Goal: Task Accomplishment & Management: Use online tool/utility

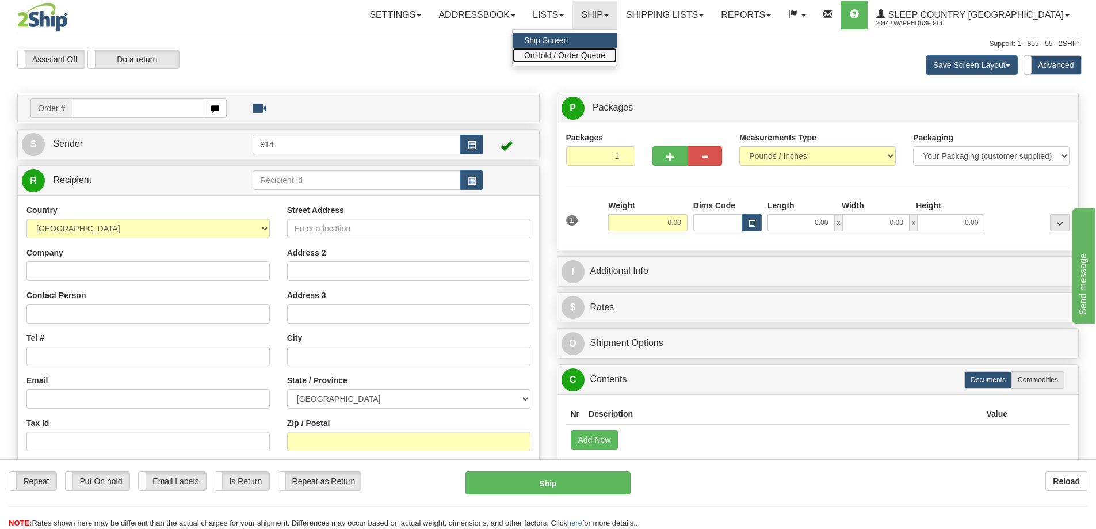
click at [612, 61] on link "OnHold / Order Queue" at bounding box center [565, 55] width 104 height 15
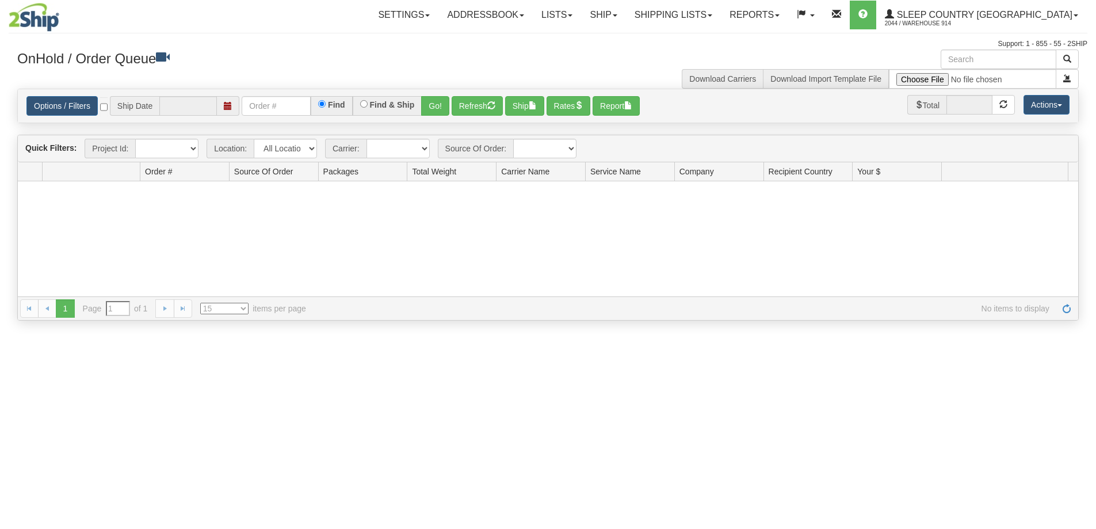
type input "[DATE]"
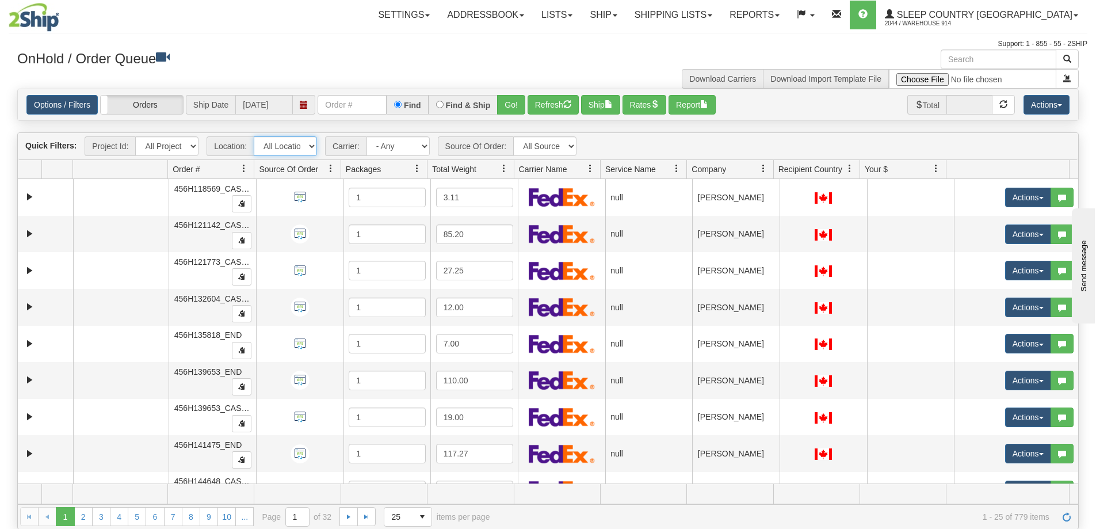
click at [305, 149] on select "All Locations 914 9009 CASPC END SLE BEDDN ZINUC" at bounding box center [285, 146] width 63 height 20
select select "7603"
click at [254, 136] on select "All Locations 914 9009 CASPC END SLE BEDDN ZINUC" at bounding box center [285, 146] width 63 height 20
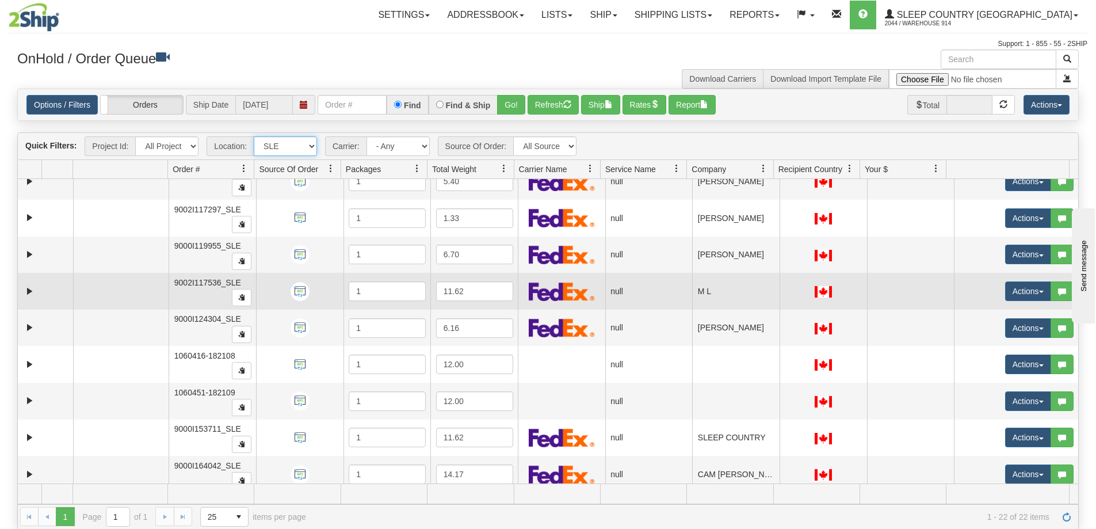
click at [21, 290] on td at bounding box center [45, 291] width 55 height 37
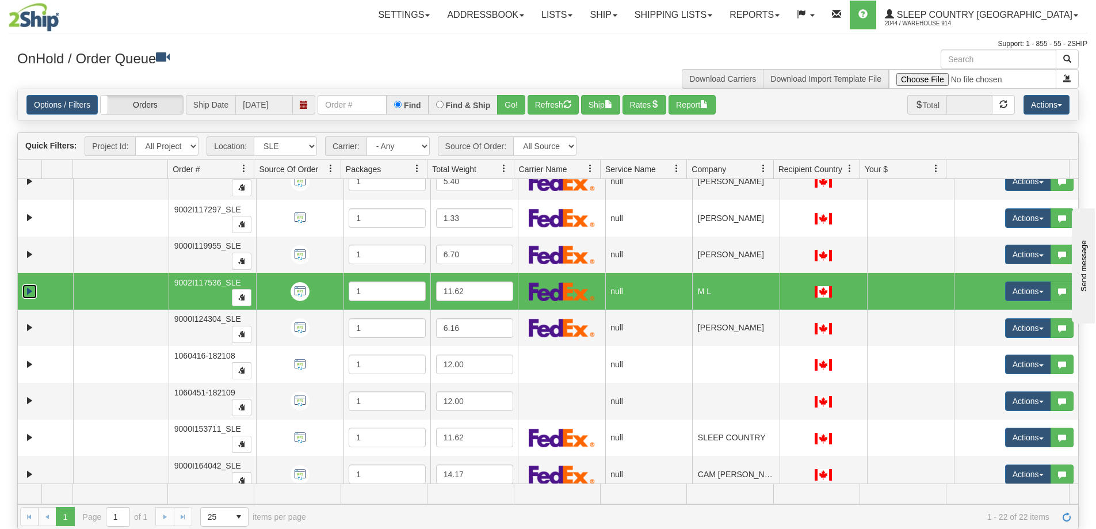
click at [29, 292] on link "Expand" at bounding box center [29, 291] width 14 height 14
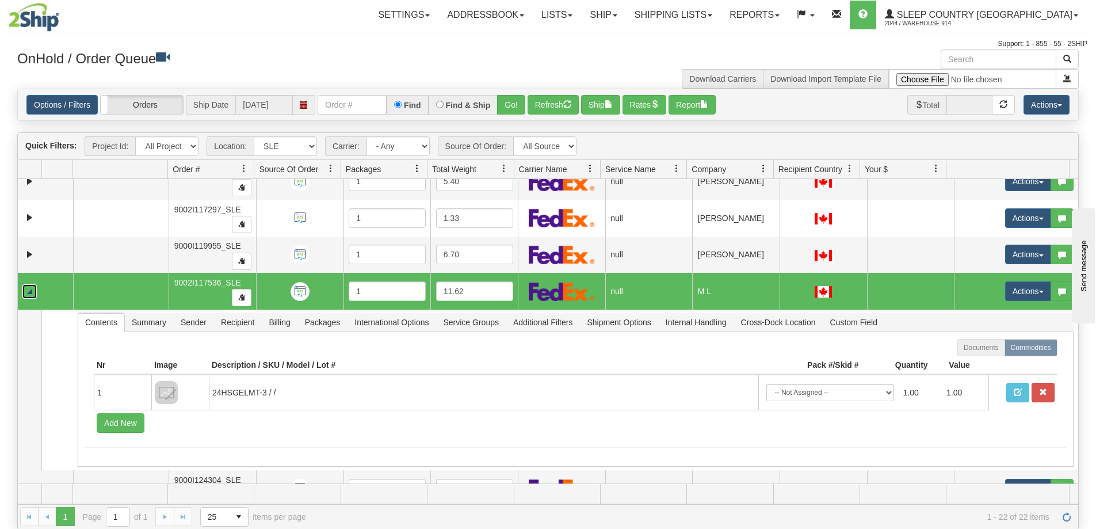
click at [29, 292] on link "Collapse" at bounding box center [29, 291] width 14 height 14
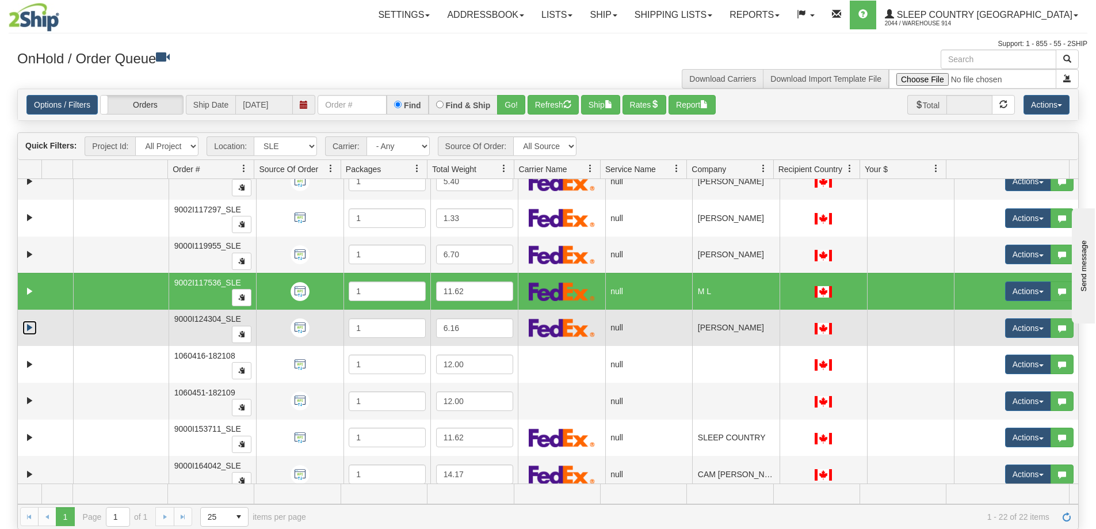
click at [30, 329] on link "Expand" at bounding box center [29, 328] width 14 height 14
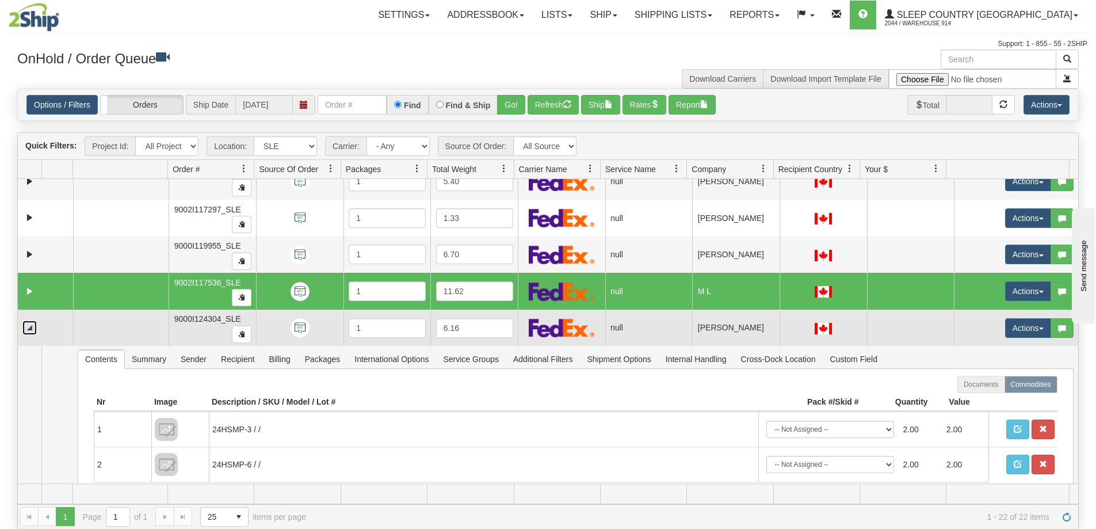
click at [30, 329] on link "Collapse" at bounding box center [29, 328] width 14 height 14
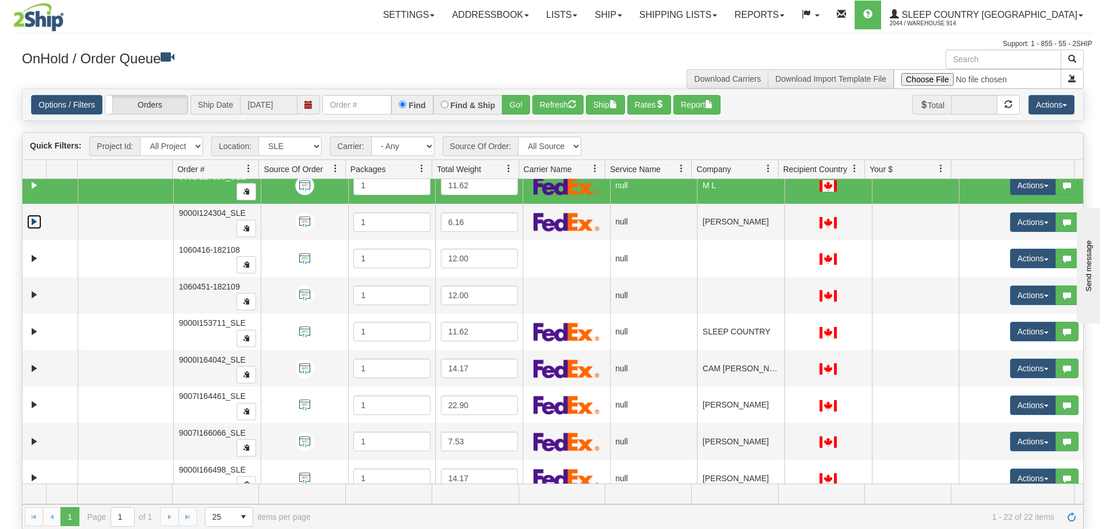
scroll to position [460, 0]
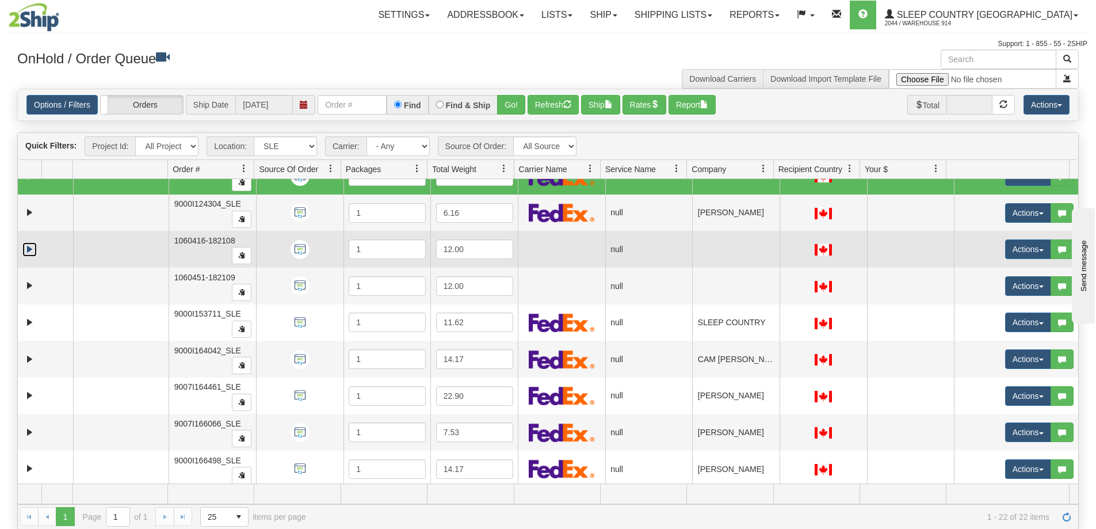
click at [30, 242] on link "Expand" at bounding box center [29, 249] width 14 height 14
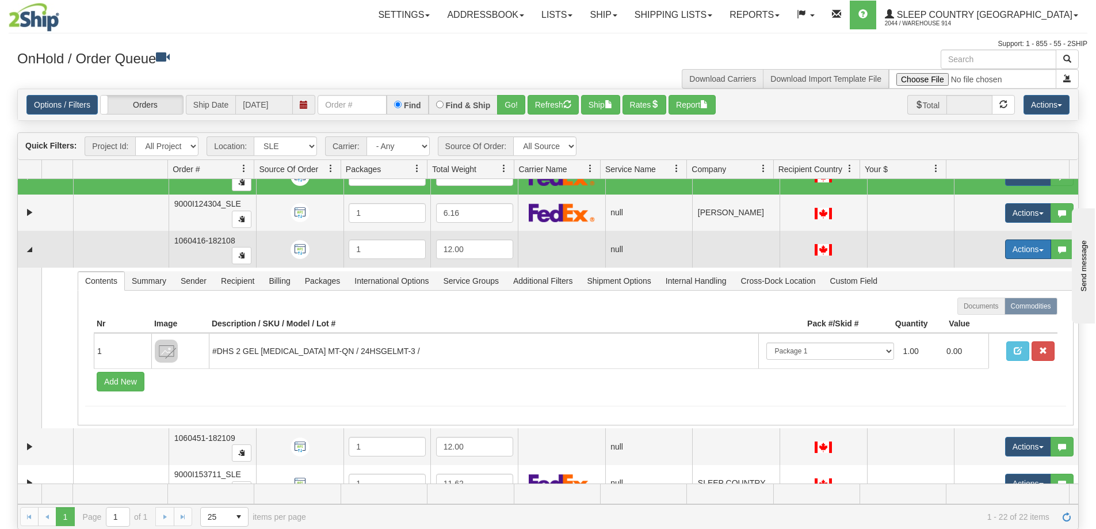
click at [1027, 249] on button "Actions" at bounding box center [1029, 249] width 46 height 20
click at [965, 268] on span "Open" at bounding box center [977, 270] width 28 height 9
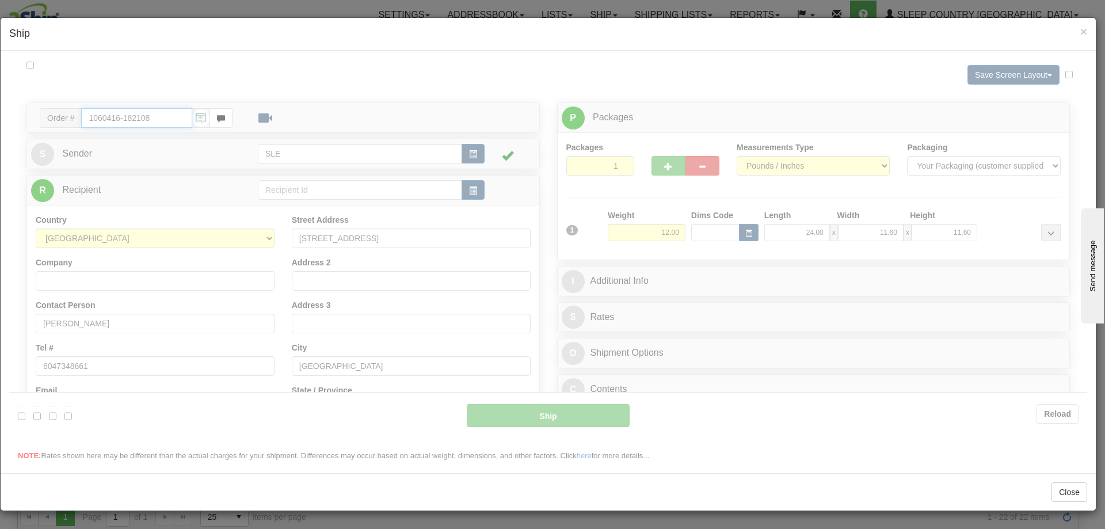
scroll to position [0, 0]
type input "14:38"
type input "16:00"
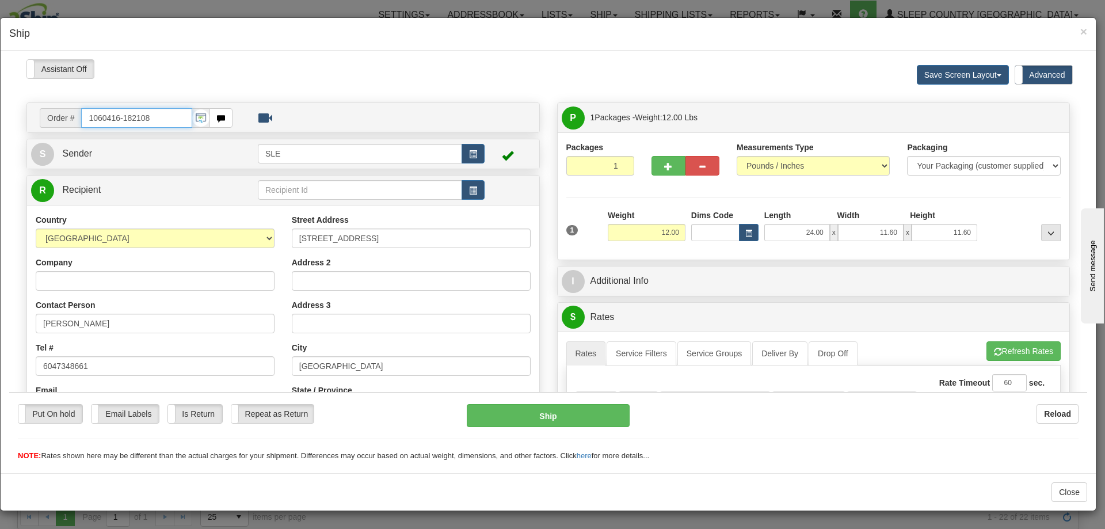
scroll to position [230, 0]
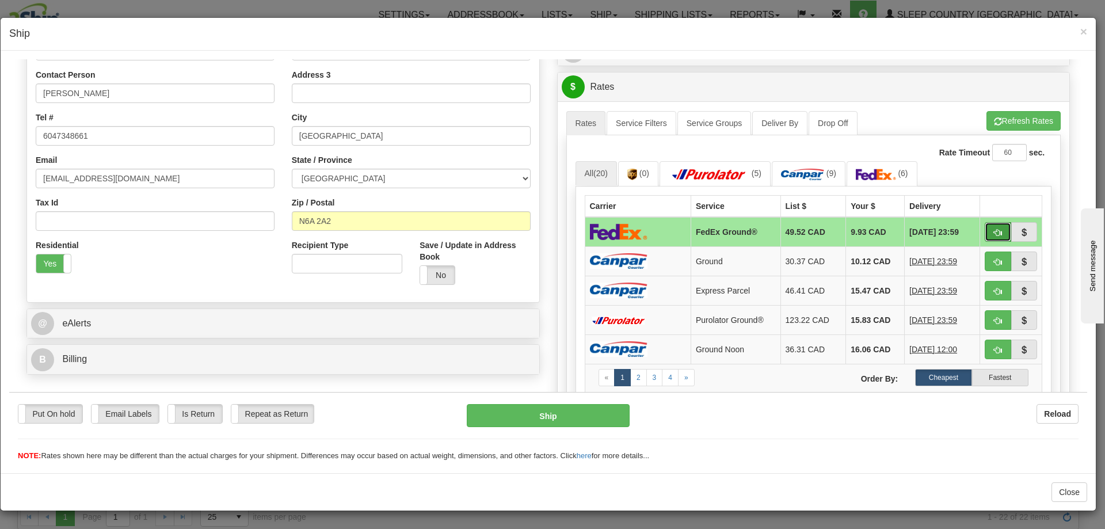
click at [994, 230] on span "button" at bounding box center [998, 232] width 8 height 7
type input "92"
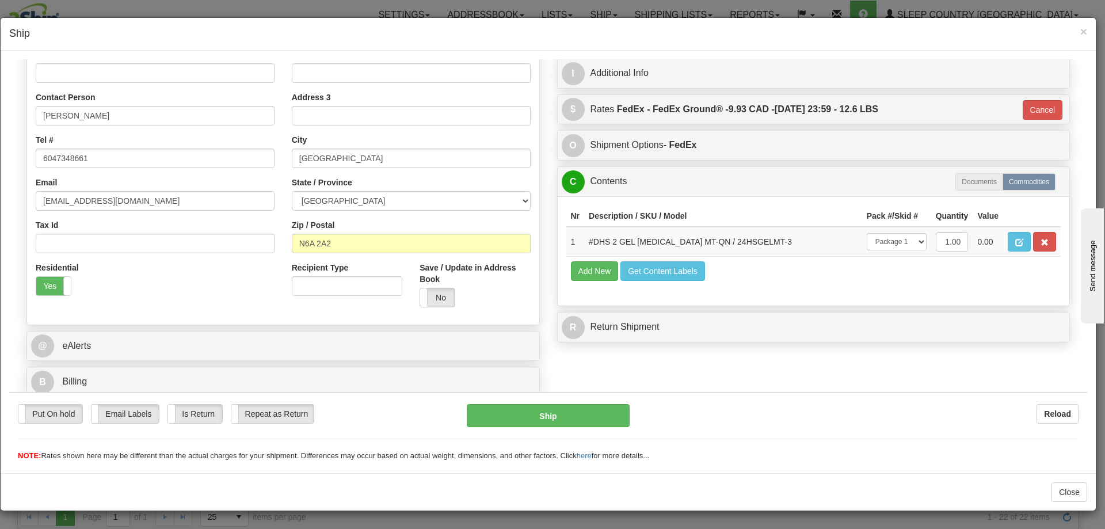
scroll to position [208, 0]
click at [903, 240] on select "-- Not Assigned -- Package 1" at bounding box center [897, 241] width 60 height 17
click at [867, 233] on select "-- Not Assigned -- Package 1" at bounding box center [897, 241] width 60 height 17
click at [558, 412] on button "Ship" at bounding box center [548, 414] width 162 height 23
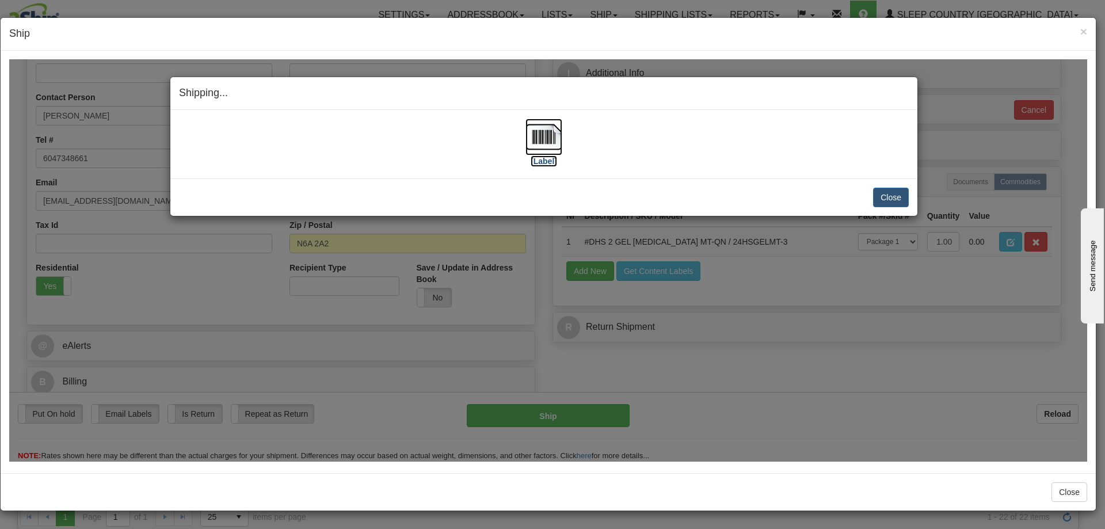
click at [547, 138] on img at bounding box center [544, 136] width 37 height 37
click at [904, 193] on button "Close" at bounding box center [891, 197] width 36 height 20
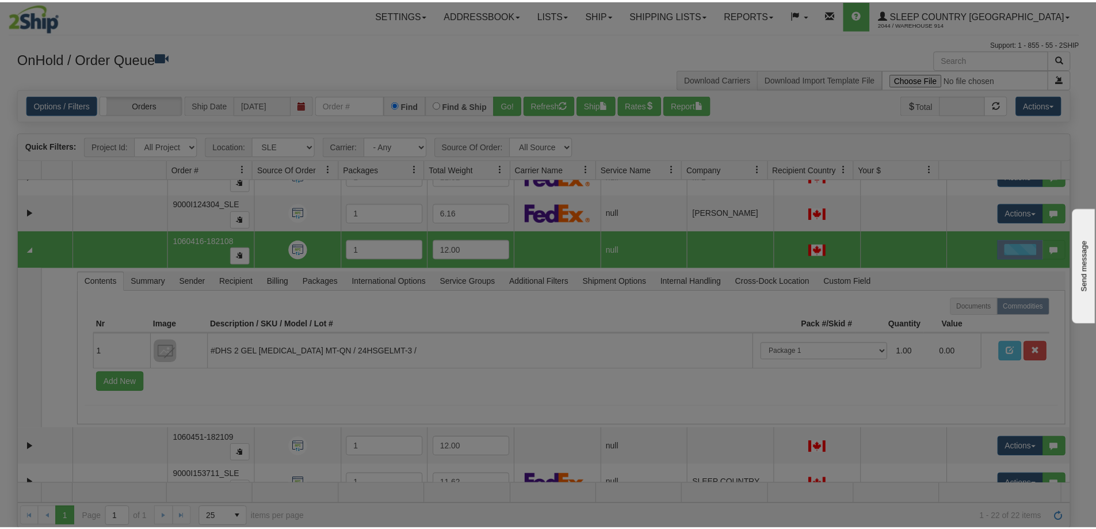
scroll to position [0, 0]
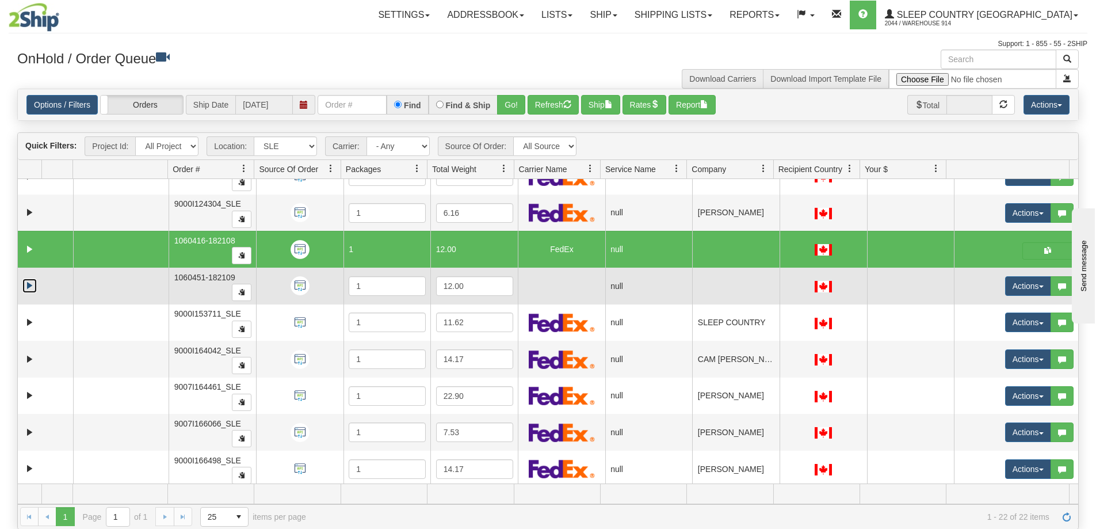
click at [26, 285] on link "Expand" at bounding box center [29, 286] width 14 height 14
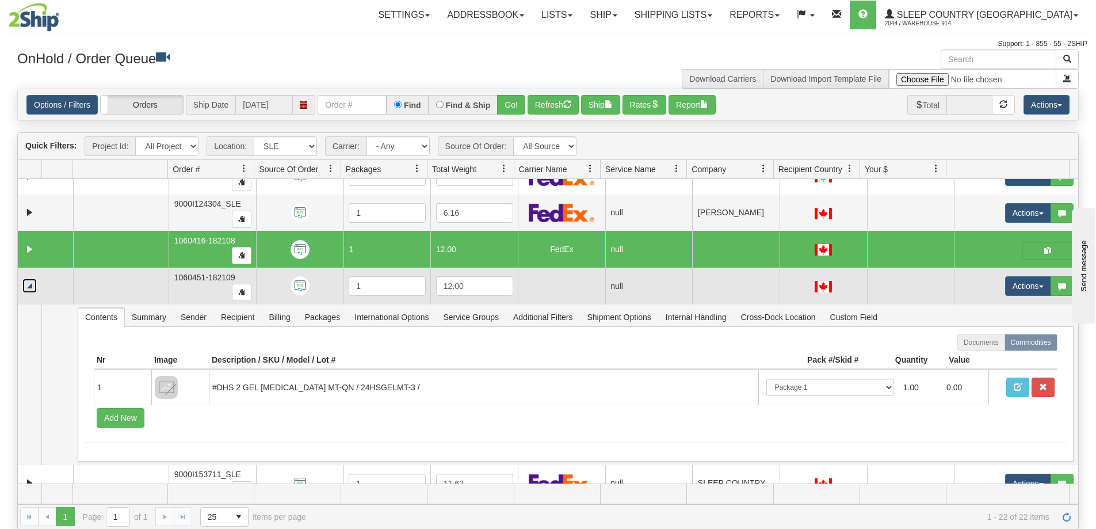
click at [27, 285] on link "Collapse" at bounding box center [29, 286] width 14 height 14
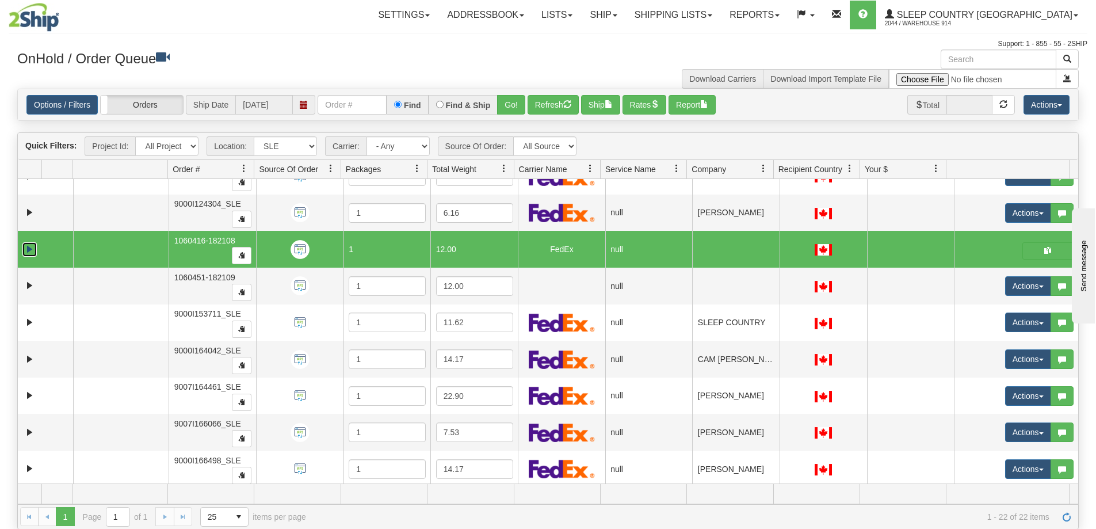
click at [28, 246] on link "Collapse" at bounding box center [29, 249] width 14 height 14
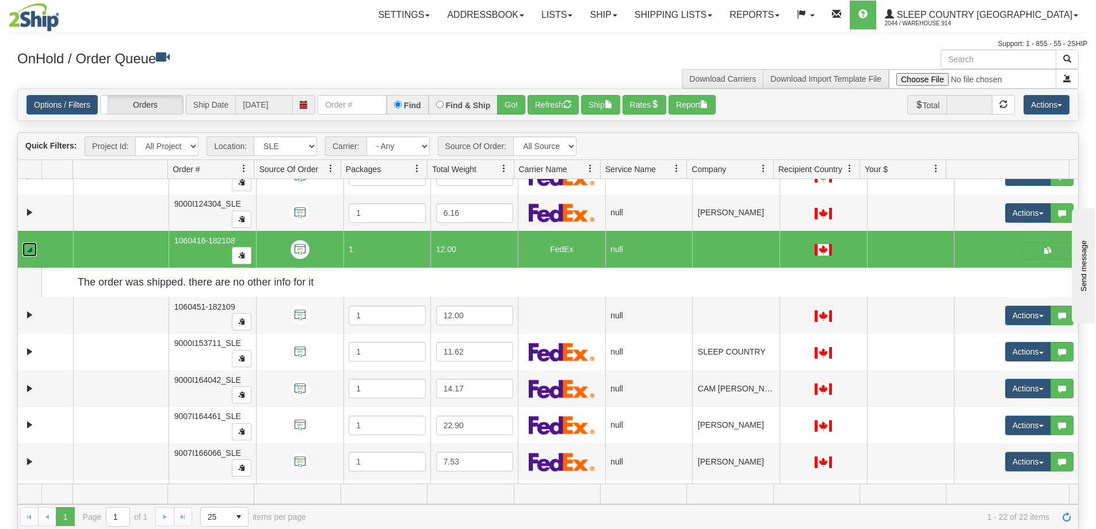
click at [30, 252] on link "Collapse" at bounding box center [29, 249] width 14 height 14
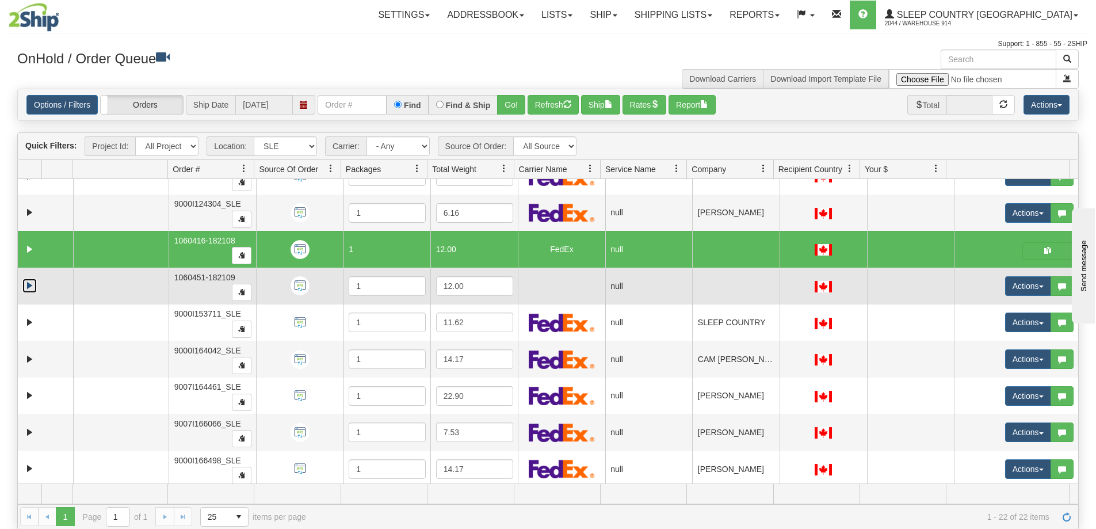
click at [30, 284] on link "Expand" at bounding box center [29, 286] width 14 height 14
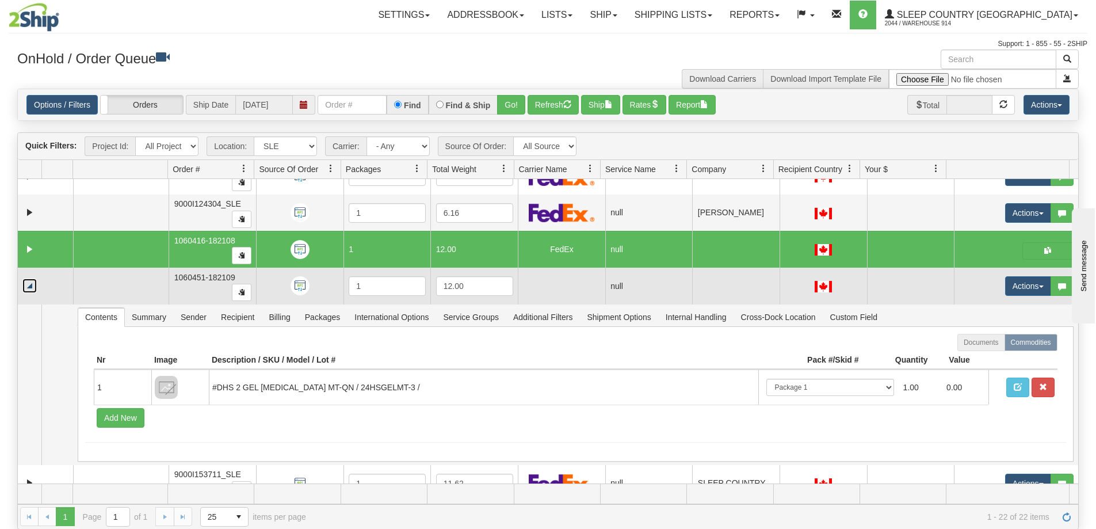
click at [30, 284] on link "Collapse" at bounding box center [29, 286] width 14 height 14
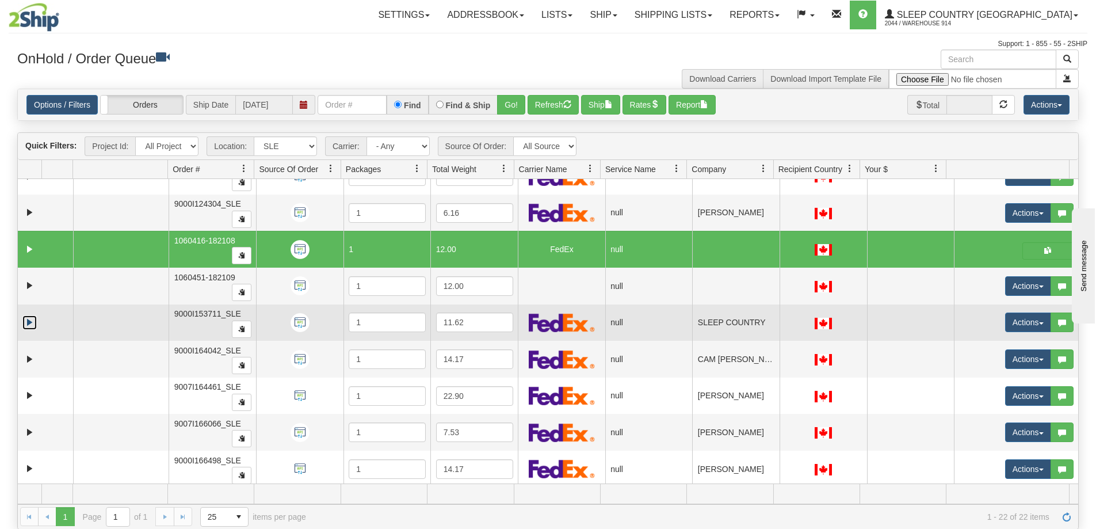
click at [32, 322] on link "Expand" at bounding box center [29, 322] width 14 height 14
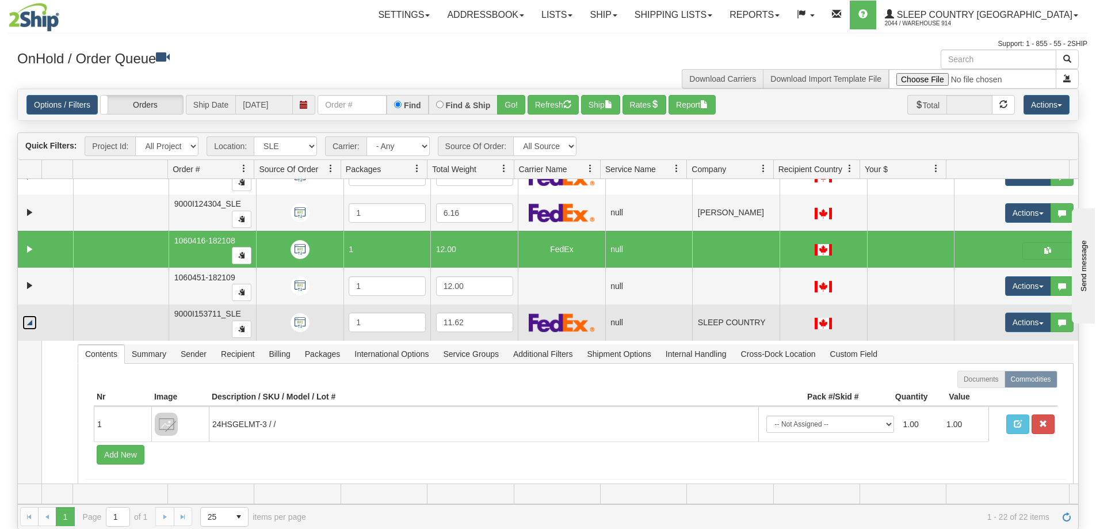
click at [32, 322] on link "Collapse" at bounding box center [29, 322] width 14 height 14
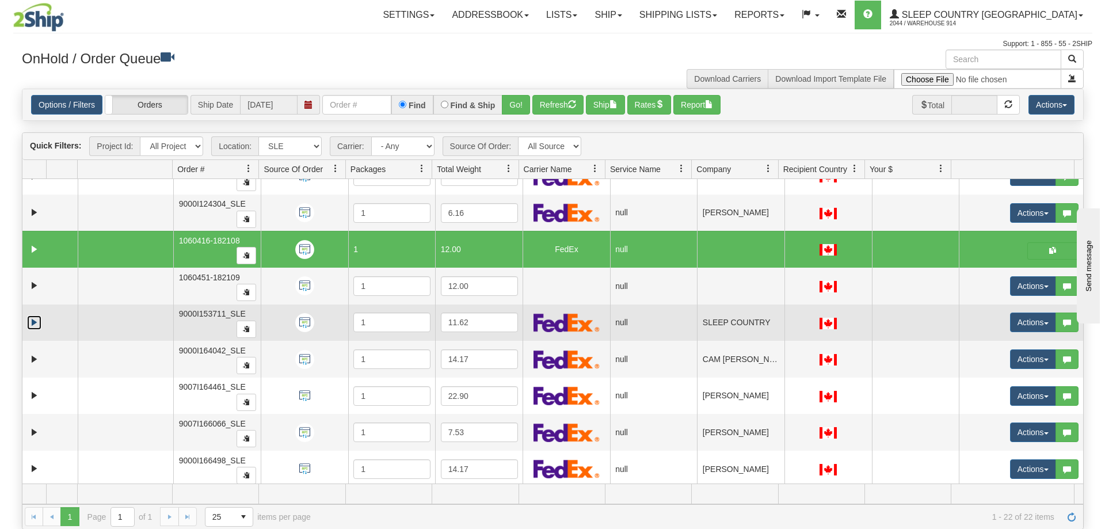
scroll to position [501, 0]
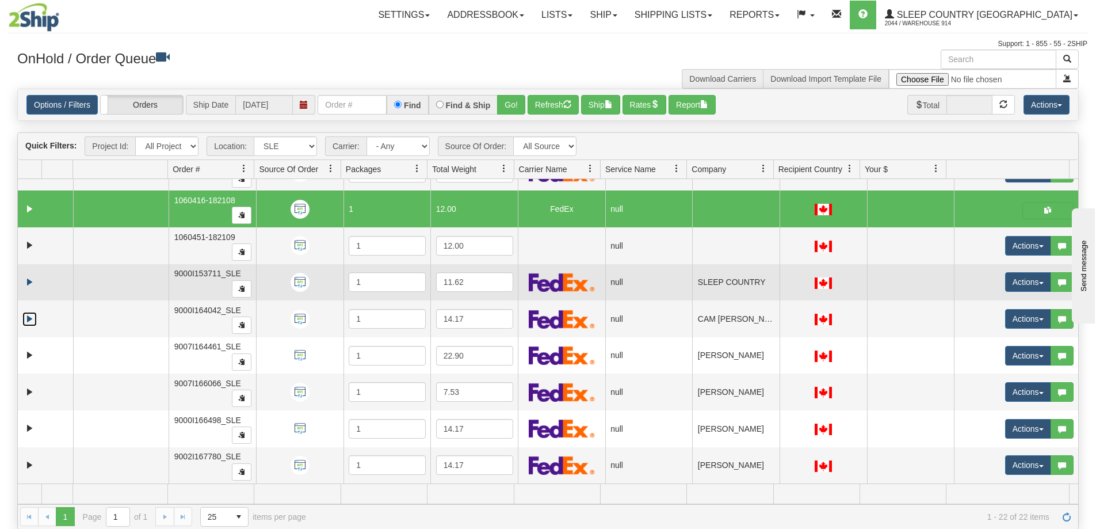
click at [32, 322] on link "Expand" at bounding box center [29, 319] width 14 height 14
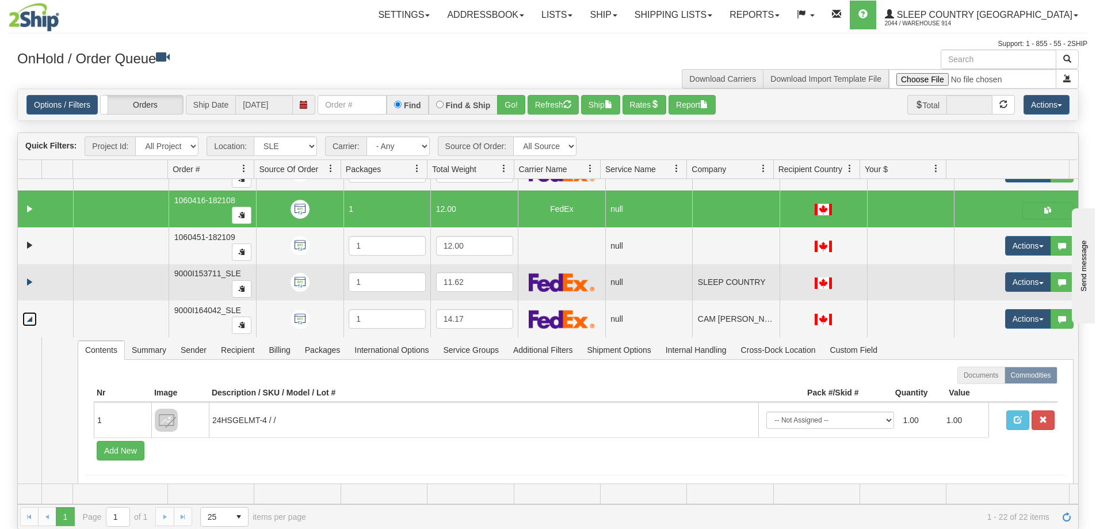
click at [32, 322] on link "Collapse" at bounding box center [29, 319] width 14 height 14
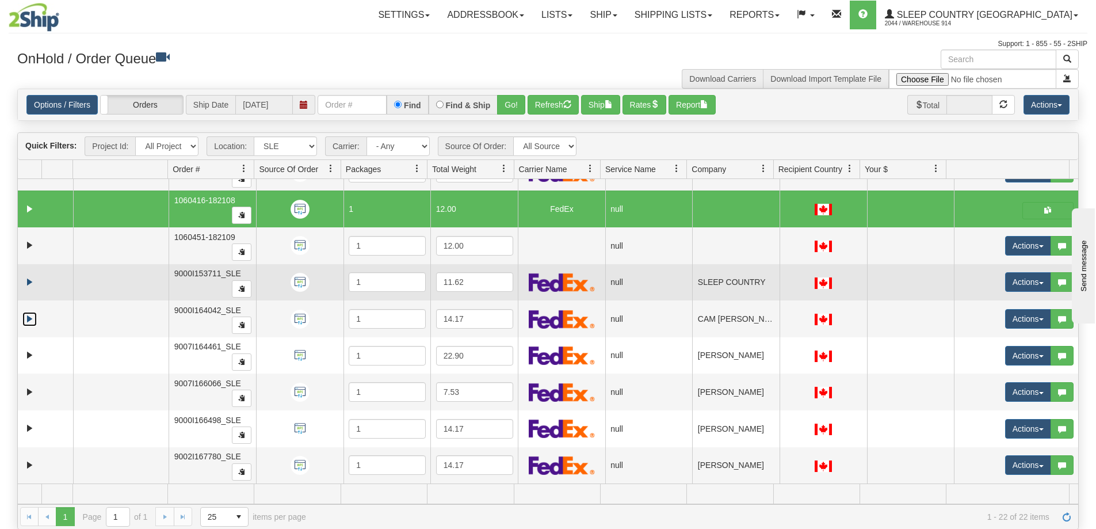
click at [32, 322] on link "Expand" at bounding box center [29, 319] width 14 height 14
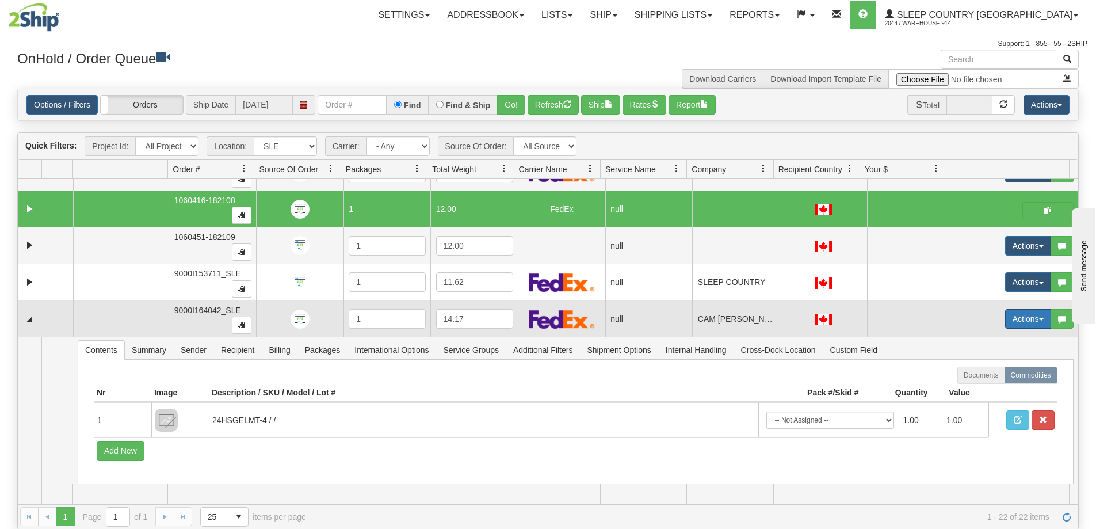
click at [1023, 314] on button "Actions" at bounding box center [1029, 319] width 46 height 20
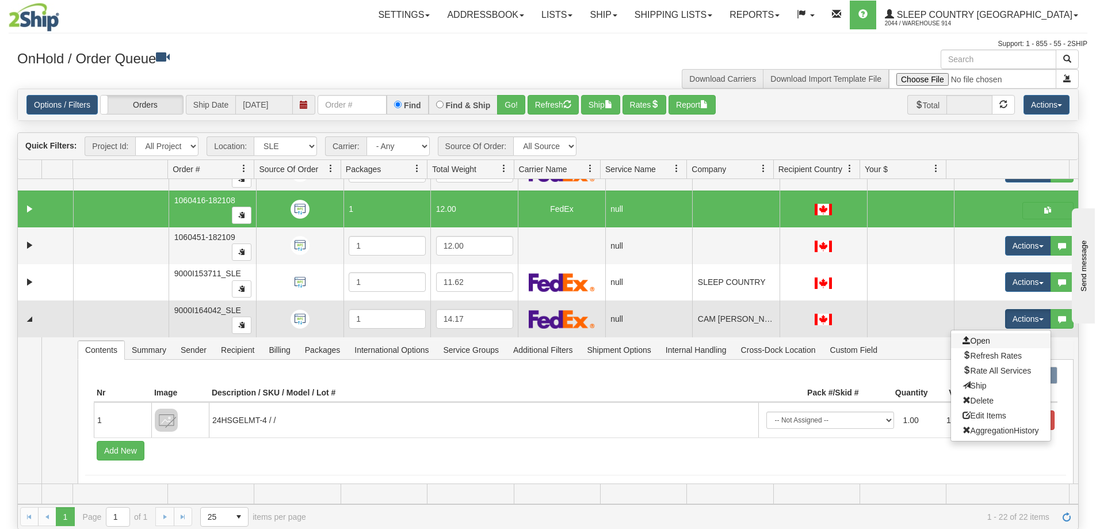
click at [988, 345] on link "Open" at bounding box center [1001, 340] width 100 height 15
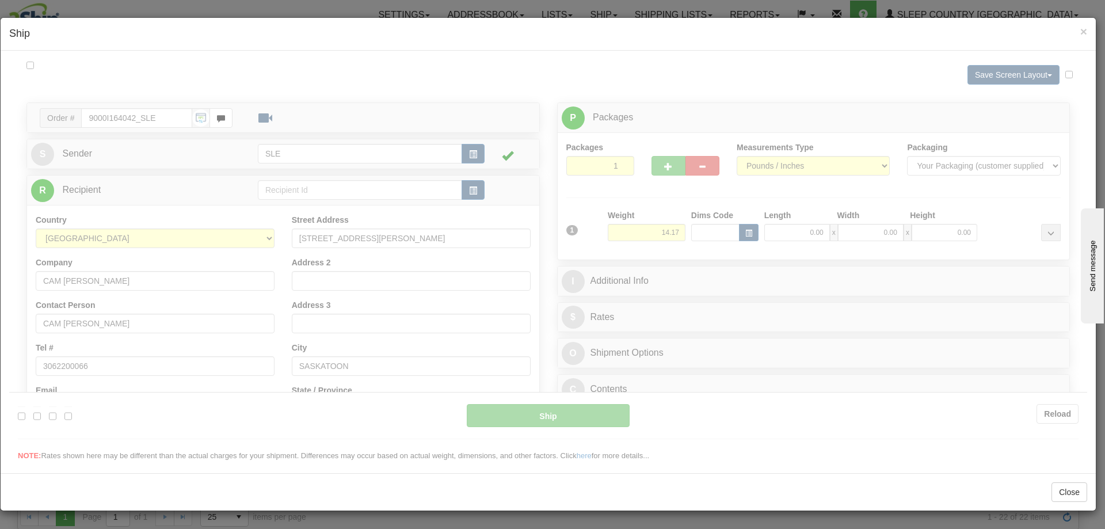
scroll to position [0, 0]
type input "14:39"
type input "16:00"
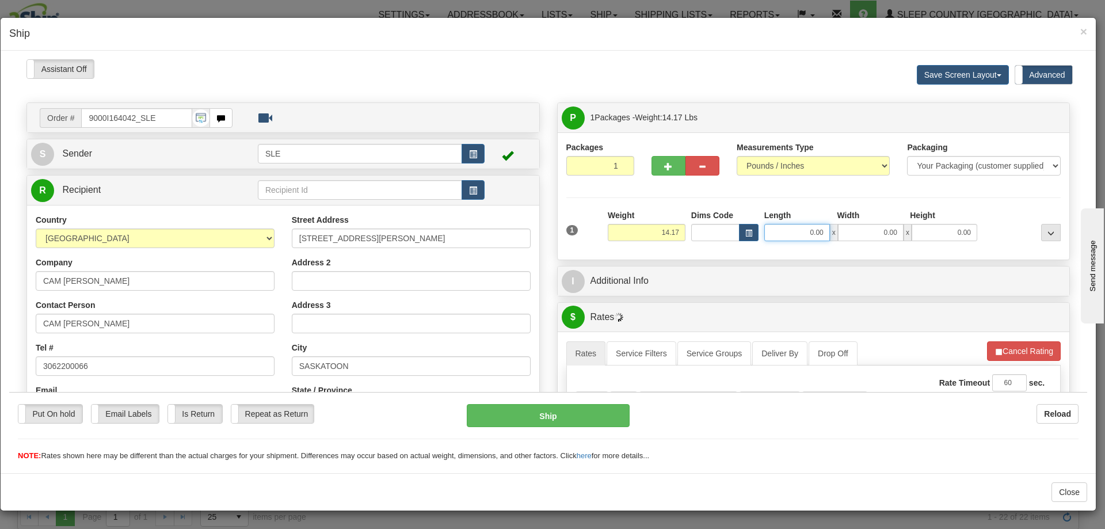
click at [809, 232] on input "0.00" at bounding box center [797, 231] width 66 height 17
type input "12.00"
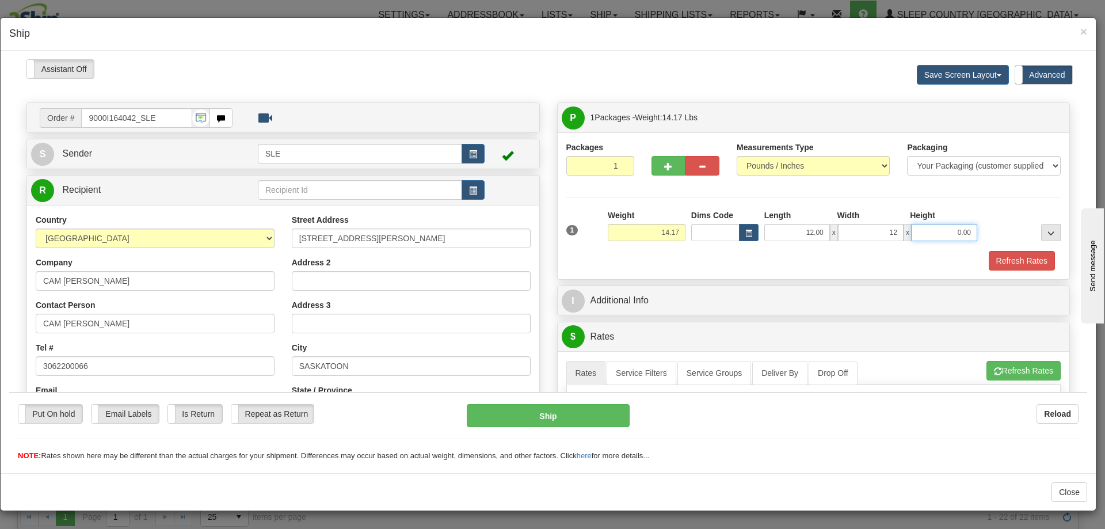
type input "12.00"
type input "22.00"
click at [1033, 265] on button "Refresh Rates" at bounding box center [1022, 260] width 66 height 20
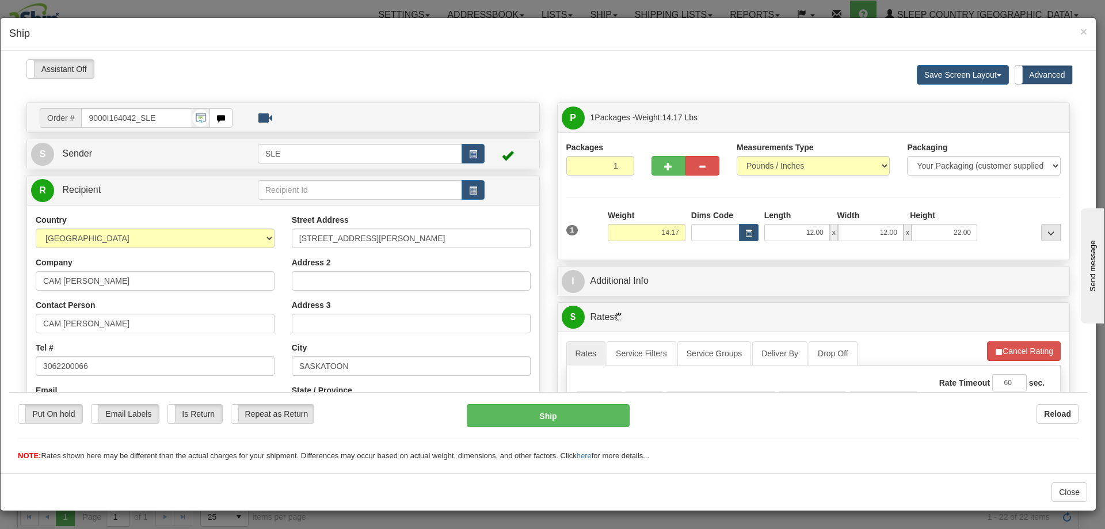
scroll to position [288, 0]
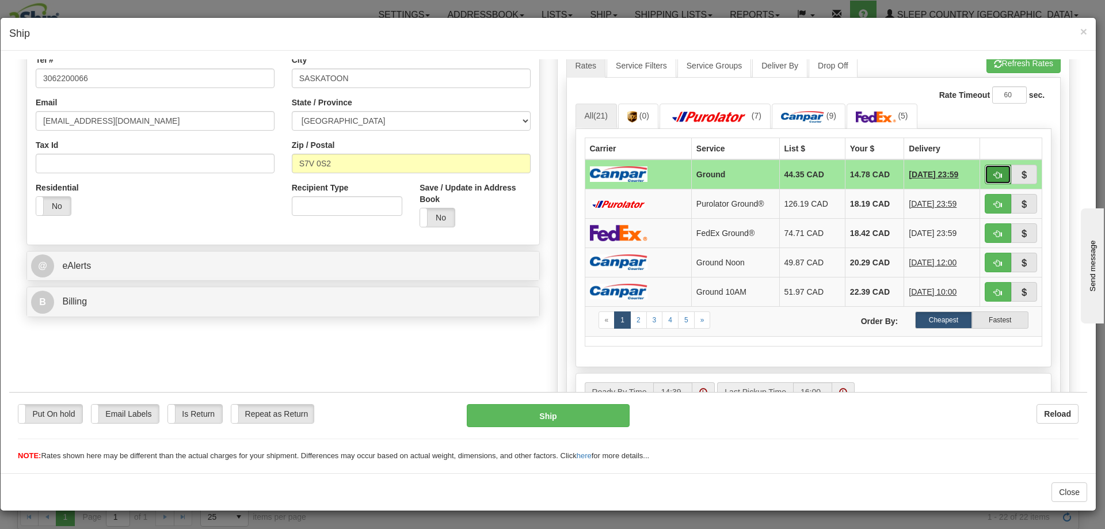
click at [985, 174] on button "button" at bounding box center [998, 174] width 26 height 20
type input "1"
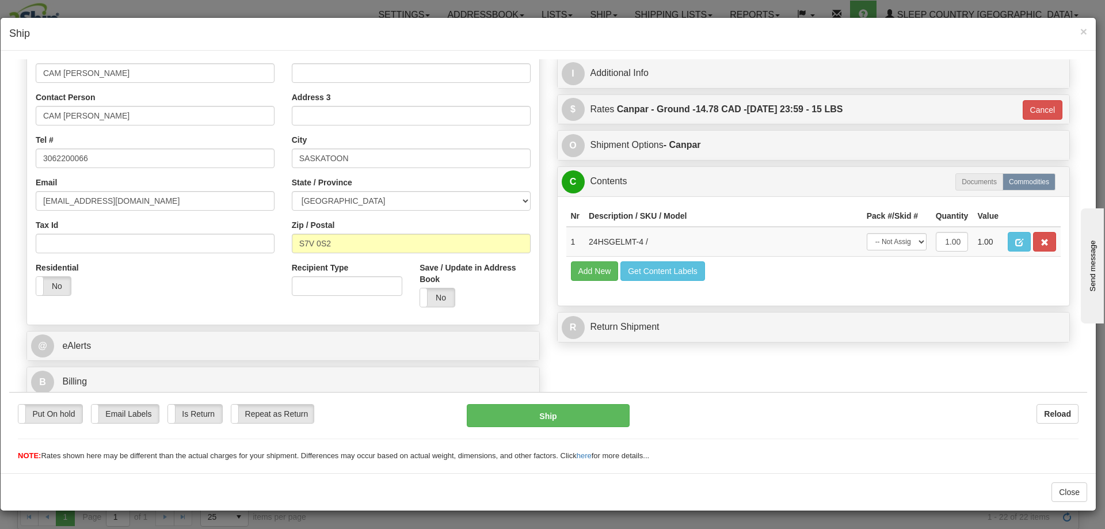
scroll to position [208, 0]
click at [908, 236] on select "-- Not Assigned -- Package 1" at bounding box center [897, 241] width 60 height 17
select select "0"
click at [867, 233] on select "-- Not Assigned -- Package 1" at bounding box center [897, 241] width 60 height 17
click at [531, 424] on button "Ship" at bounding box center [548, 414] width 162 height 23
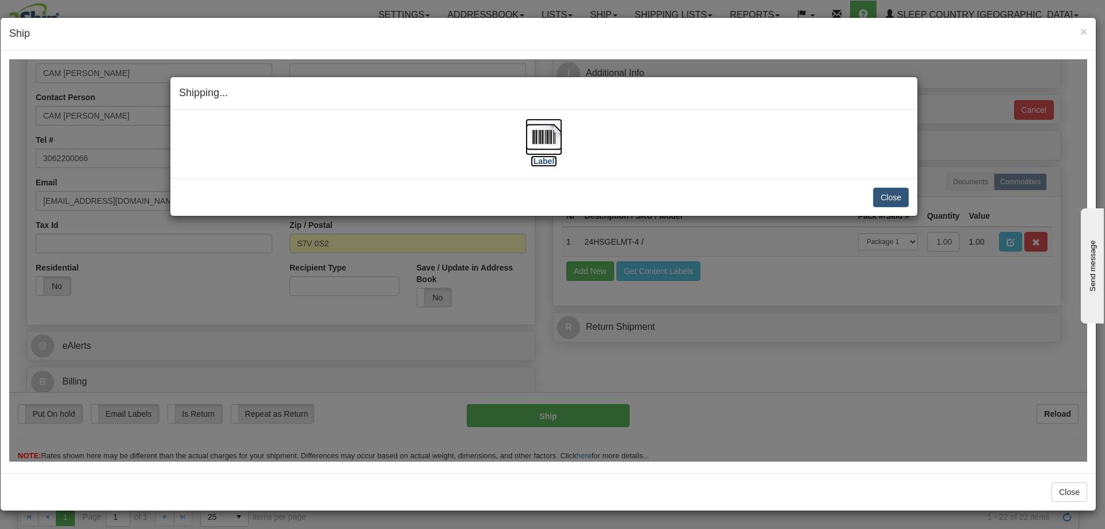
click at [540, 153] on img at bounding box center [544, 136] width 37 height 37
click at [906, 193] on button "Close" at bounding box center [891, 197] width 36 height 20
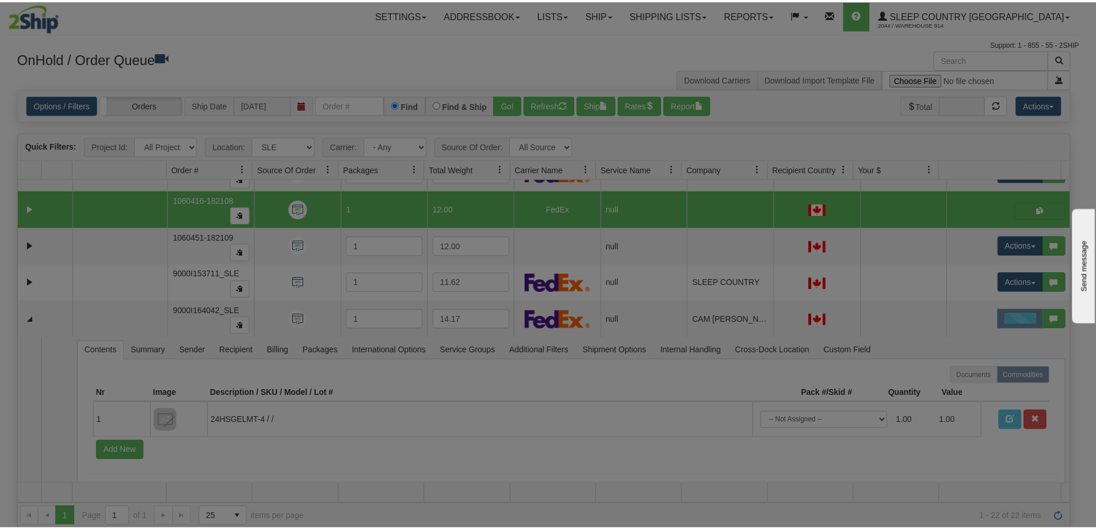
scroll to position [0, 0]
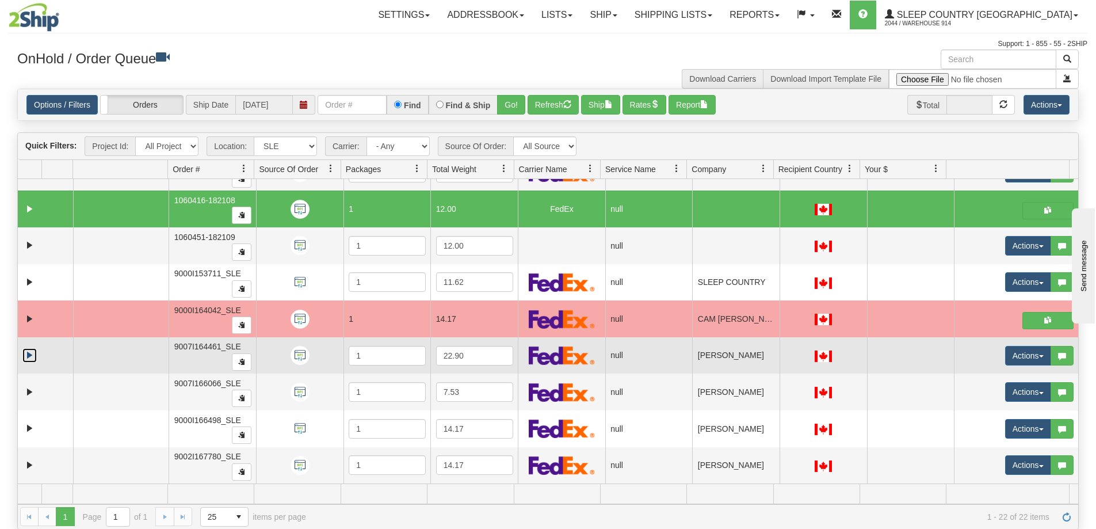
click at [30, 357] on link "Expand" at bounding box center [29, 355] width 14 height 14
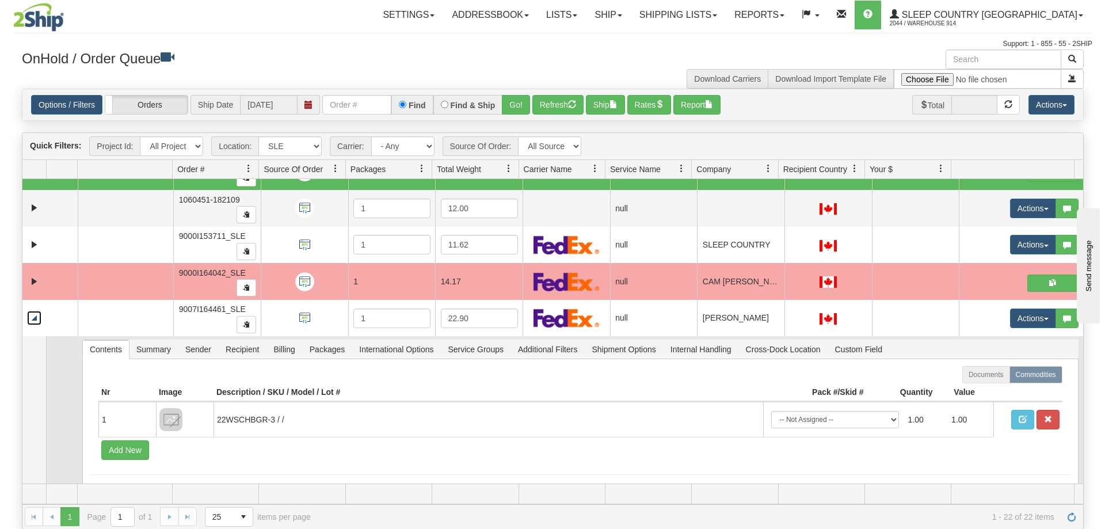
scroll to position [558, 0]
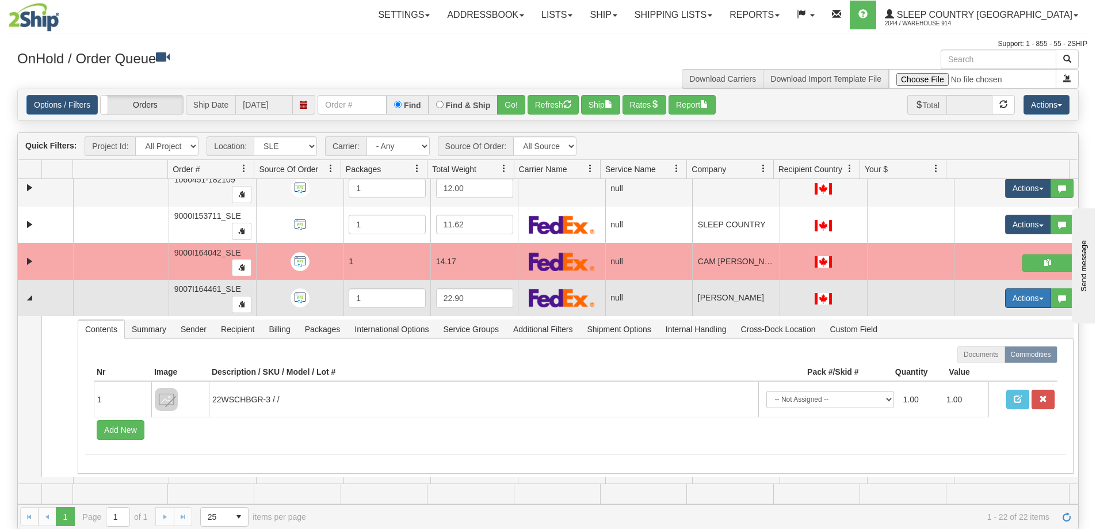
click at [1006, 307] on button "Actions" at bounding box center [1029, 298] width 46 height 20
click at [981, 322] on span "Open" at bounding box center [977, 319] width 28 height 9
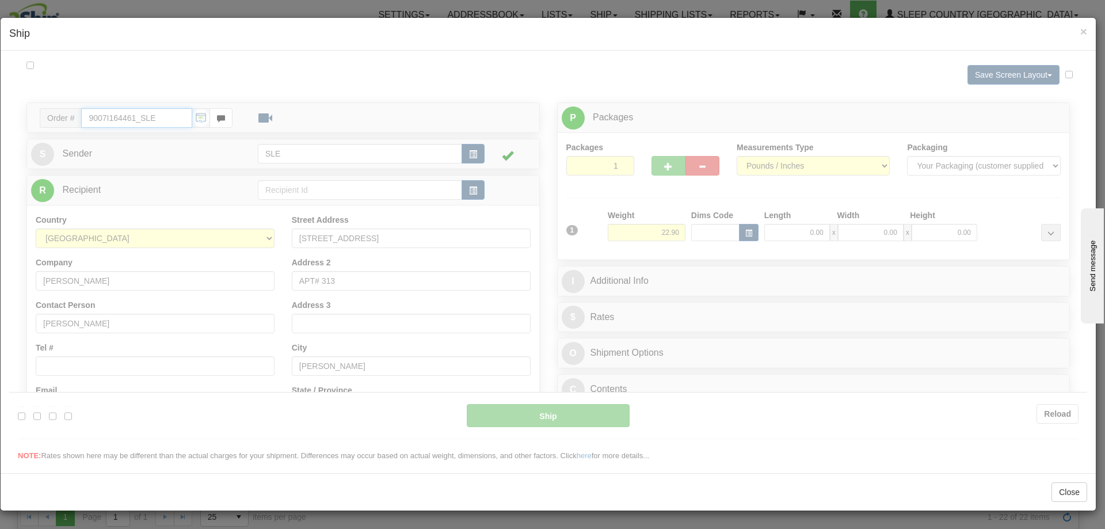
scroll to position [0, 0]
type input "14:40"
type input "16:00"
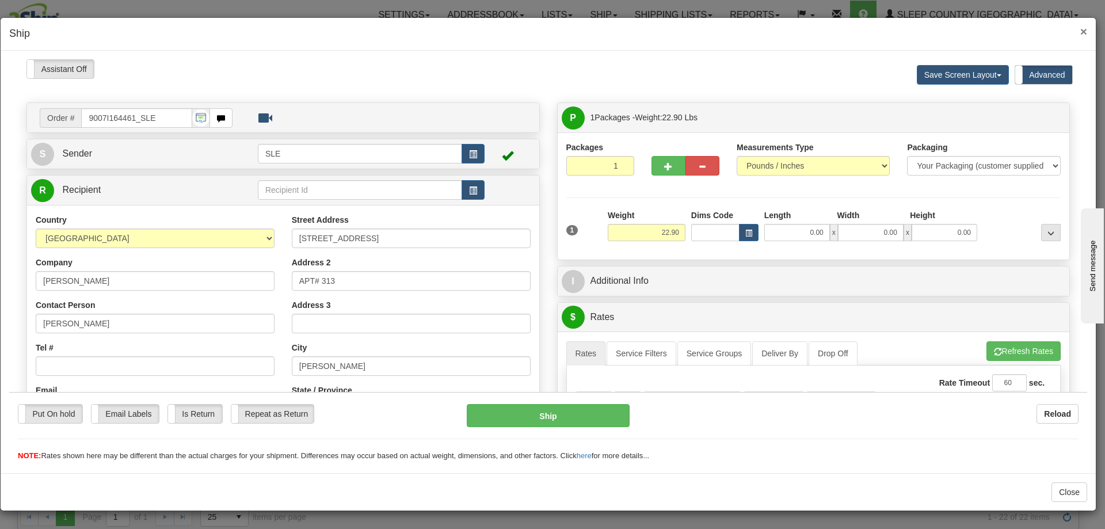
click at [1082, 31] on span "×" at bounding box center [1083, 31] width 7 height 13
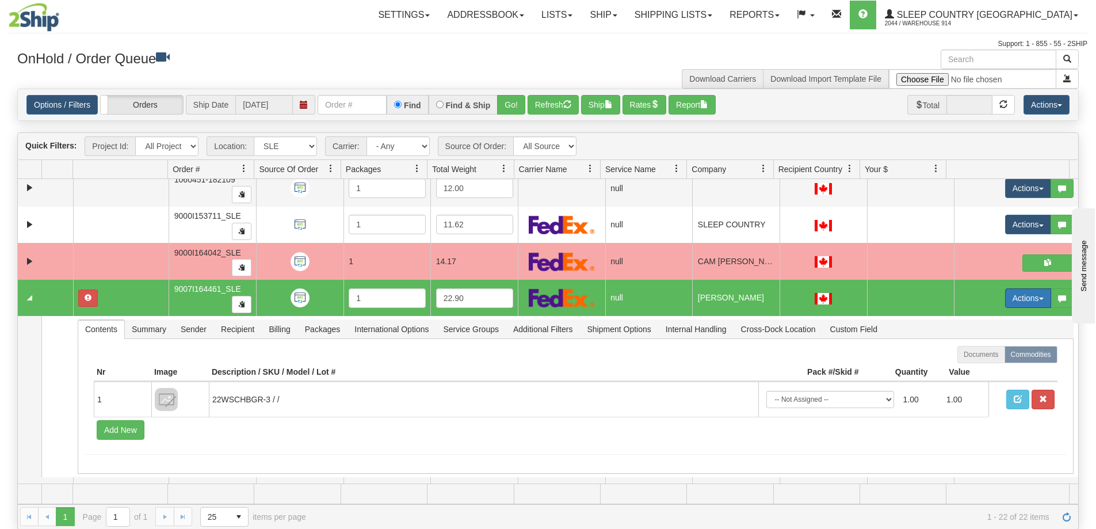
click at [1016, 296] on button "Actions" at bounding box center [1029, 298] width 46 height 20
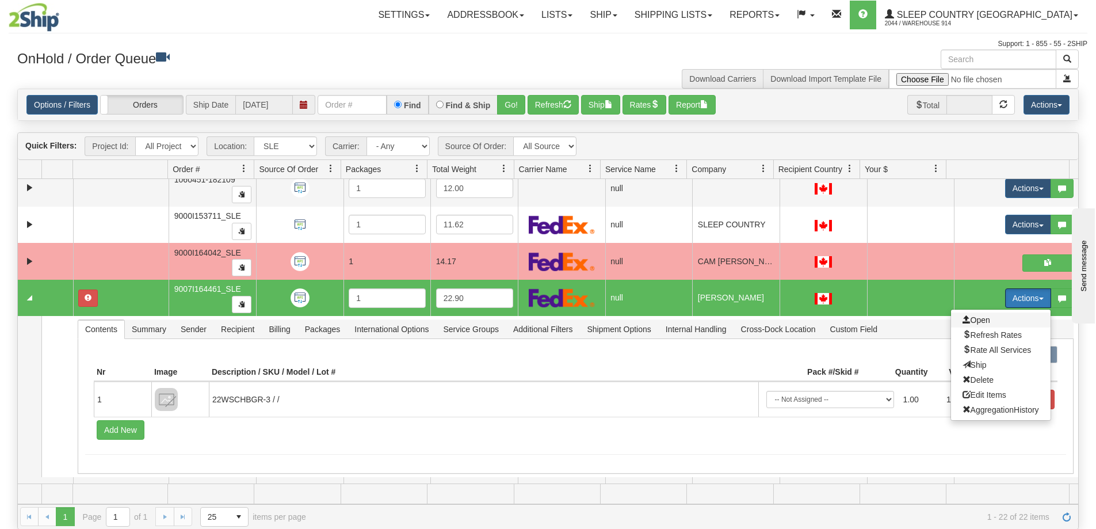
click at [976, 317] on span "Open" at bounding box center [977, 319] width 28 height 9
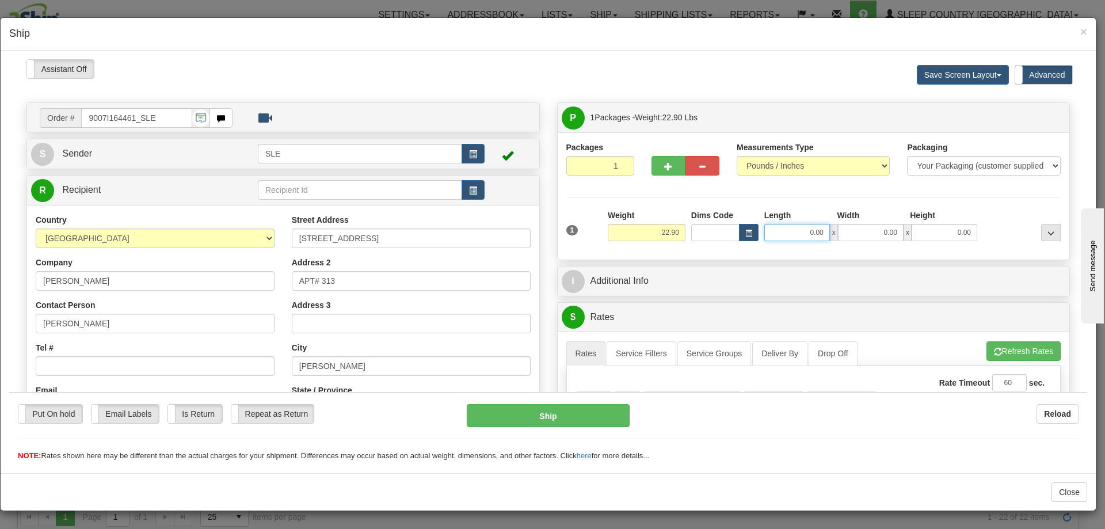
click at [794, 237] on input "0.00" at bounding box center [797, 231] width 66 height 17
type input "63.00"
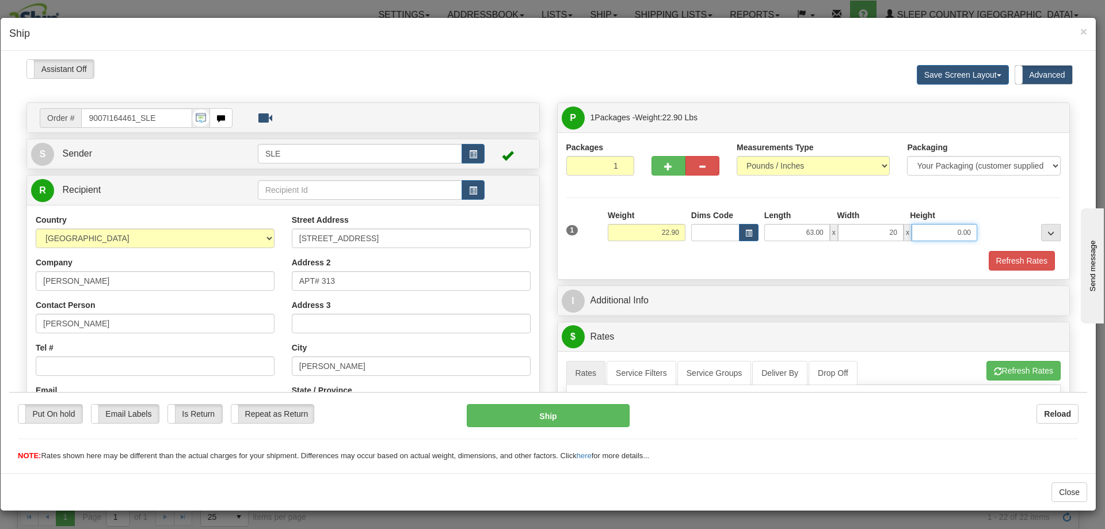
type input "20.00"
type input "2.50"
click at [1031, 263] on button "Refresh Rates" at bounding box center [1022, 260] width 66 height 20
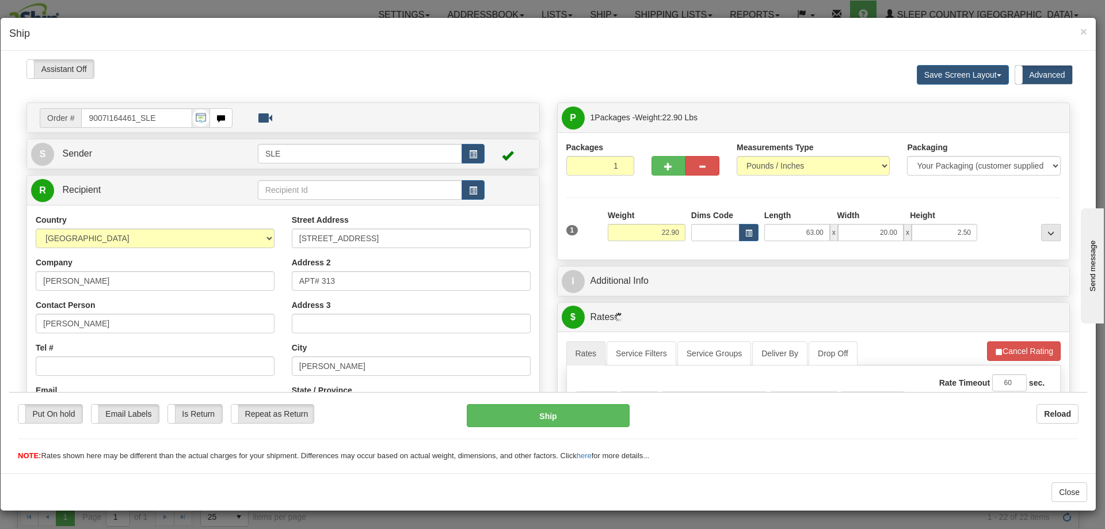
scroll to position [173, 0]
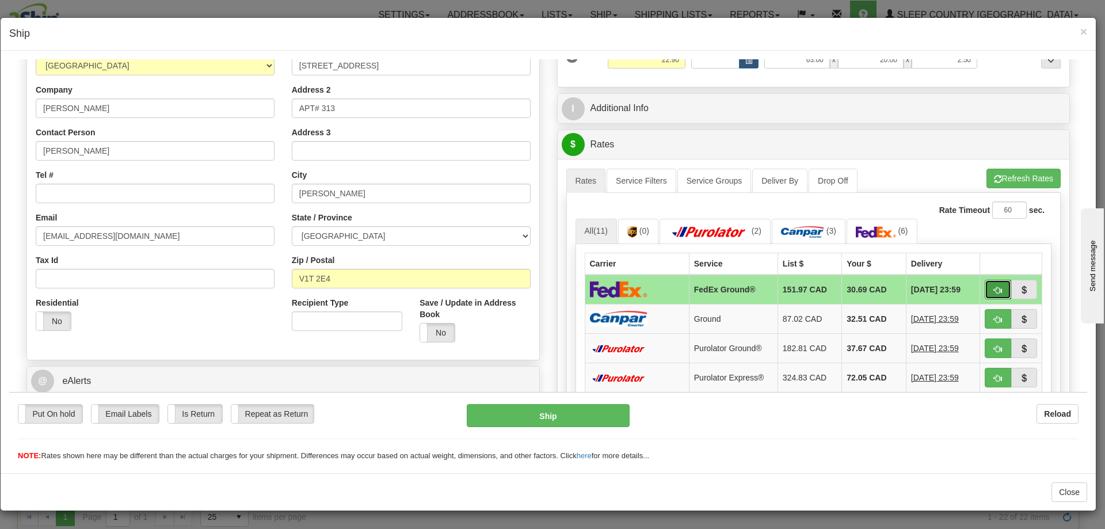
click at [994, 289] on span "button" at bounding box center [998, 289] width 8 height 7
type input "92"
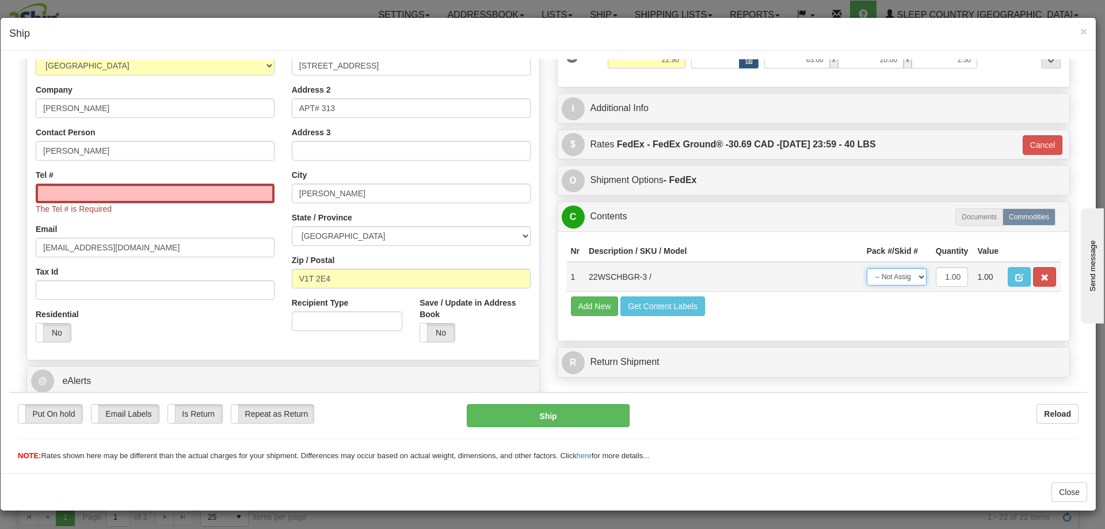
click at [892, 283] on select "-- Not Assigned -- Package 1" at bounding box center [897, 276] width 60 height 17
select select "0"
click at [867, 268] on select "-- Not Assigned -- Package 1" at bounding box center [897, 276] width 60 height 17
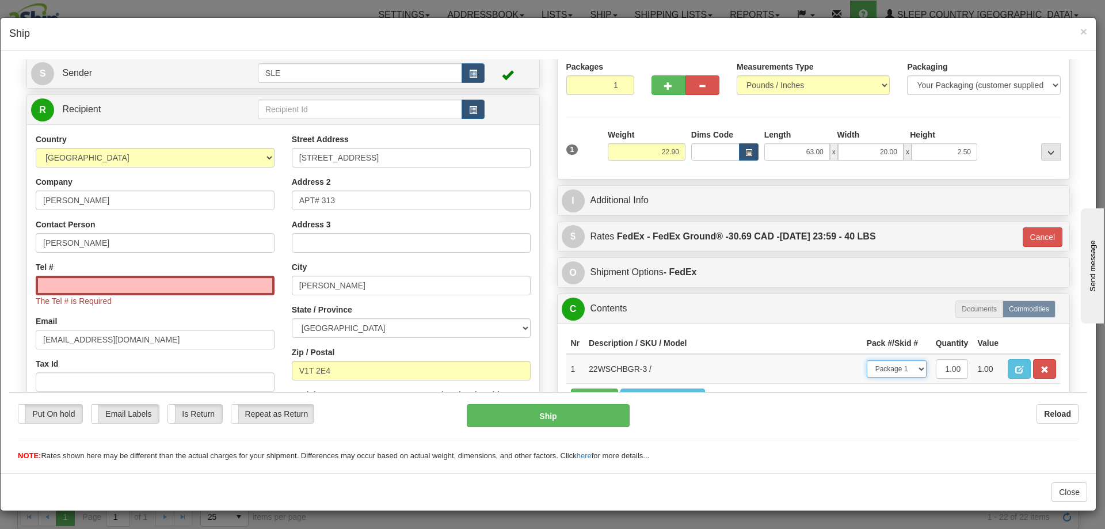
scroll to position [58, 0]
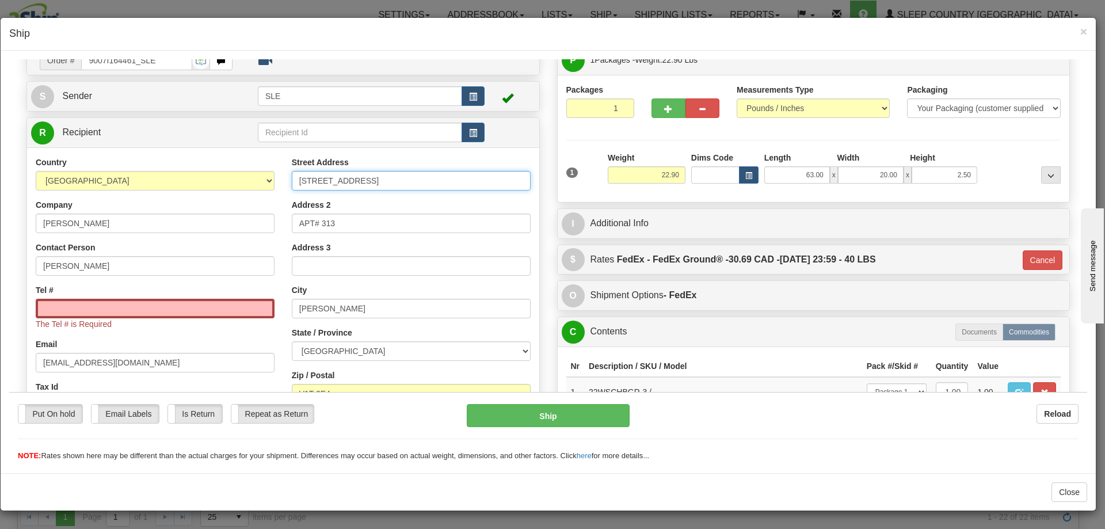
drag, startPoint x: 388, startPoint y: 181, endPoint x: 298, endPoint y: 178, distance: 89.8
click at [298, 178] on input "3614 30TH AVENUE" at bounding box center [411, 180] width 239 height 20
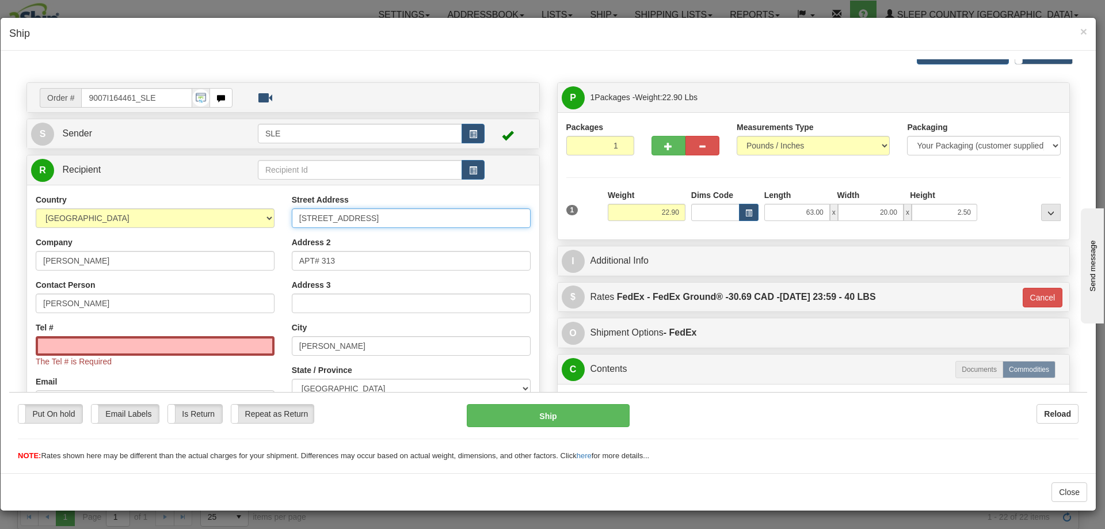
scroll to position [0, 0]
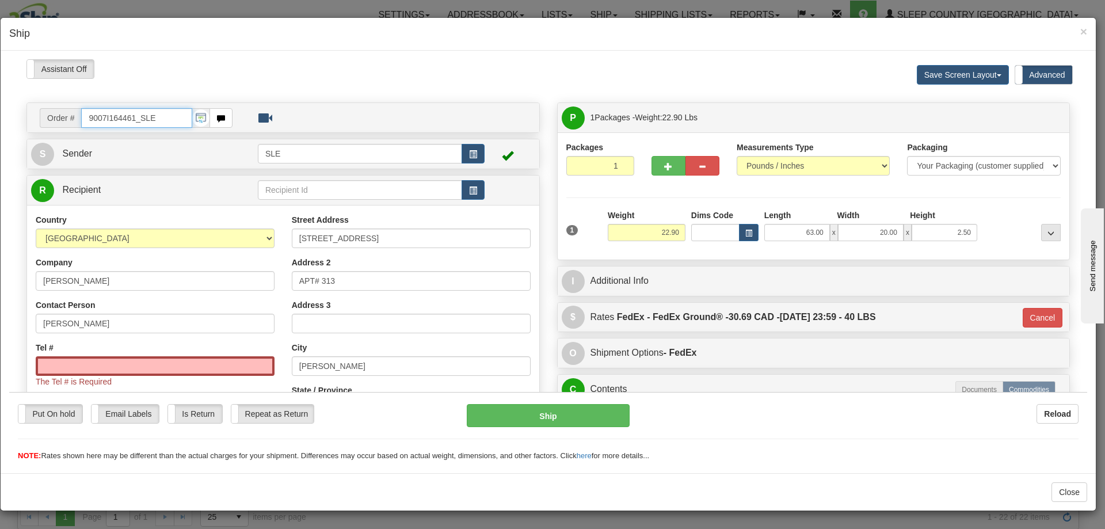
drag, startPoint x: 174, startPoint y: 117, endPoint x: 60, endPoint y: 115, distance: 113.4
click at [60, 115] on div "Order # 9007I164461_SLE" at bounding box center [136, 118] width 193 height 20
click at [128, 139] on div "S Sender SLE" at bounding box center [283, 153] width 512 height 29
drag, startPoint x: 133, startPoint y: 117, endPoint x: 124, endPoint y: 116, distance: 9.2
click at [124, 116] on input "9007I164461_SLE" at bounding box center [136, 118] width 111 height 20
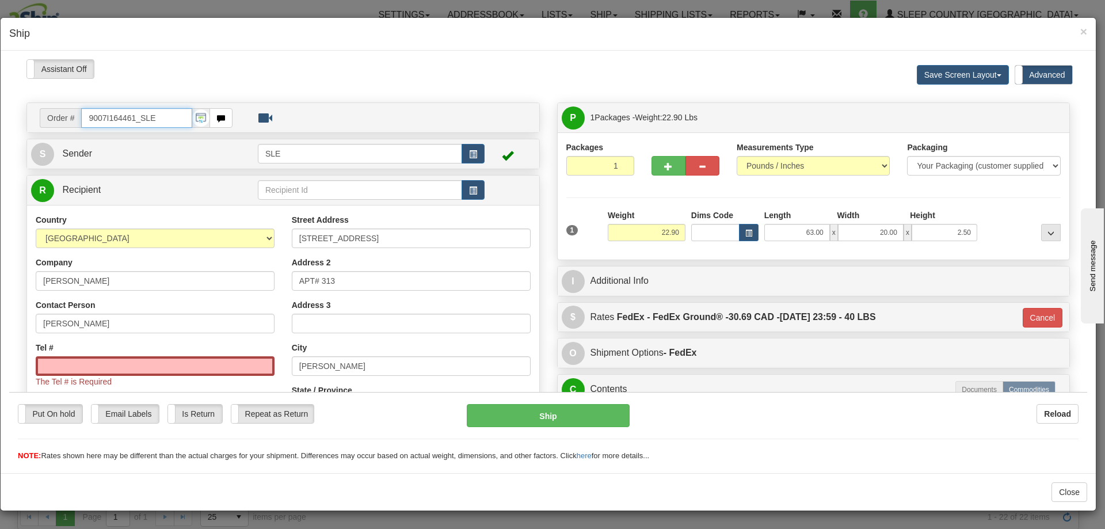
drag, startPoint x: 134, startPoint y: 118, endPoint x: 43, endPoint y: 120, distance: 91.0
click at [43, 120] on div "Order # 9007I164461_SLE" at bounding box center [136, 118] width 193 height 20
click at [169, 356] on input "Tel #" at bounding box center [155, 366] width 239 height 20
paste input "250 571-0494"
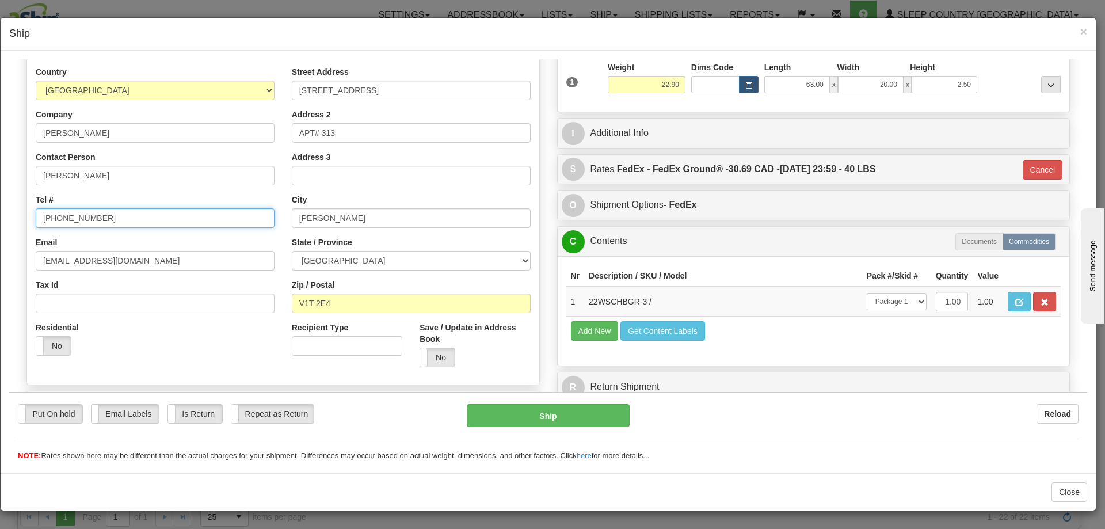
scroll to position [208, 0]
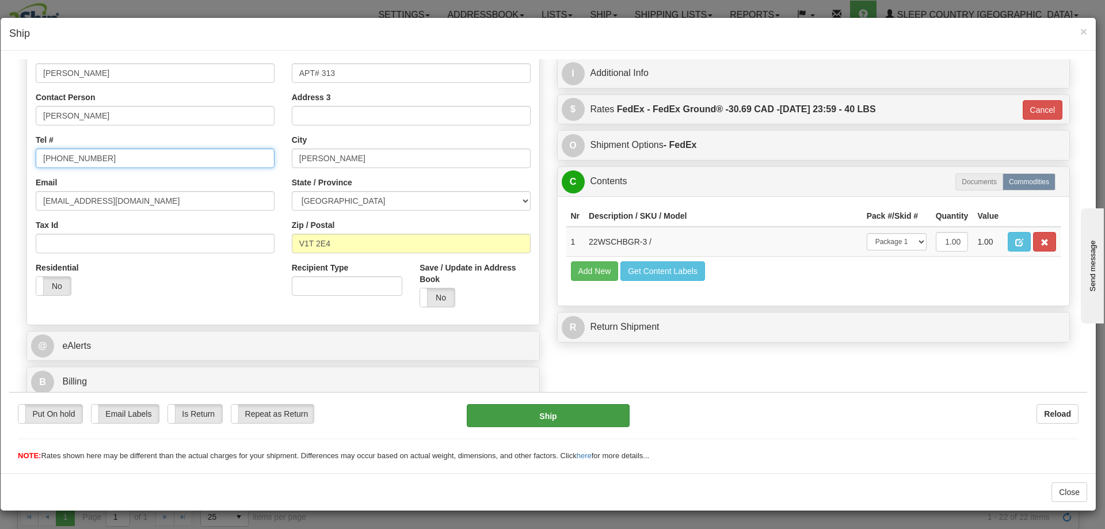
type input "250 571-0494"
click at [591, 415] on button "Ship" at bounding box center [548, 414] width 162 height 23
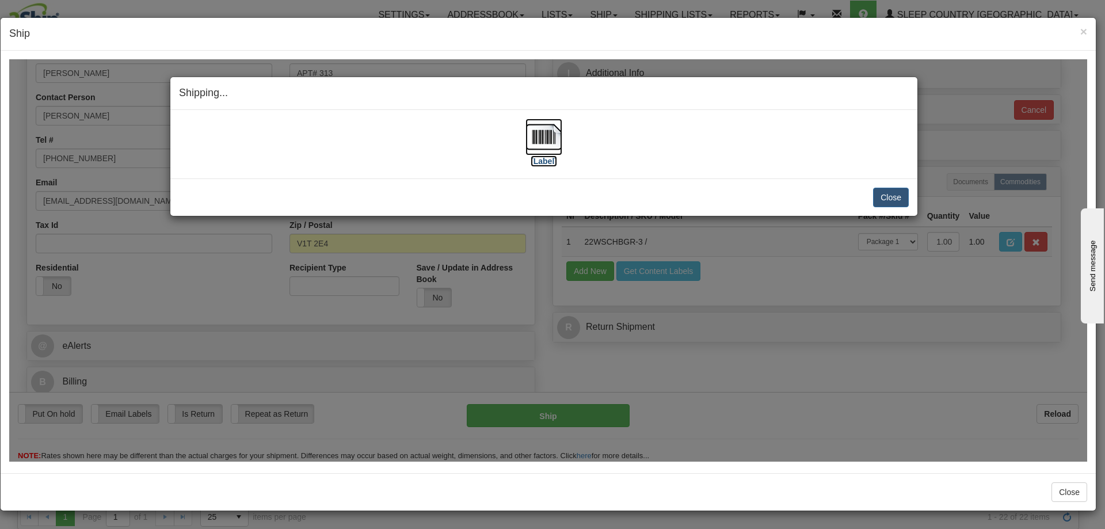
click at [539, 144] on img at bounding box center [544, 136] width 37 height 37
click at [883, 247] on div "Shipping... Your SHIPMENT will EXPIRE in [Label] IMPORTANT NOTICE Embassy / Con…" at bounding box center [548, 260] width 1078 height 402
click at [892, 199] on button "Close" at bounding box center [891, 197] width 36 height 20
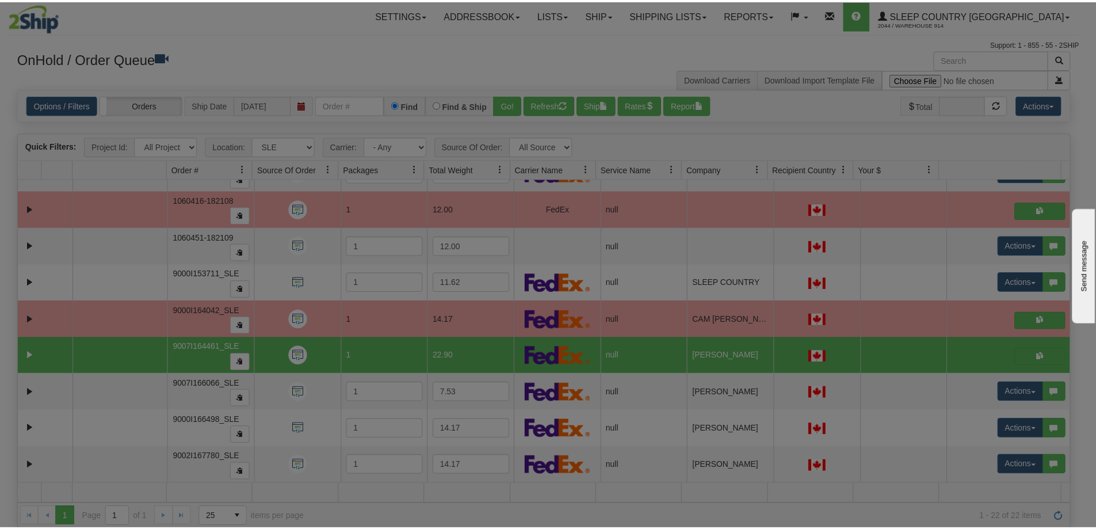
scroll to position [0, 0]
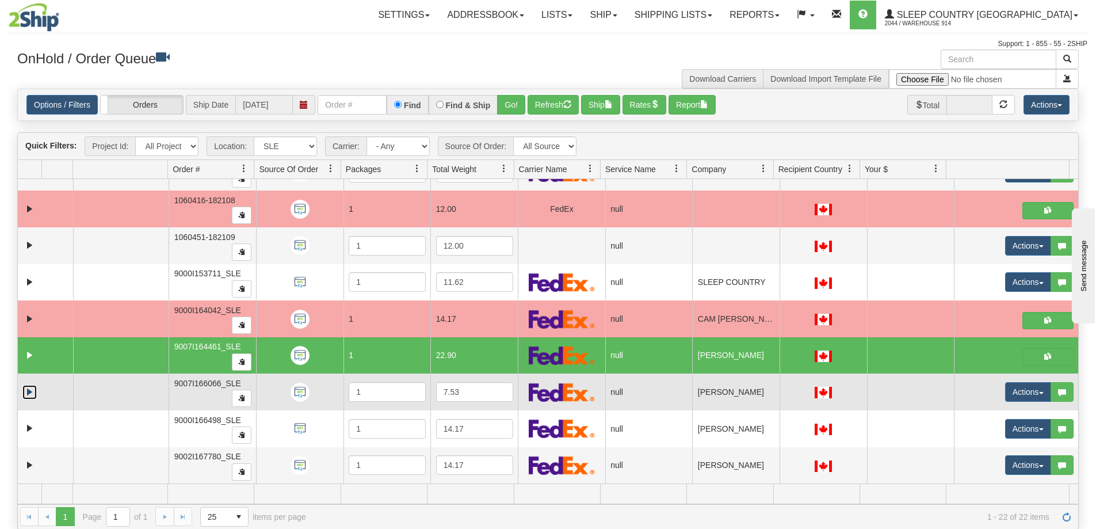
click at [27, 395] on link "Expand" at bounding box center [29, 392] width 14 height 14
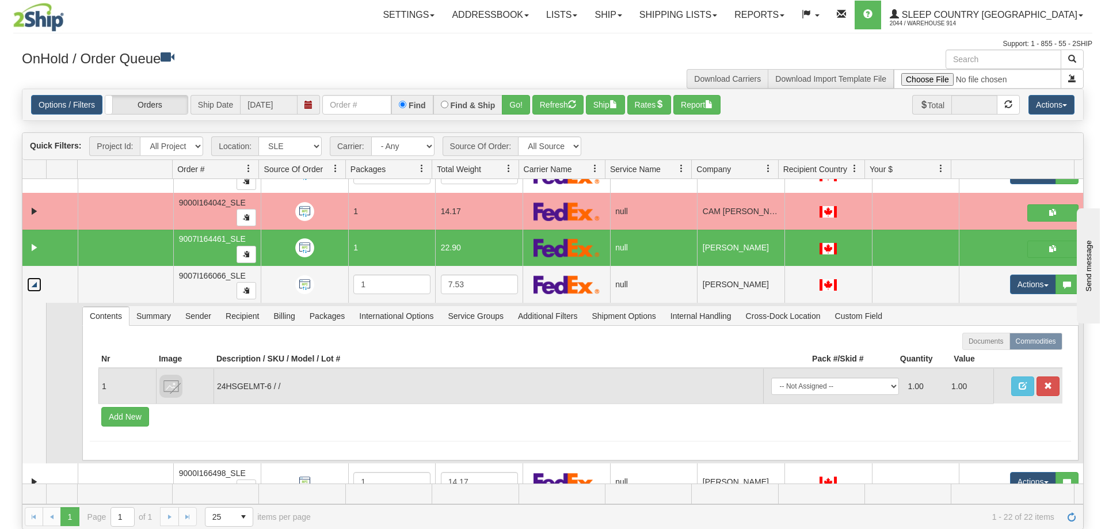
scroll to position [616, 0]
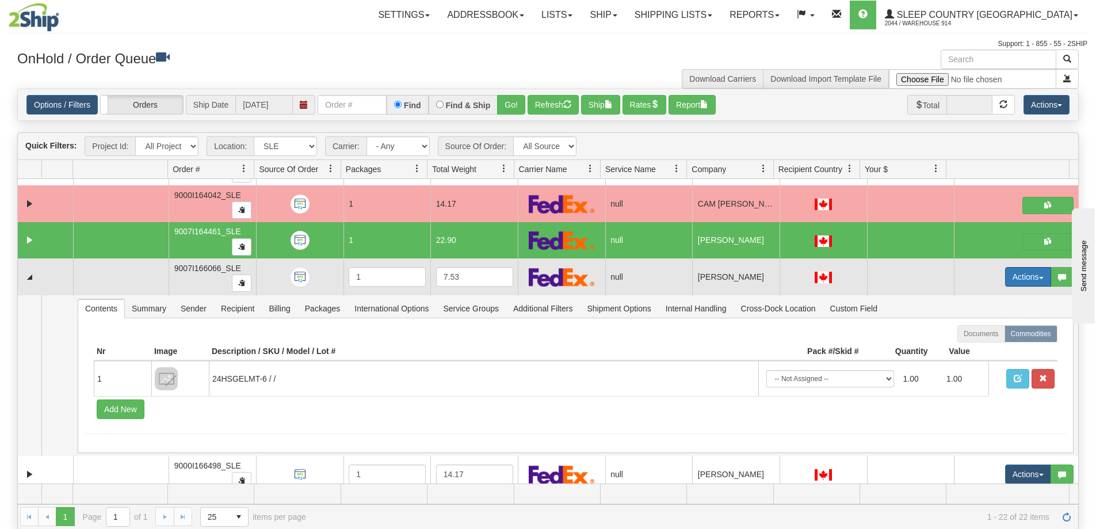
click at [1012, 285] on button "Actions" at bounding box center [1029, 277] width 46 height 20
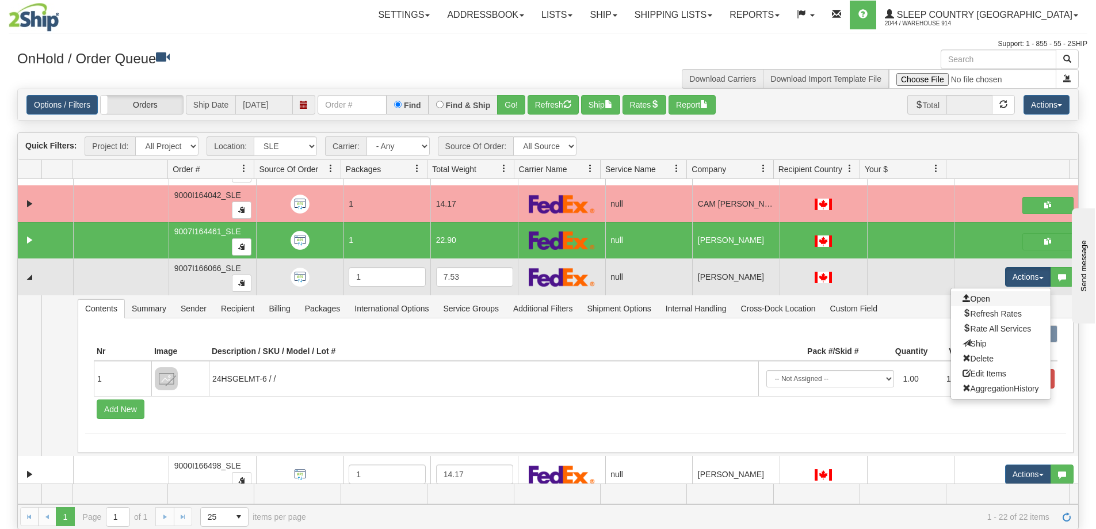
click at [988, 306] on link "Open" at bounding box center [1001, 298] width 100 height 15
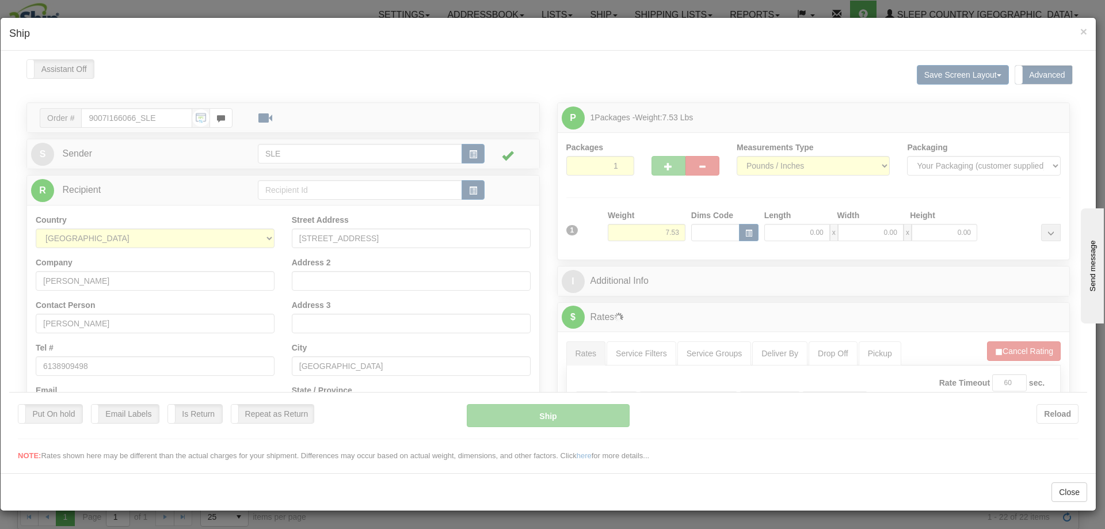
scroll to position [0, 0]
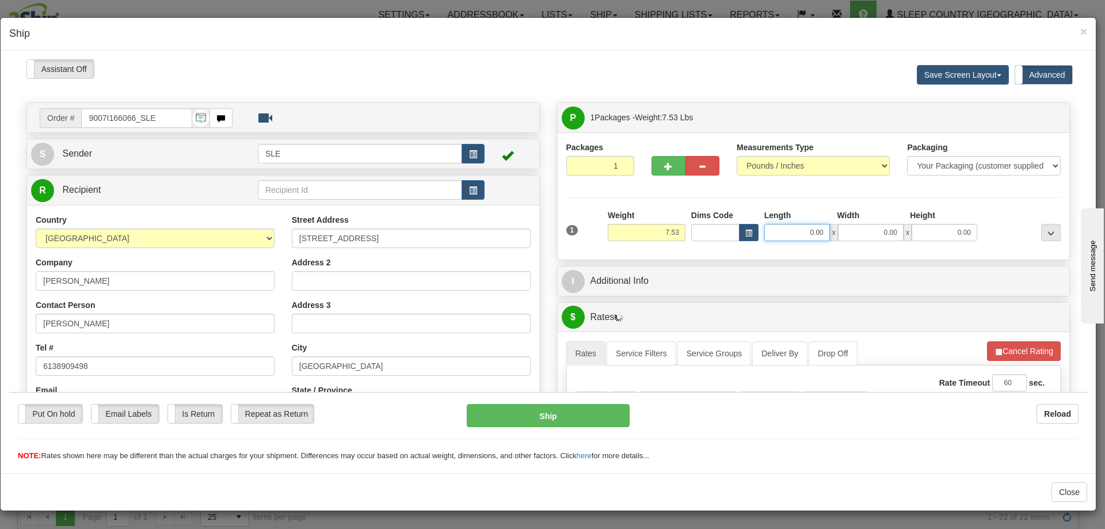
click at [813, 235] on input "0.00" at bounding box center [797, 231] width 66 height 17
type input "10.00"
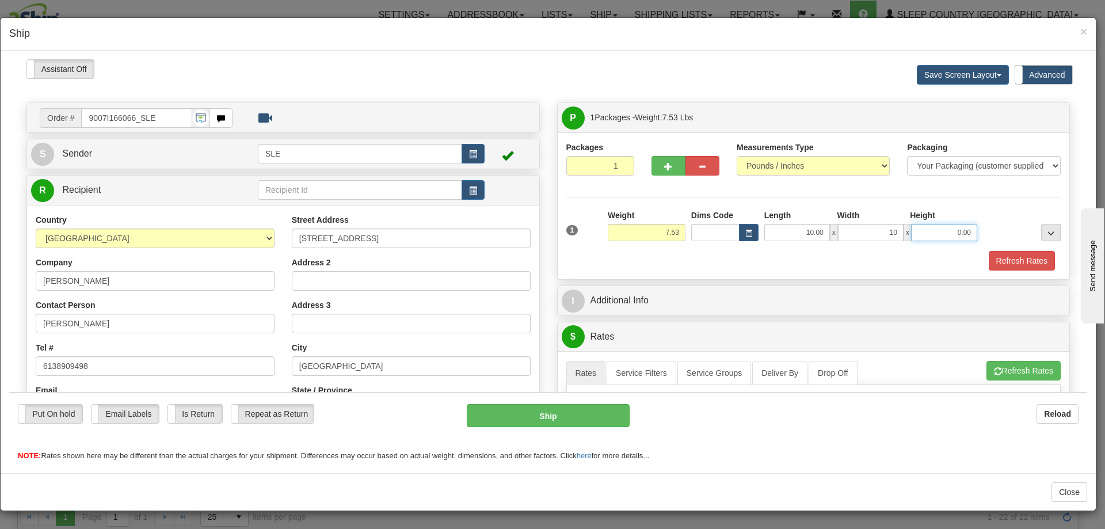
type input "10.00"
type input "20.00"
click at [1010, 260] on button "Refresh Rates" at bounding box center [1022, 260] width 66 height 20
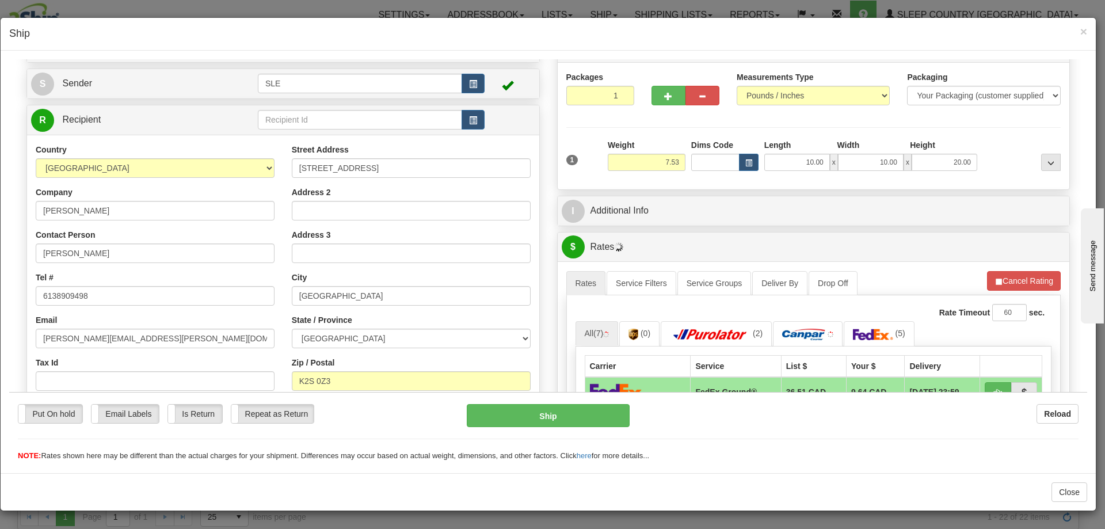
scroll to position [173, 0]
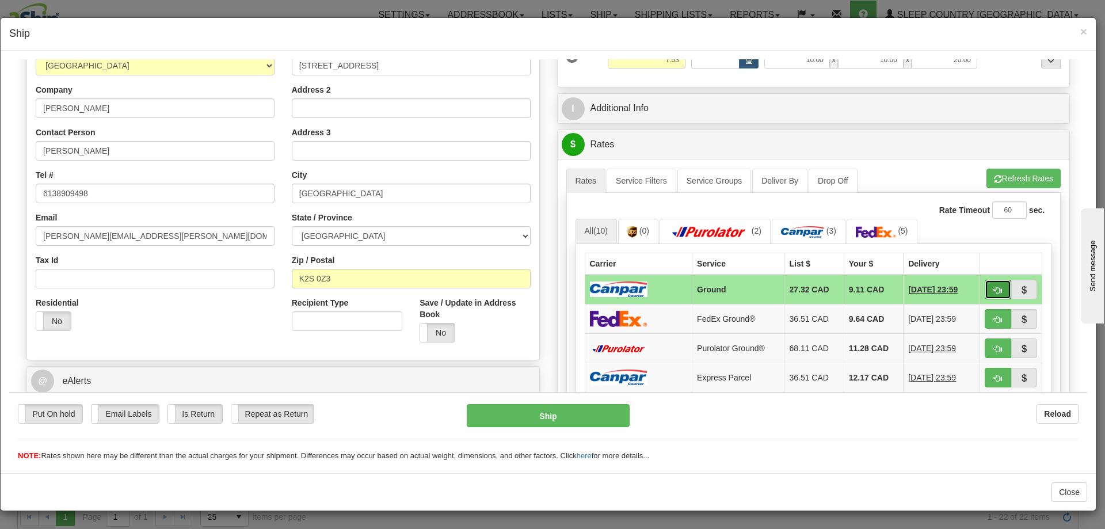
click at [985, 295] on button "button" at bounding box center [998, 289] width 26 height 20
type input "1"
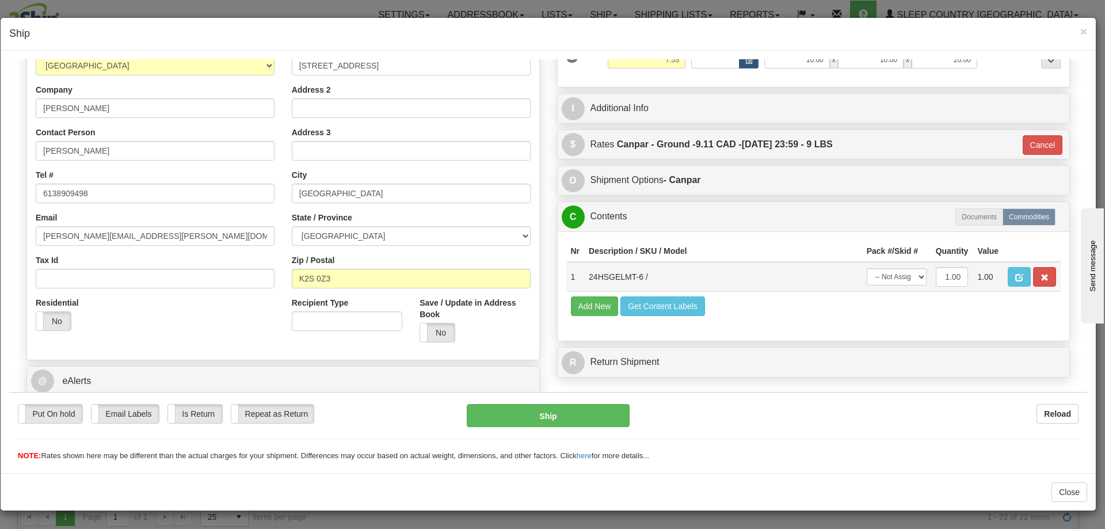
click at [920, 280] on td "-- Not Assigned -- Package 1" at bounding box center [896, 276] width 69 height 30
drag, startPoint x: 911, startPoint y: 278, endPoint x: 905, endPoint y: 284, distance: 8.6
click at [911, 278] on select "-- Not Assigned -- Package 1" at bounding box center [897, 276] width 60 height 17
select select "0"
click at [867, 268] on select "-- Not Assigned -- Package 1" at bounding box center [897, 276] width 60 height 17
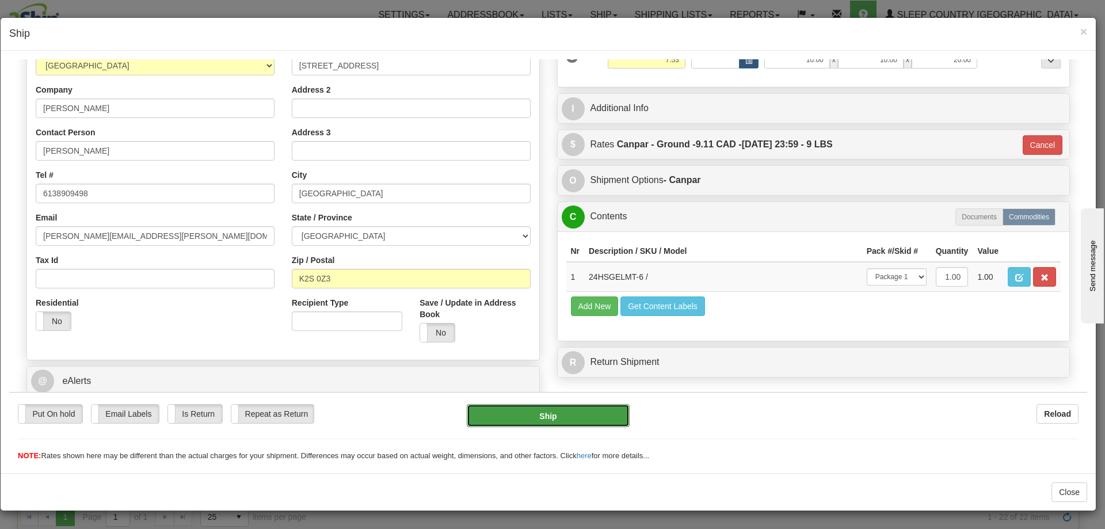
click at [588, 416] on button "Ship" at bounding box center [548, 414] width 162 height 23
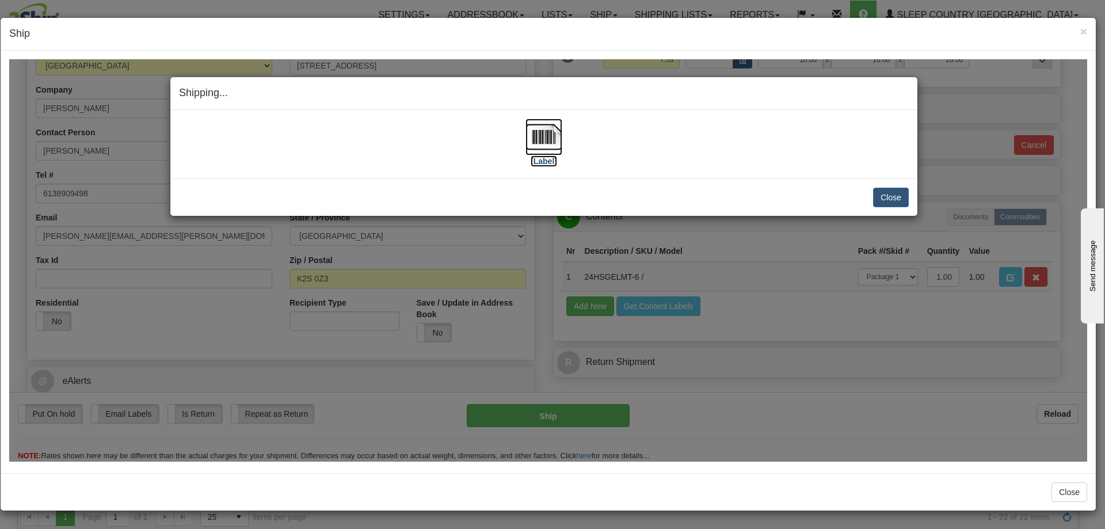
click at [553, 127] on img at bounding box center [544, 136] width 37 height 37
click at [892, 194] on button "Close" at bounding box center [891, 197] width 36 height 20
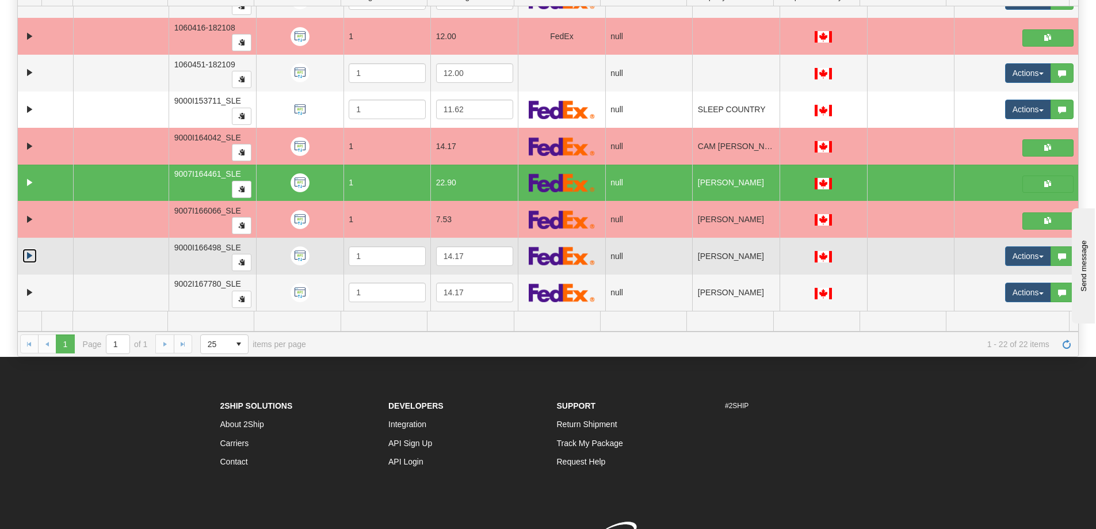
click at [26, 257] on link "Expand" at bounding box center [29, 256] width 14 height 14
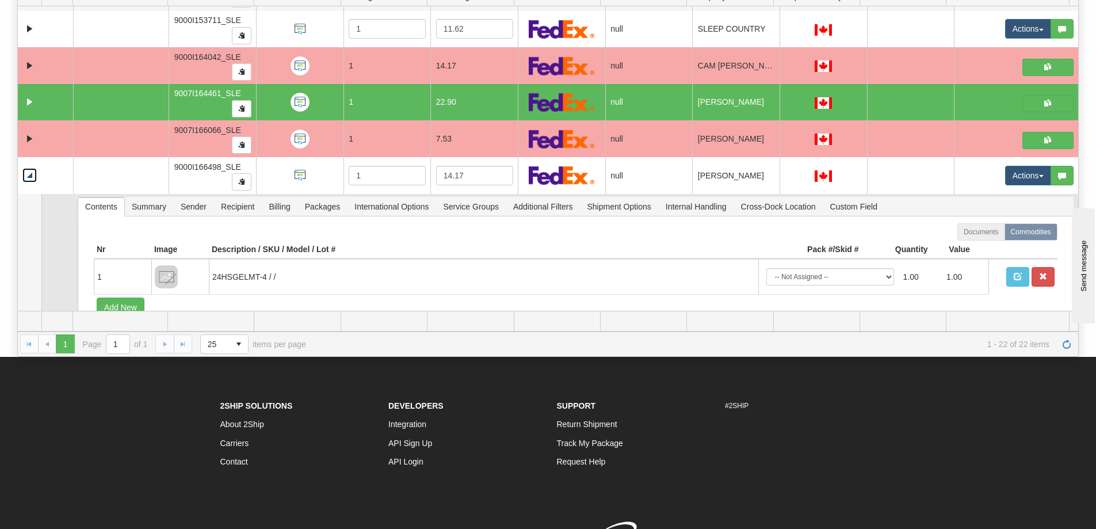
scroll to position [661, 0]
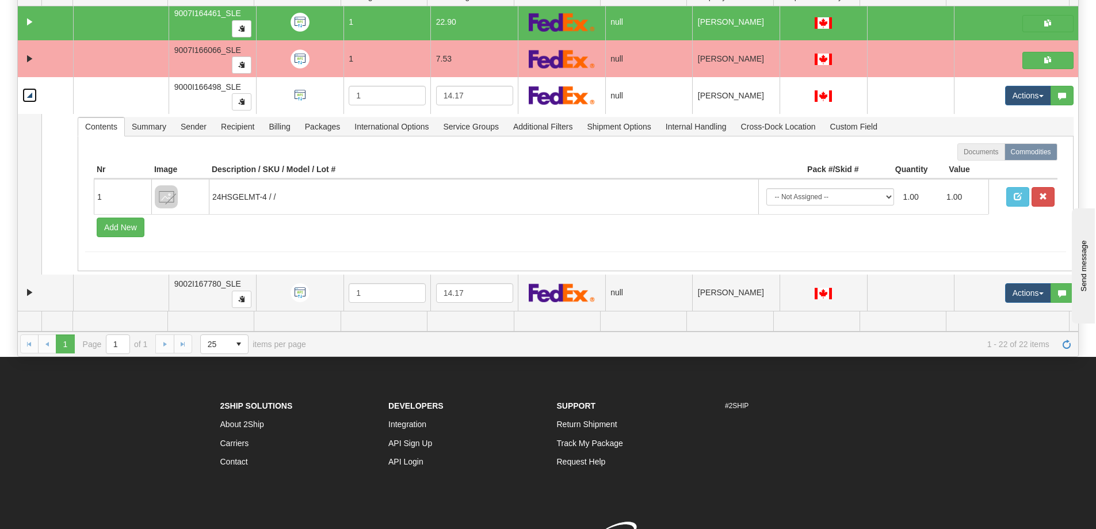
click at [36, 95] on link "Collapse" at bounding box center [29, 95] width 14 height 14
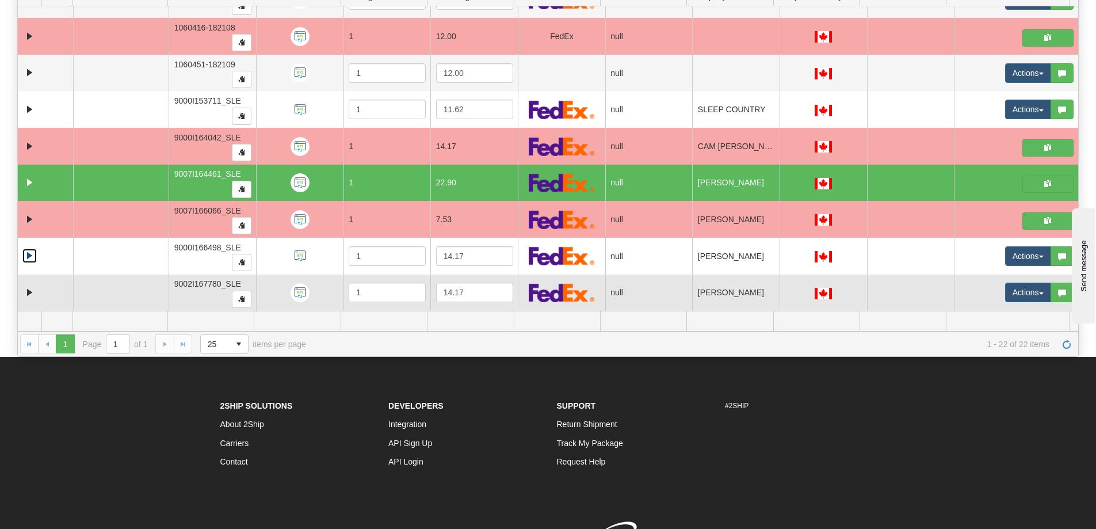
click at [21, 292] on td at bounding box center [45, 293] width 55 height 37
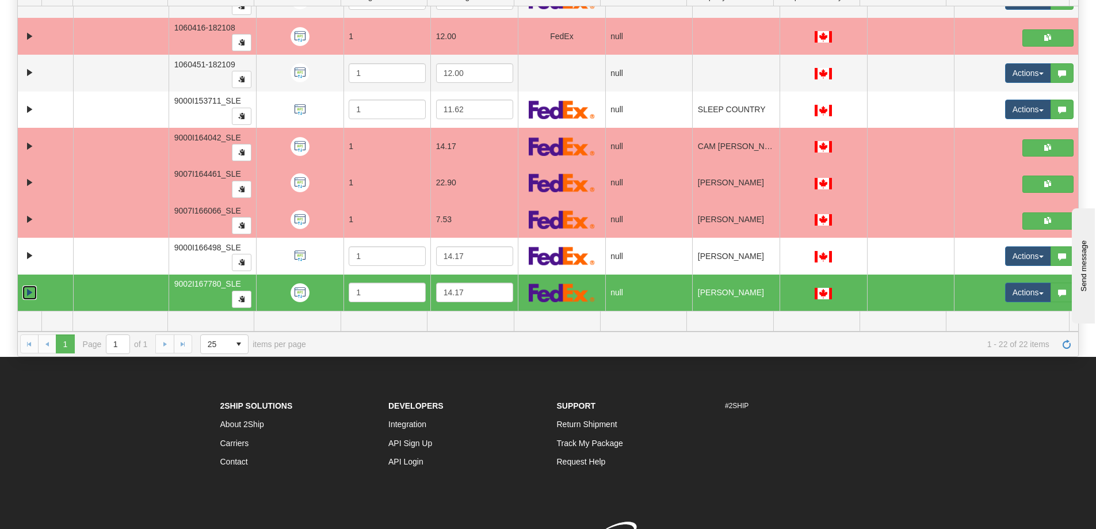
click at [25, 293] on link "Expand" at bounding box center [29, 292] width 14 height 14
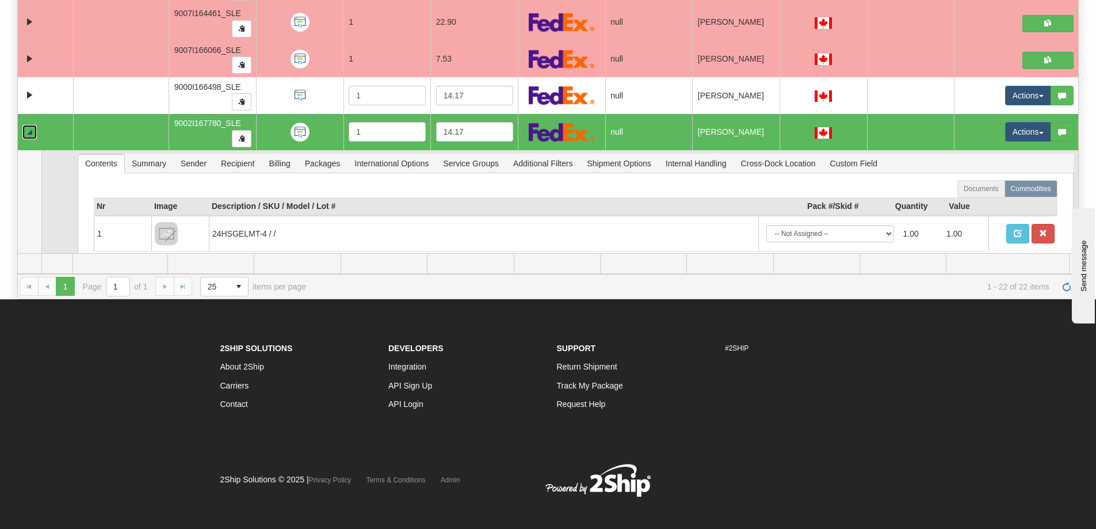
scroll to position [661, 0]
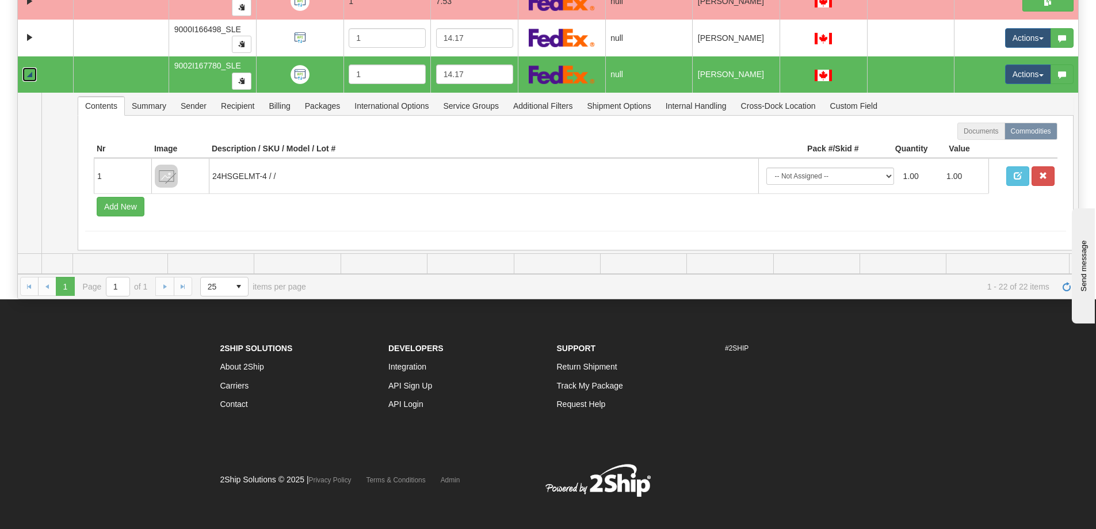
click at [33, 75] on link "Collapse" at bounding box center [29, 74] width 14 height 14
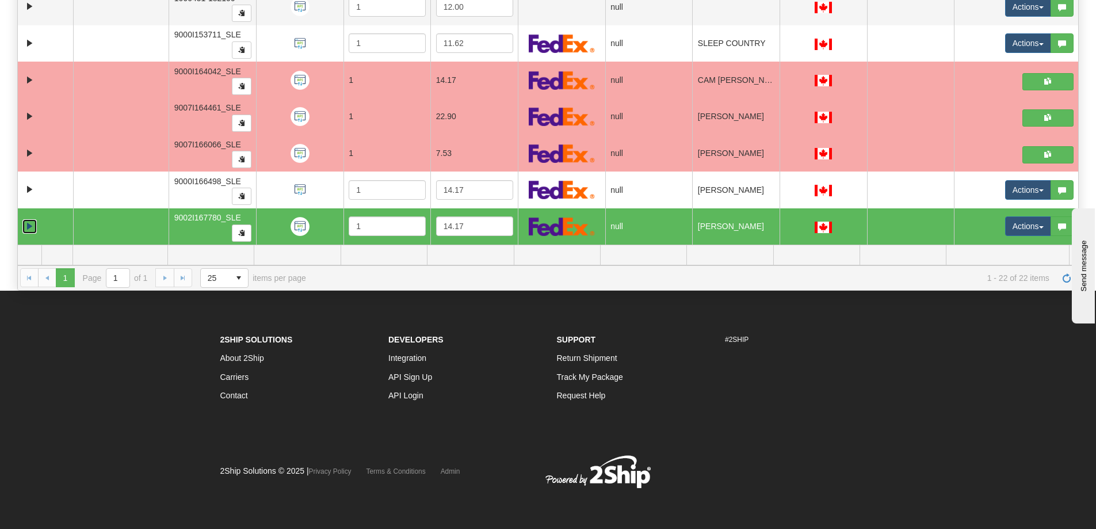
scroll to position [501, 0]
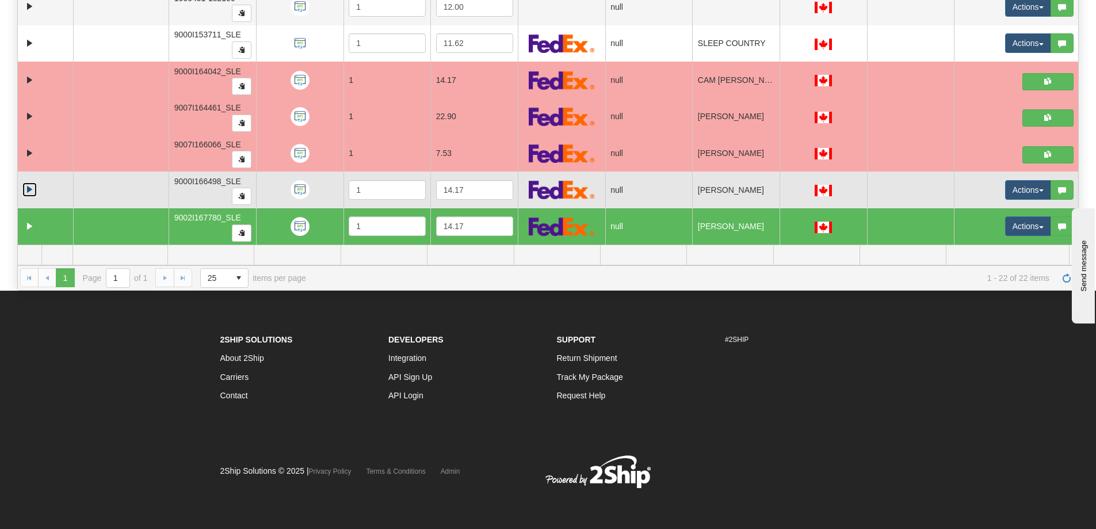
click at [31, 191] on link "Expand" at bounding box center [29, 189] width 14 height 14
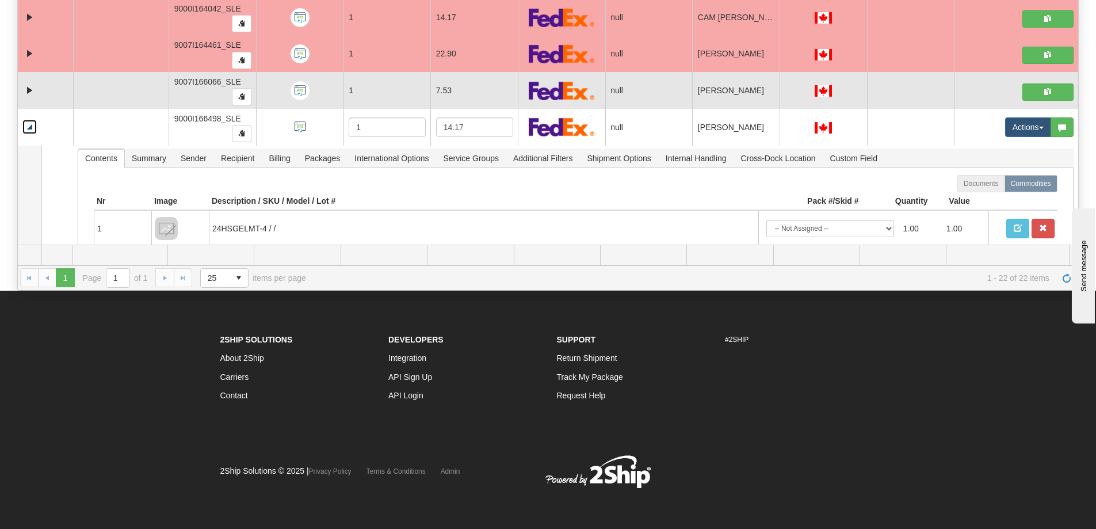
scroll to position [661, 0]
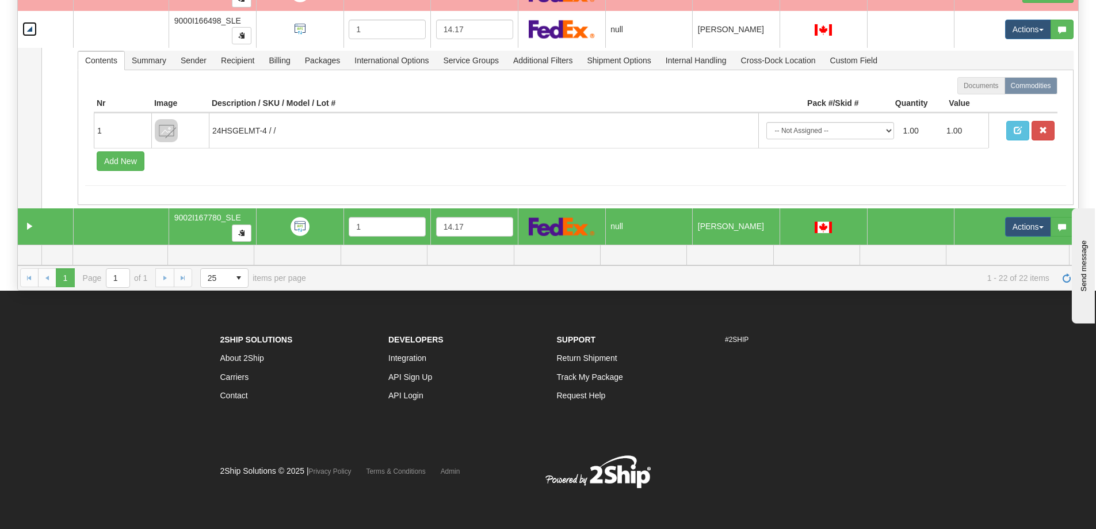
click at [21, 234] on td at bounding box center [45, 226] width 55 height 37
click at [27, 233] on link "Expand" at bounding box center [29, 226] width 14 height 14
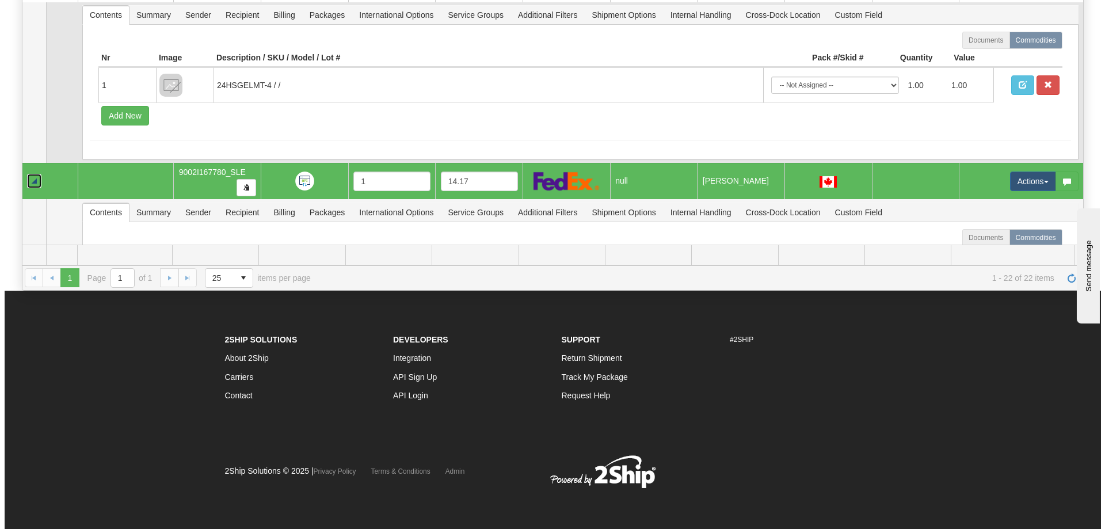
scroll to position [649, 0]
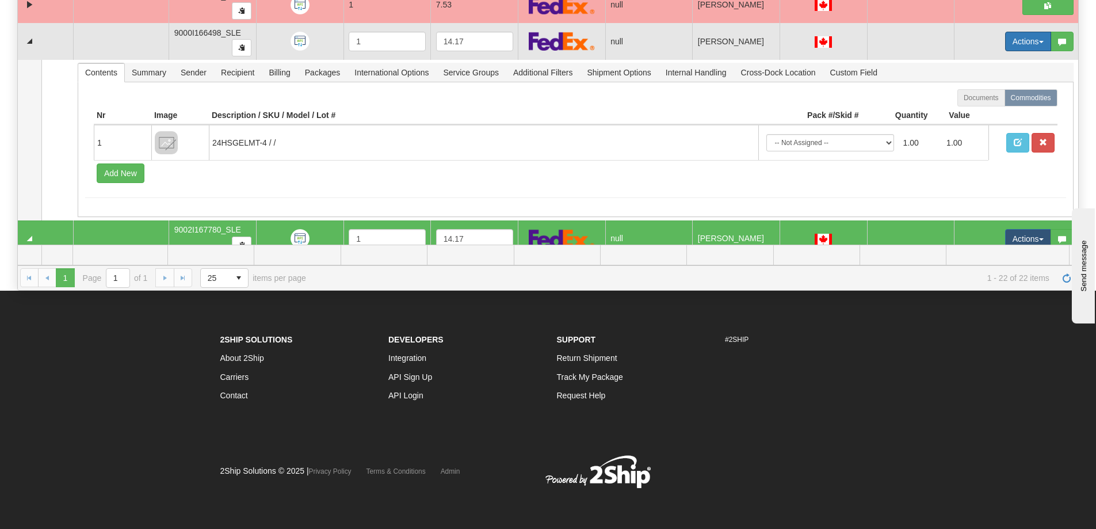
click at [1030, 50] on button "Actions" at bounding box center [1029, 42] width 46 height 20
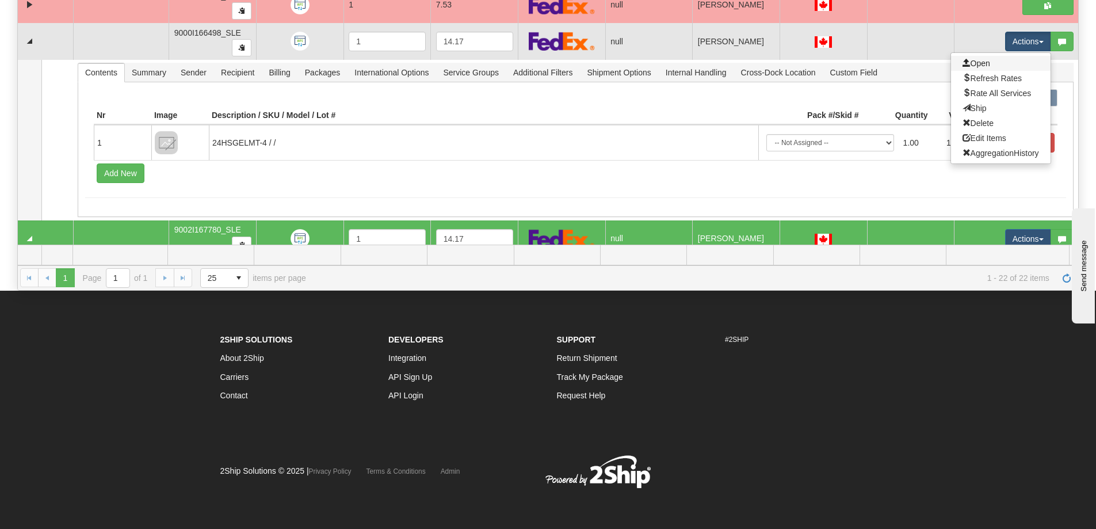
click at [1009, 68] on link "Open" at bounding box center [1001, 63] width 100 height 15
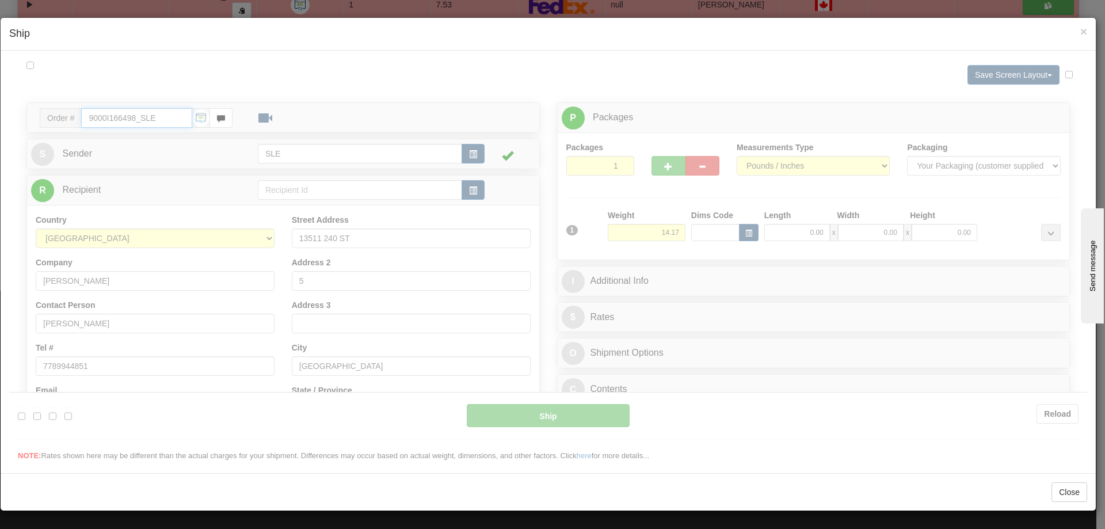
type input "14:53"
type input "16:00"
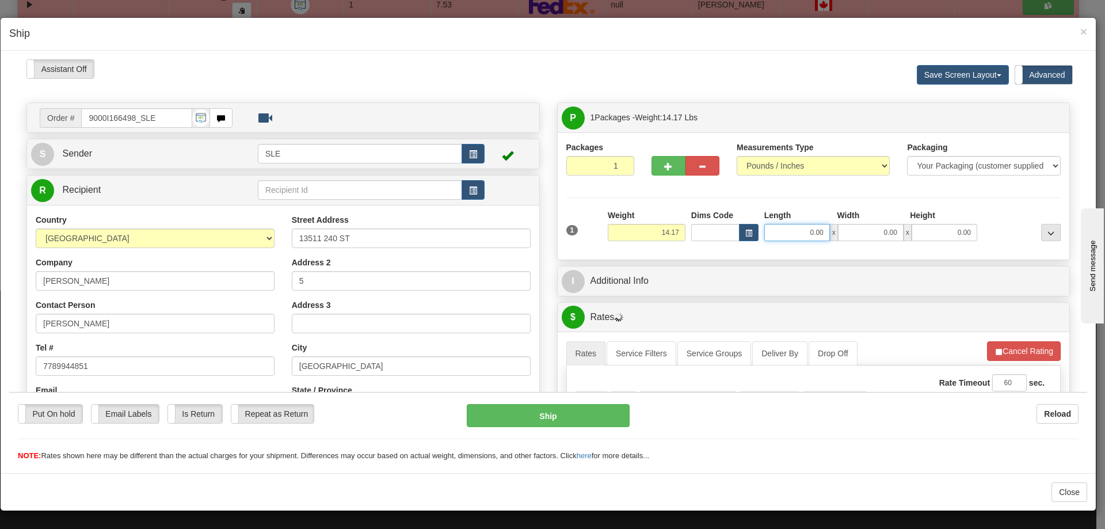
click at [793, 229] on input "0.00" at bounding box center [797, 231] width 66 height 17
type input "12.00"
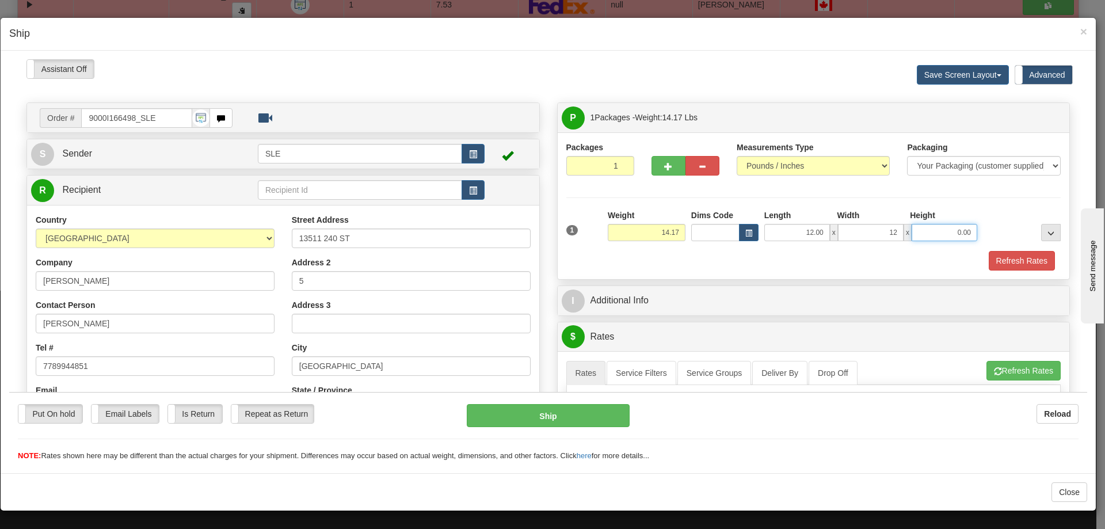
type input "12.00"
type input "22.00"
click at [1008, 258] on button "Refresh Rates" at bounding box center [1022, 260] width 66 height 20
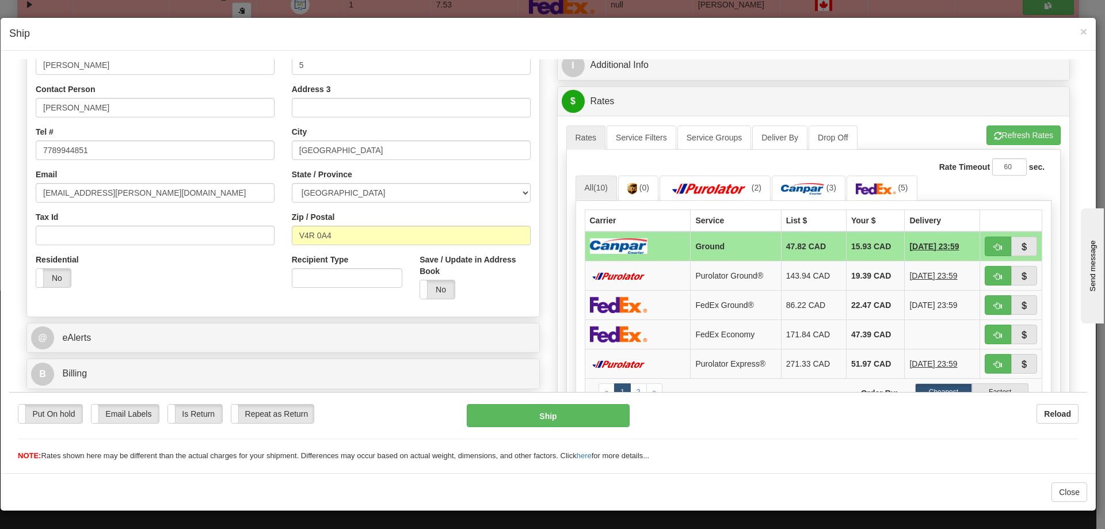
scroll to position [288, 0]
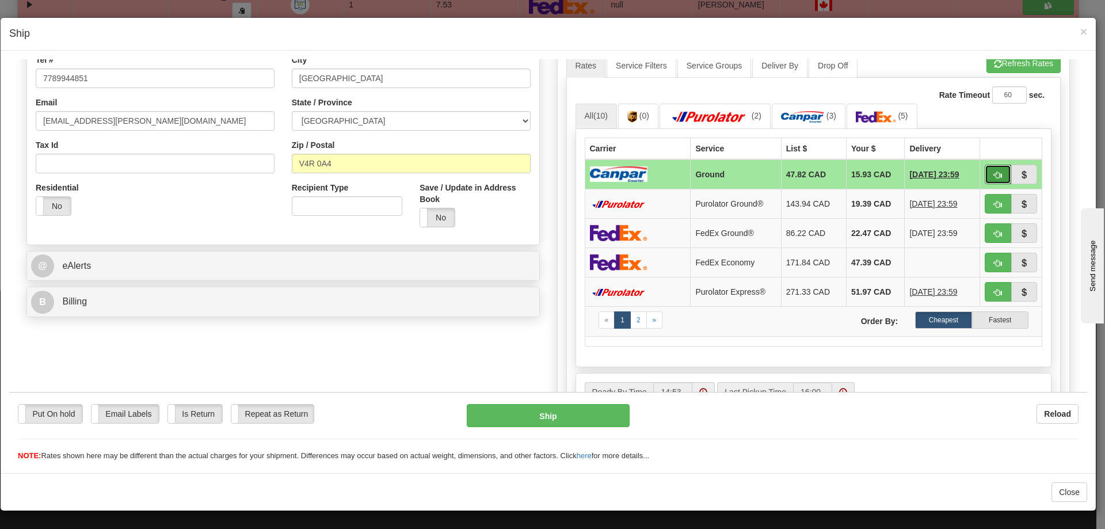
click at [994, 173] on span "button" at bounding box center [998, 174] width 8 height 7
type input "1"
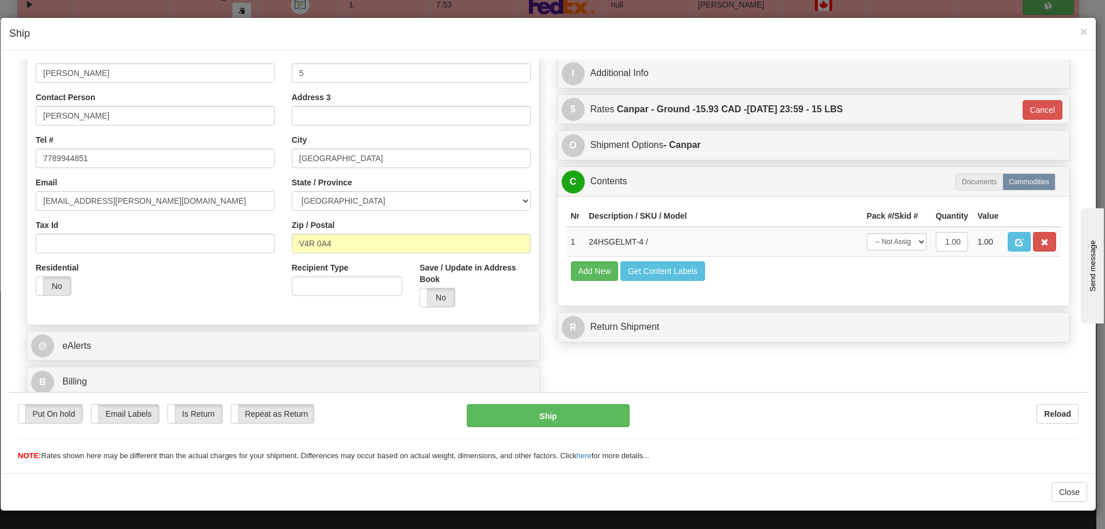
scroll to position [208, 0]
drag, startPoint x: 890, startPoint y: 238, endPoint x: 888, endPoint y: 247, distance: 9.5
click at [890, 238] on select "-- Not Assigned -- Package 1" at bounding box center [897, 241] width 60 height 17
select select "0"
click at [867, 233] on select "-- Not Assigned -- Package 1" at bounding box center [897, 241] width 60 height 17
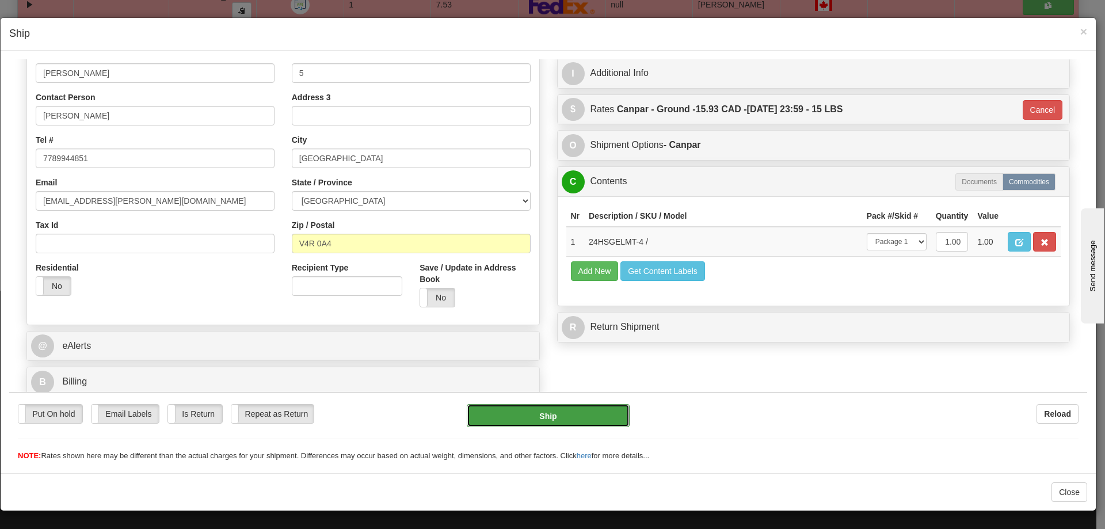
click at [568, 412] on button "Ship" at bounding box center [548, 414] width 162 height 23
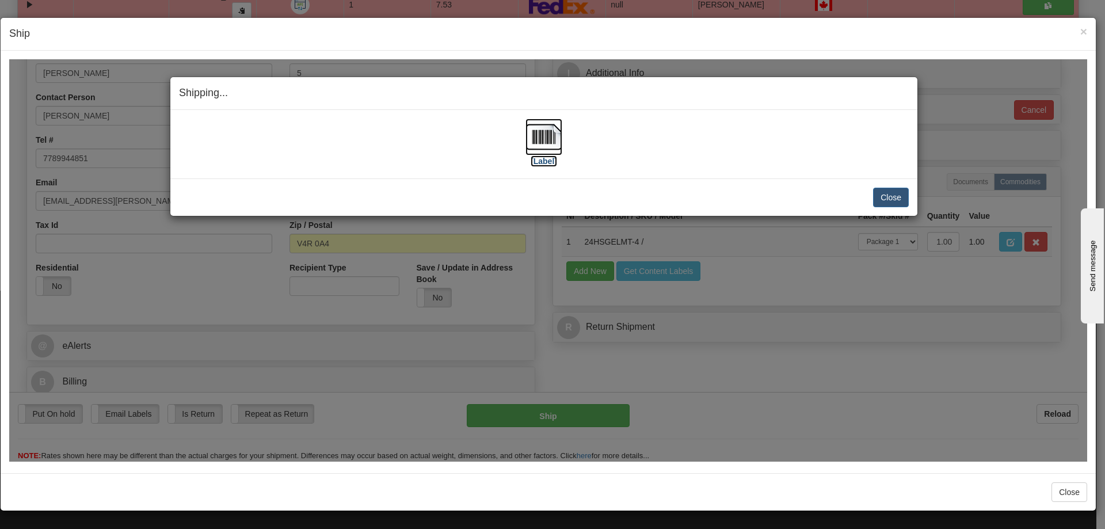
click at [546, 148] on img at bounding box center [544, 136] width 37 height 37
click at [884, 192] on button "Close" at bounding box center [891, 197] width 36 height 20
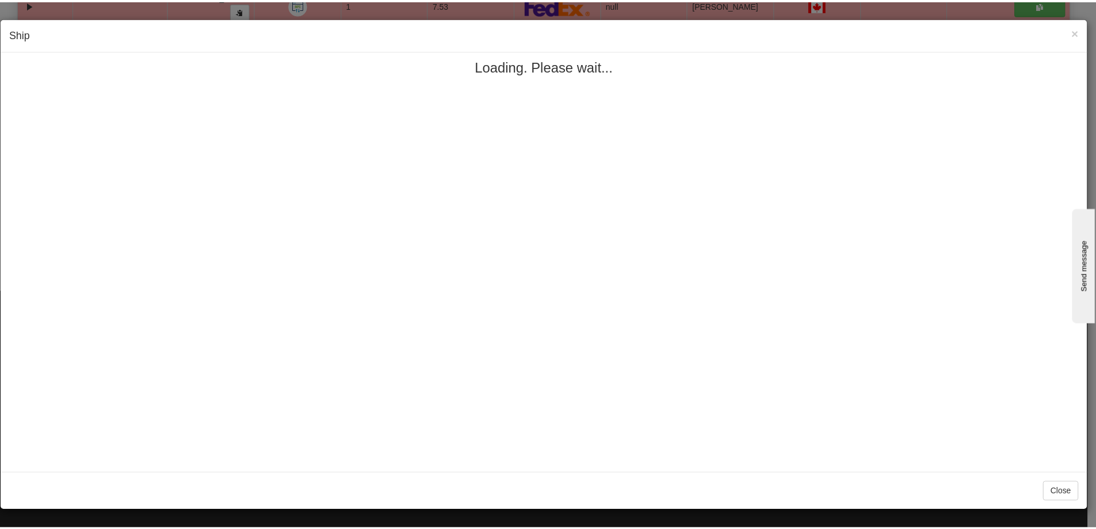
scroll to position [0, 0]
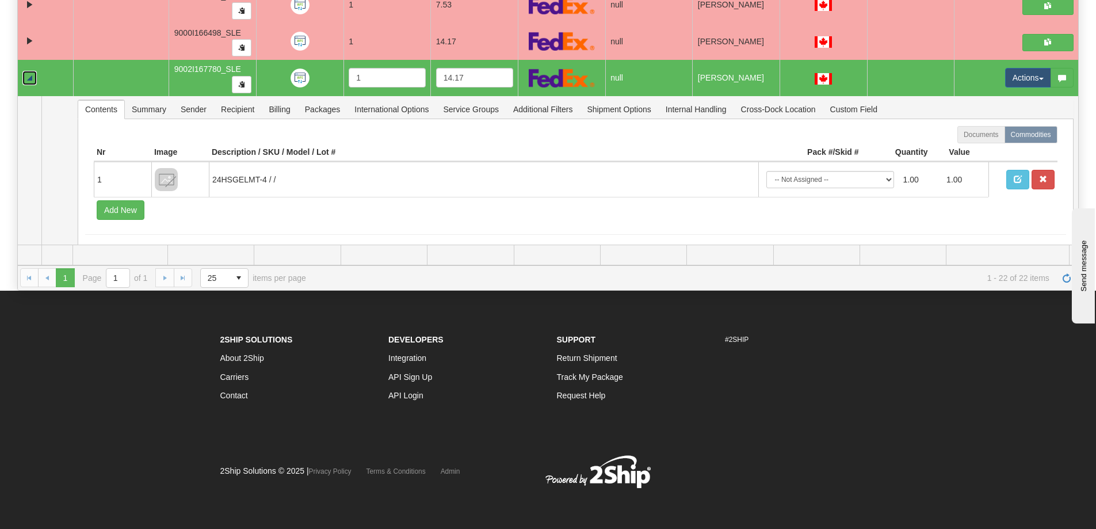
click at [29, 81] on link "Collapse" at bounding box center [29, 78] width 14 height 14
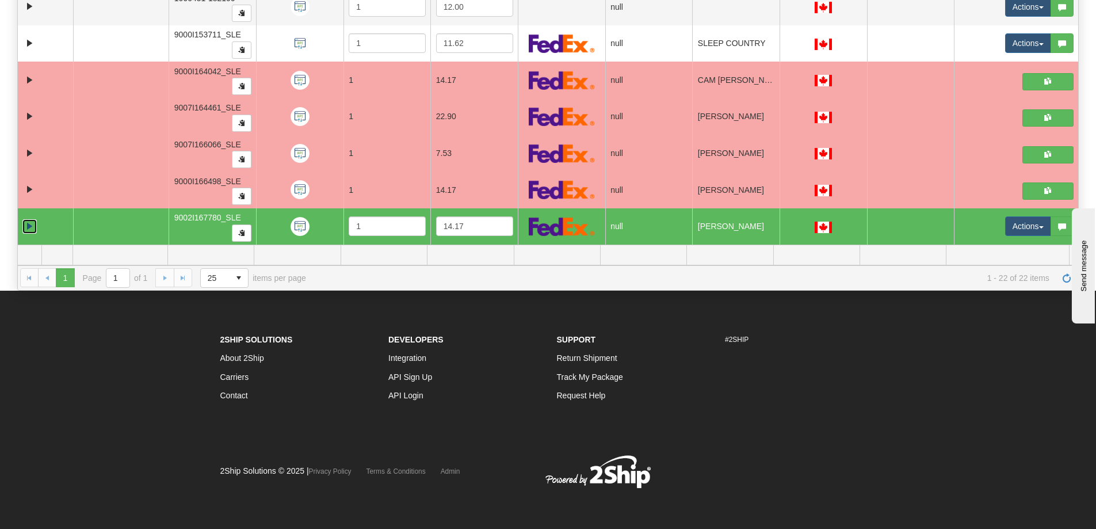
click at [34, 224] on link "Expand" at bounding box center [29, 226] width 14 height 14
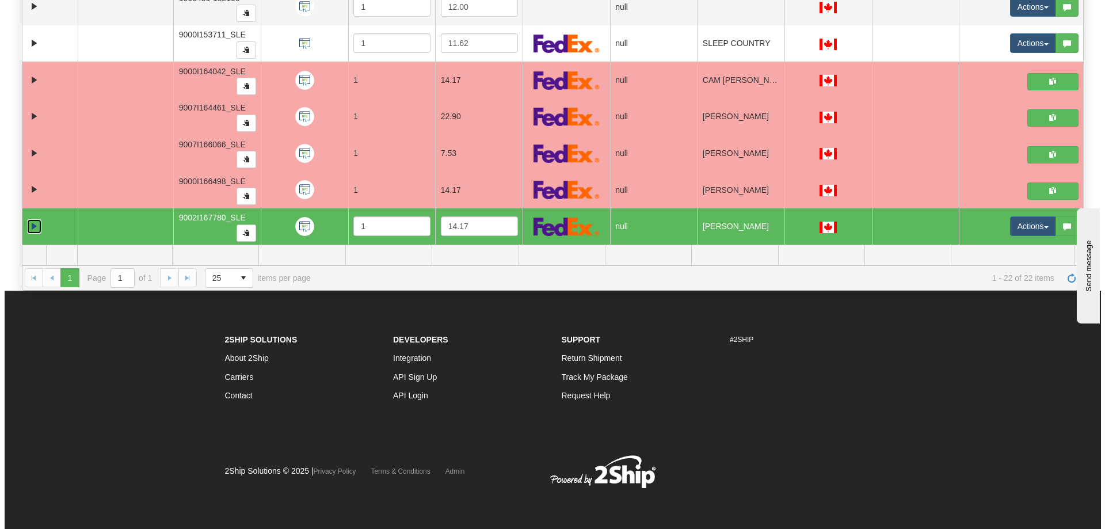
scroll to position [649, 0]
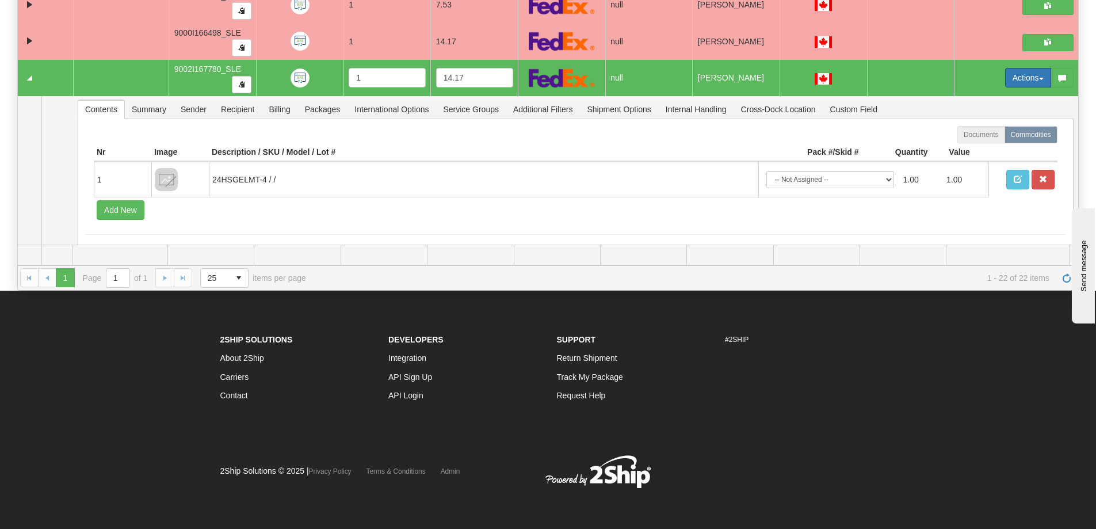
click at [1018, 75] on button "Actions" at bounding box center [1029, 78] width 46 height 20
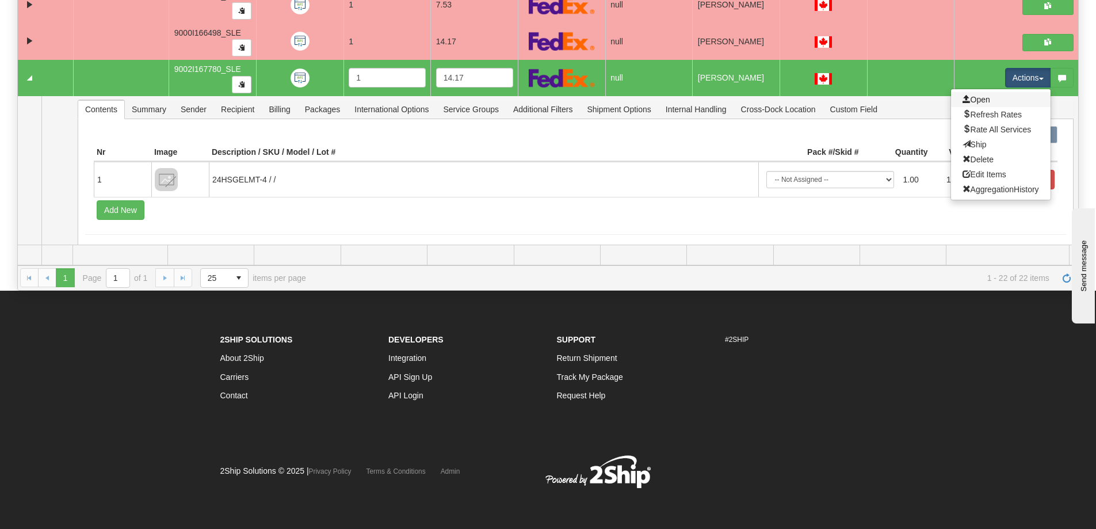
click at [976, 105] on link "Open" at bounding box center [1001, 99] width 100 height 15
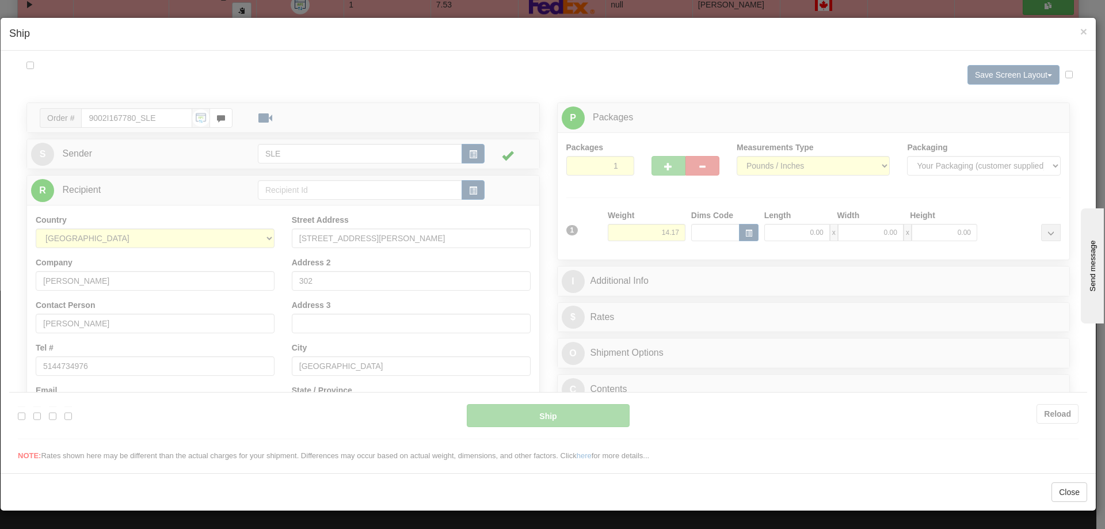
scroll to position [0, 0]
type input "14:54"
type input "16:00"
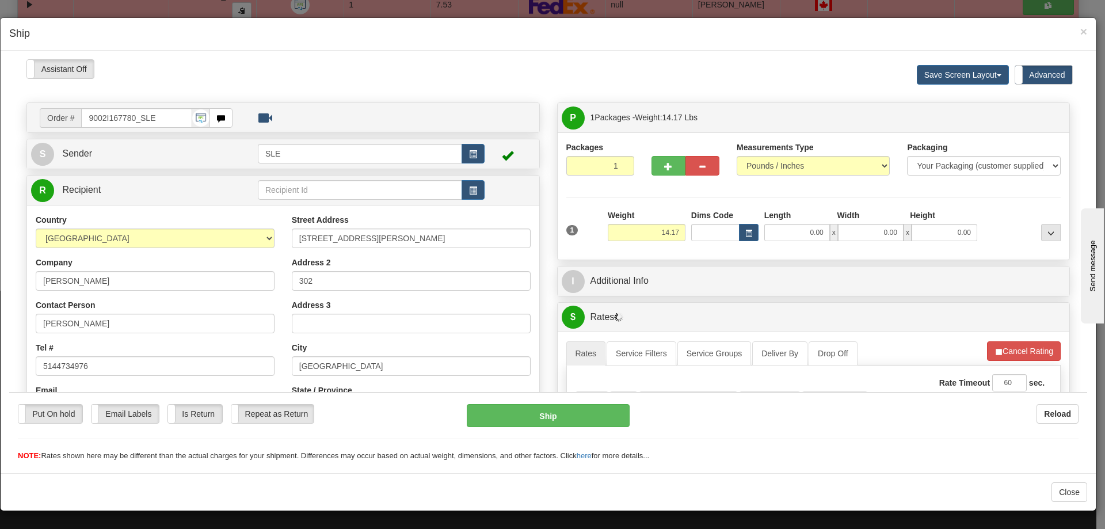
click at [830, 239] on span "x" at bounding box center [834, 231] width 8 height 17
click at [810, 235] on input "0.00" at bounding box center [797, 231] width 66 height 17
type input "12.00"
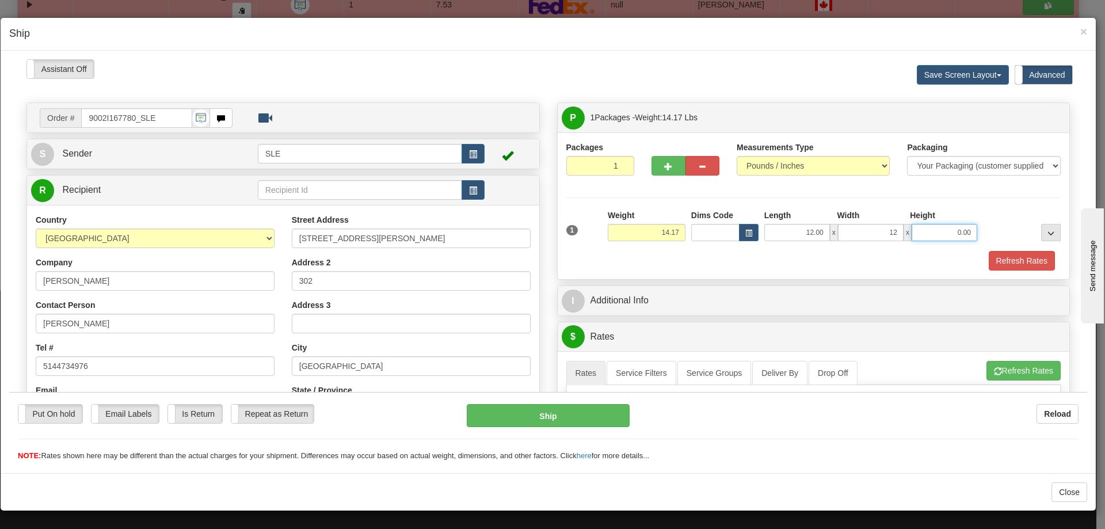
type input "12.00"
type input "22.00"
click at [1008, 258] on button "Refresh Rates" at bounding box center [1022, 260] width 66 height 20
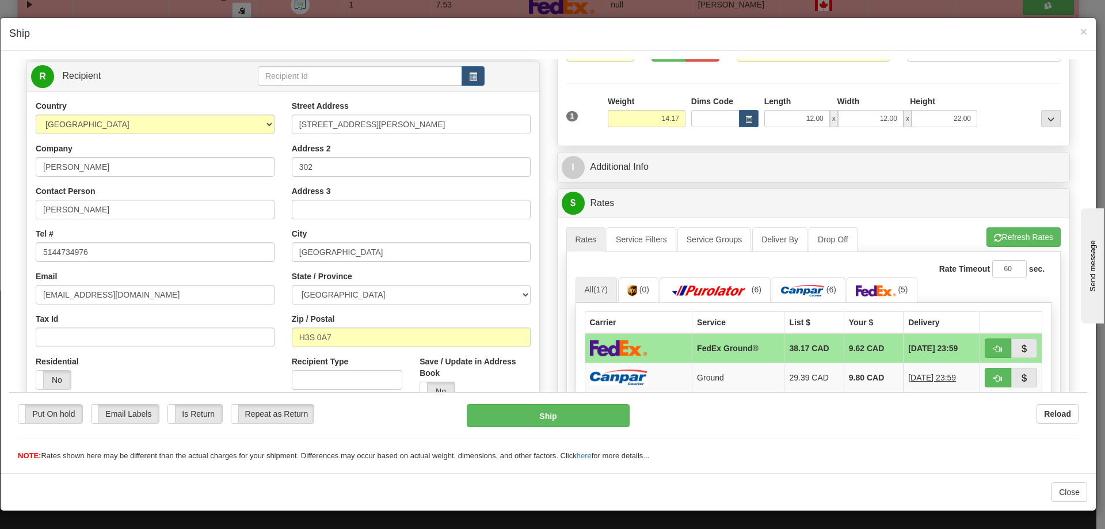
scroll to position [115, 0]
click at [997, 350] on button "button" at bounding box center [998, 347] width 26 height 20
type input "92"
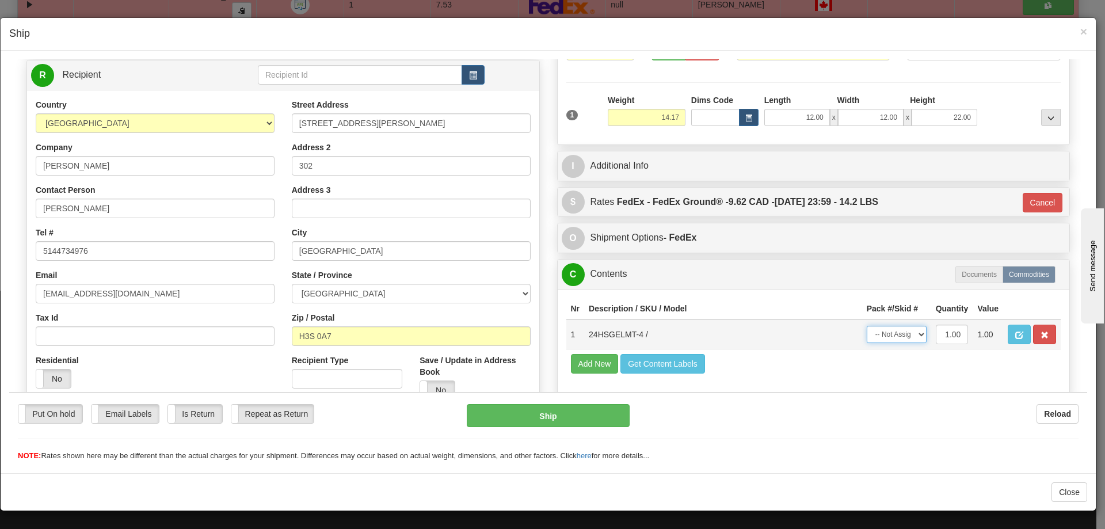
click at [896, 332] on select "-- Not Assigned -- Package 1" at bounding box center [897, 333] width 60 height 17
select select "0"
click at [867, 325] on select "-- Not Assigned -- Package 1" at bounding box center [897, 333] width 60 height 17
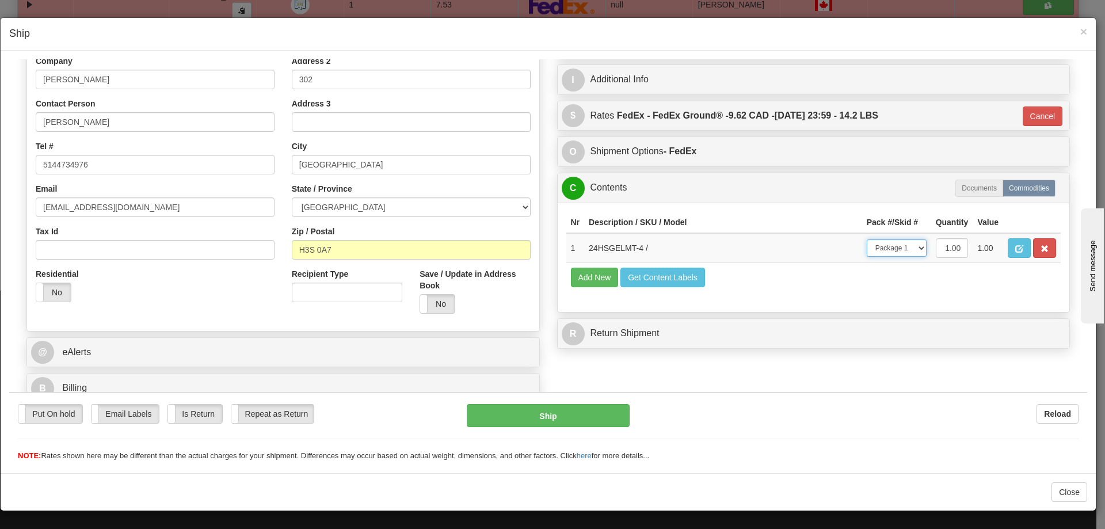
scroll to position [208, 0]
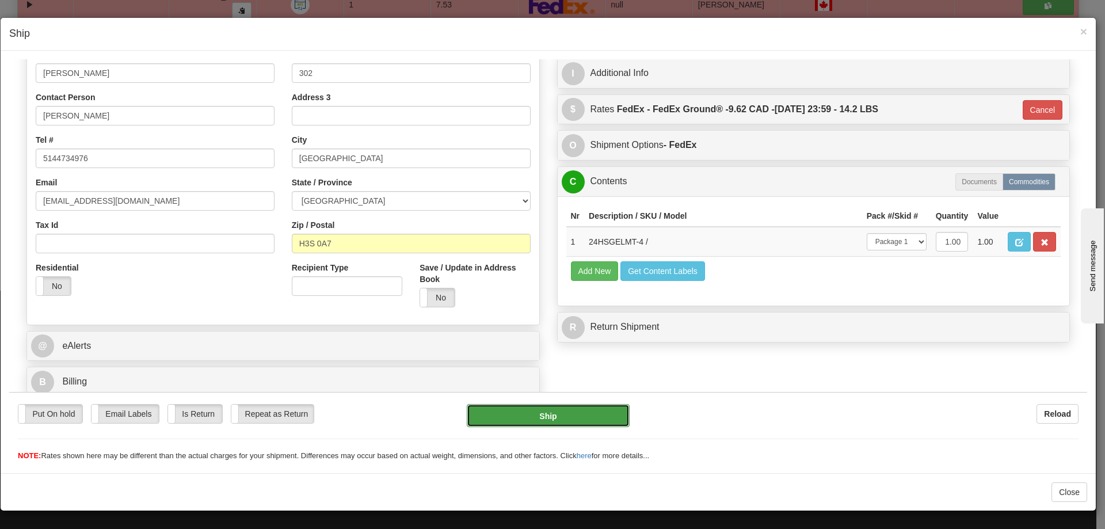
click at [559, 404] on button "Ship" at bounding box center [548, 414] width 162 height 23
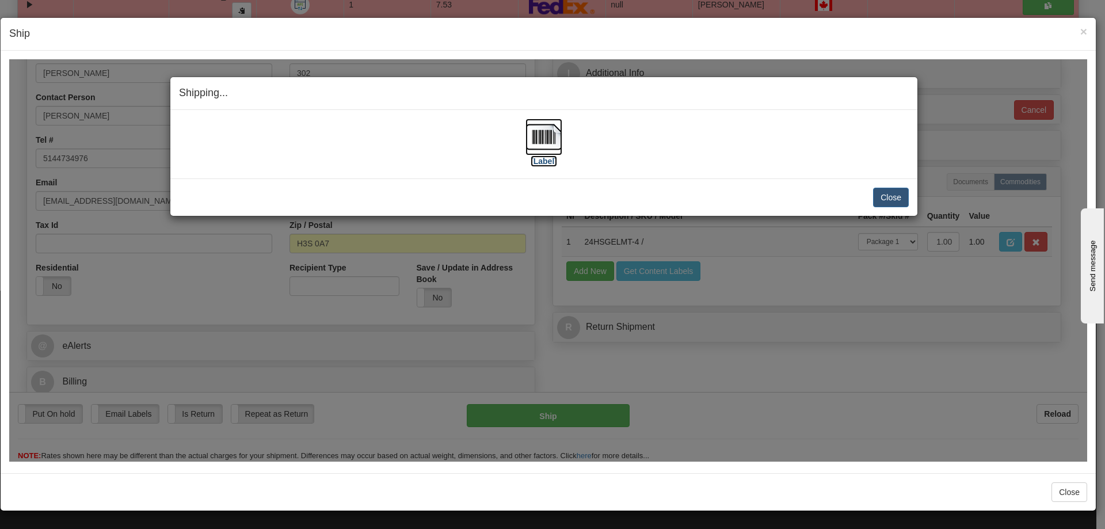
click at [539, 152] on img at bounding box center [544, 136] width 37 height 37
click at [939, 319] on div "Shipping... Your SHIPMENT will EXPIRE in [Label] IMPORTANT NOTICE Embassy / Con…" at bounding box center [548, 260] width 1078 height 402
click at [888, 208] on div "Close Cancel Cancel Shipment and Quit Pickup Quit Pickup ONLY" at bounding box center [543, 196] width 747 height 37
click at [893, 206] on button "Close" at bounding box center [891, 197] width 36 height 20
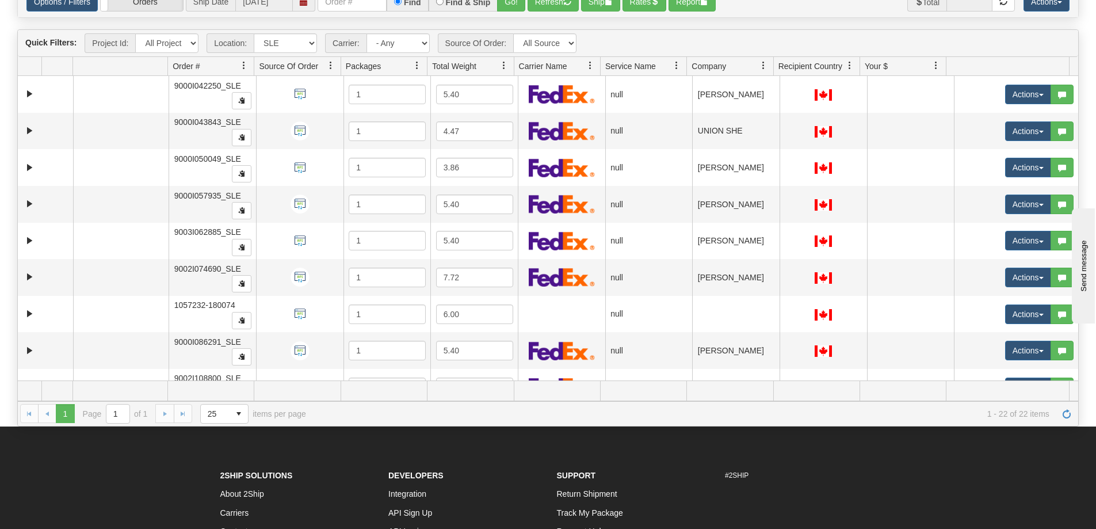
scroll to position [0, 0]
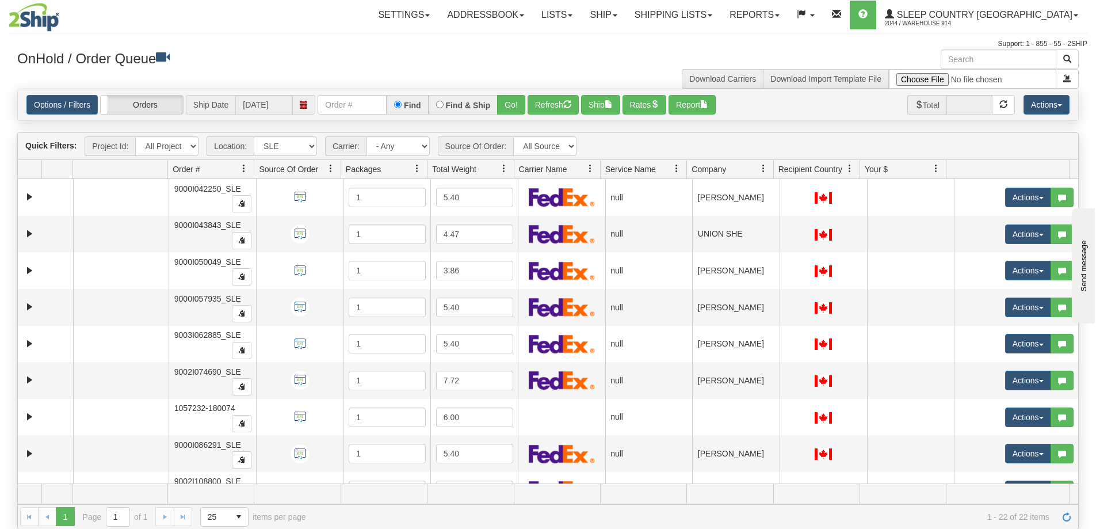
click at [815, 37] on div "Toggle navigation Settings Shipping Preferences Fields Preferences New Recipien…" at bounding box center [548, 24] width 1079 height 49
click at [721, 14] on link "Shipping lists" at bounding box center [673, 15] width 95 height 29
click at [721, 68] on link "Pickup List" at bounding box center [664, 70] width 112 height 15
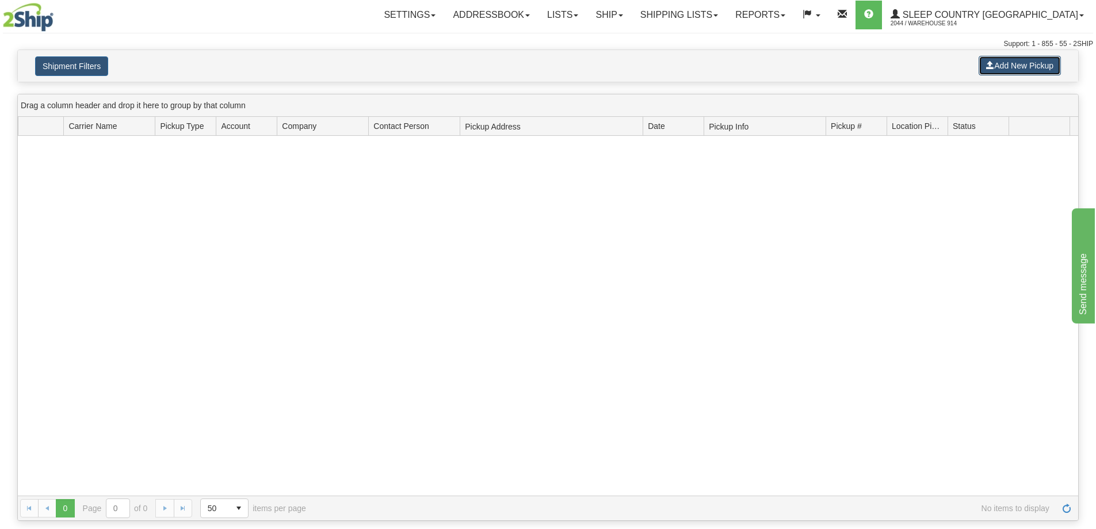
click at [1021, 65] on button "Add New Pickup" at bounding box center [1020, 66] width 82 height 20
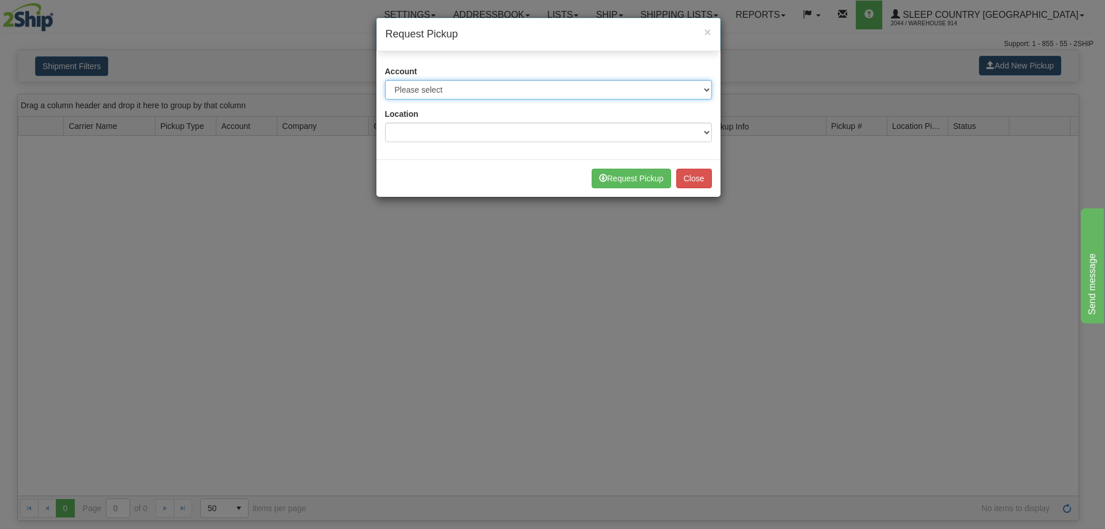
click at [466, 87] on select "Please select Canada Post - 7241032 (Canada Post 300) Canada Post - 1021956 (Ca…" at bounding box center [548, 90] width 327 height 20
select select "14"
click at [385, 80] on select "Please select Canada Post - 7241032 (Canada Post 300) Canada Post - 1021956 (Ca…" at bounding box center [548, 90] width 327 height 20
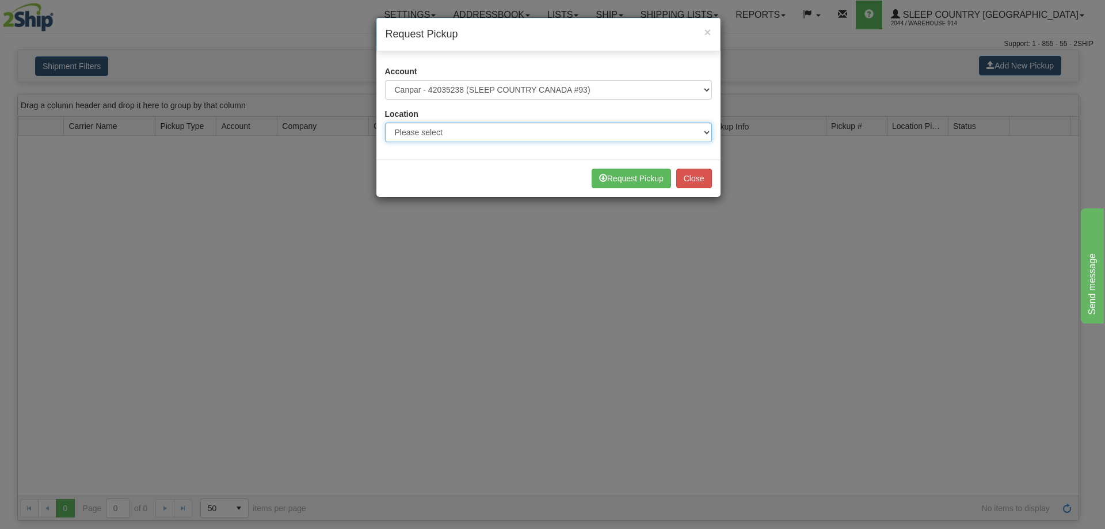
click at [539, 128] on select "Please select 914 CASPC END SLE" at bounding box center [548, 133] width 327 height 20
select select "7603"
click at [385, 123] on select "Please select 914 CASPC END SLE" at bounding box center [548, 133] width 327 height 20
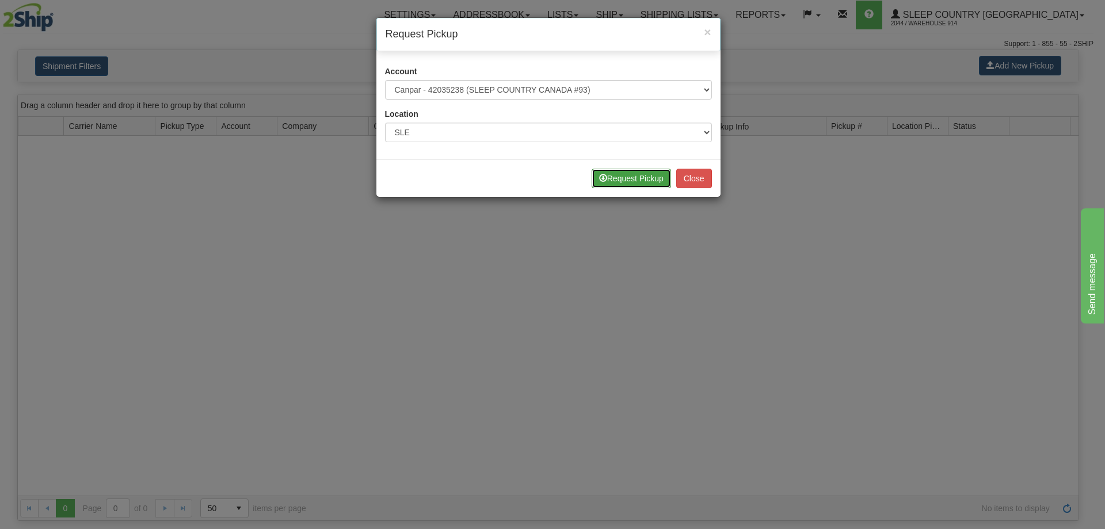
click at [611, 174] on button "Request Pickup" at bounding box center [631, 179] width 79 height 20
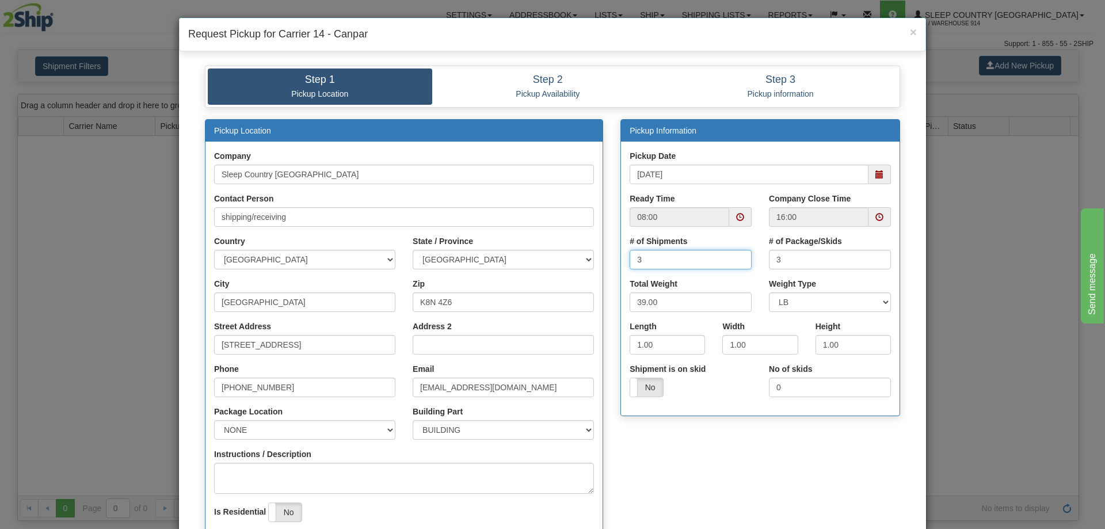
click at [682, 264] on input "3" at bounding box center [691, 260] width 122 height 20
type input "4"
click at [678, 304] on input "39.00" at bounding box center [691, 302] width 122 height 20
type input "3"
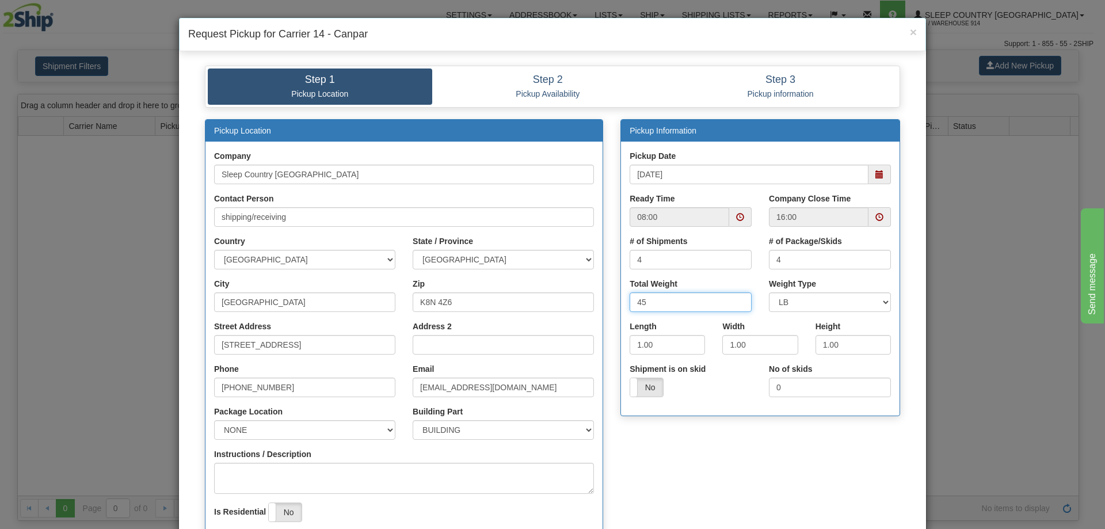
type input "45"
drag, startPoint x: 667, startPoint y: 348, endPoint x: 510, endPoint y: 332, distance: 158.0
click at [510, 332] on div "Pickup Location Company Sleep Country Canada Contact Person shipping/receiving …" at bounding box center [552, 349] width 713 height 461
type input "4"
type input "8"
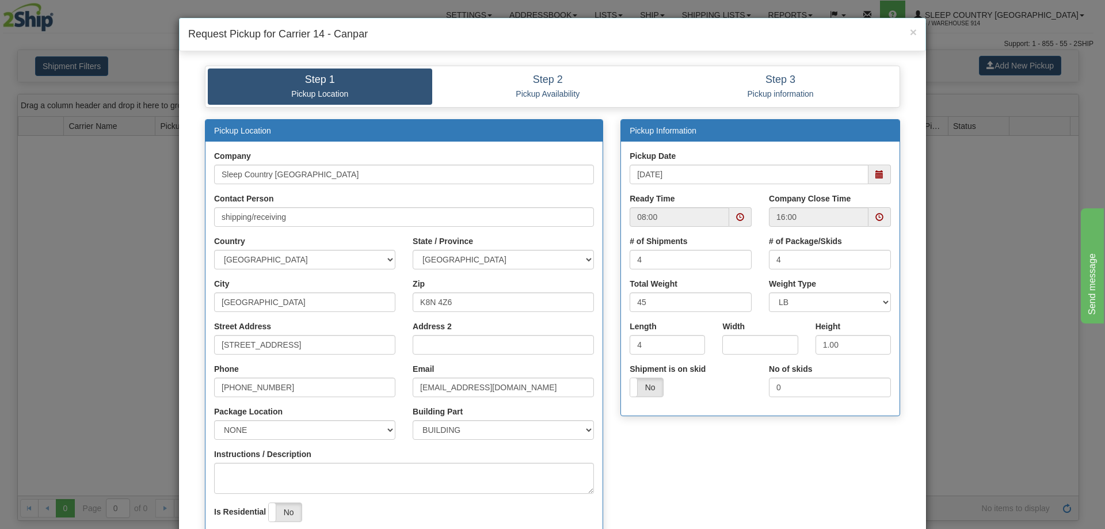
click at [679, 320] on div "Total Weight 45" at bounding box center [690, 299] width 139 height 43
click at [661, 333] on div "Length 4" at bounding box center [667, 338] width 75 height 34
click at [656, 342] on input "4" at bounding box center [667, 345] width 75 height 20
type input "40"
type input "48"
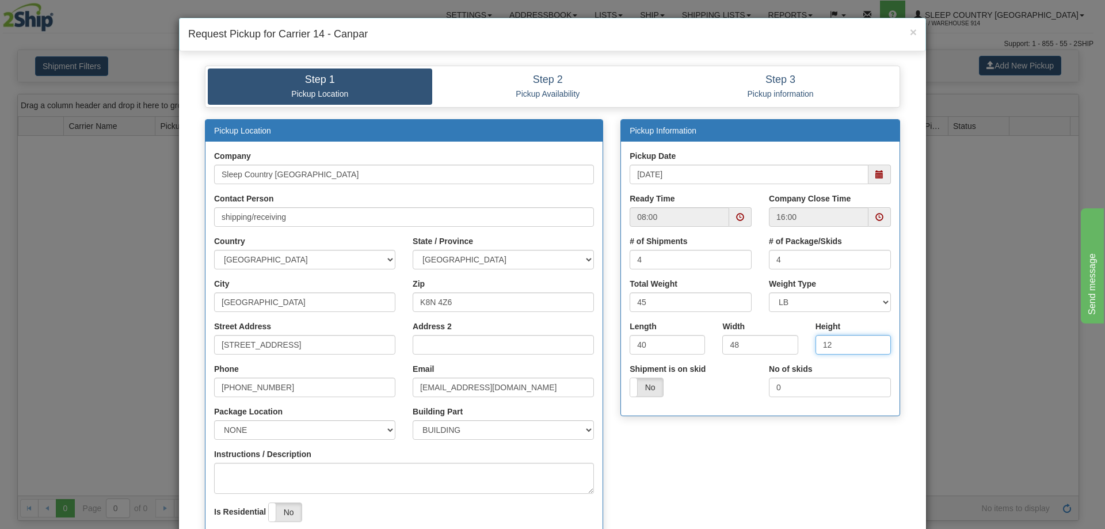
type input "12"
click at [688, 432] on div "Pickup Location Company Sleep Country Canada Contact Person shipping/receiving …" at bounding box center [552, 349] width 713 height 461
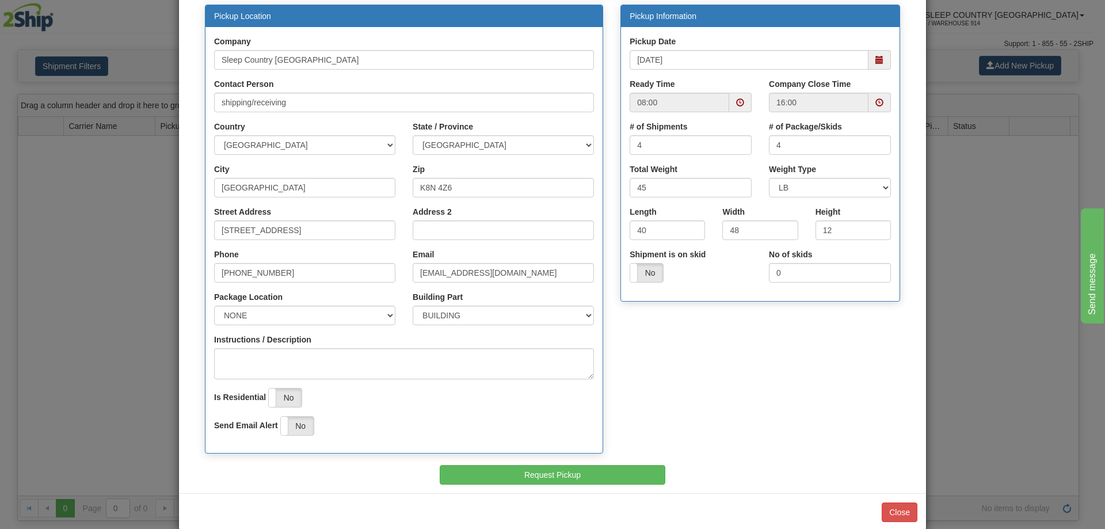
scroll to position [115, 0]
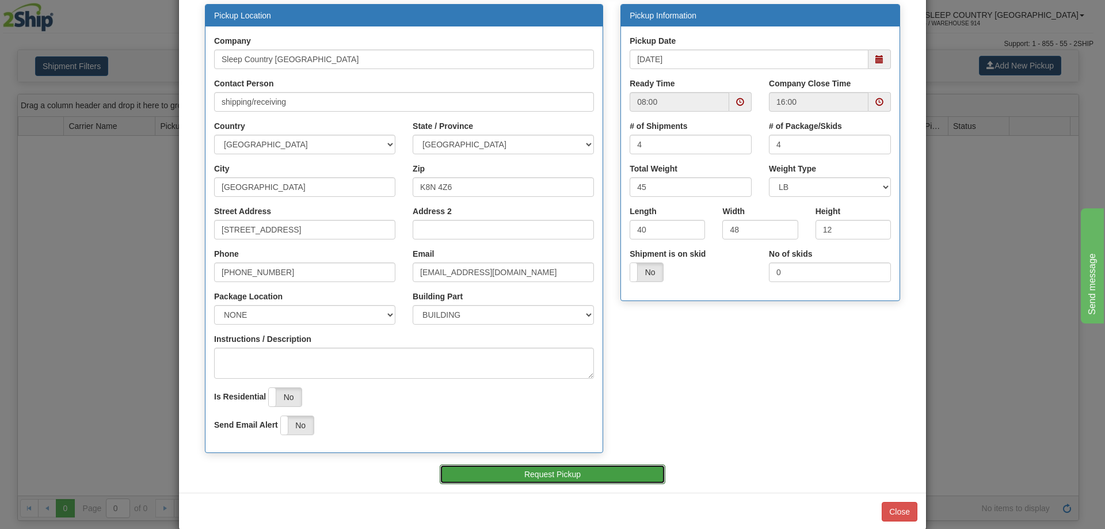
click at [524, 470] on button "Request Pickup" at bounding box center [553, 474] width 226 height 20
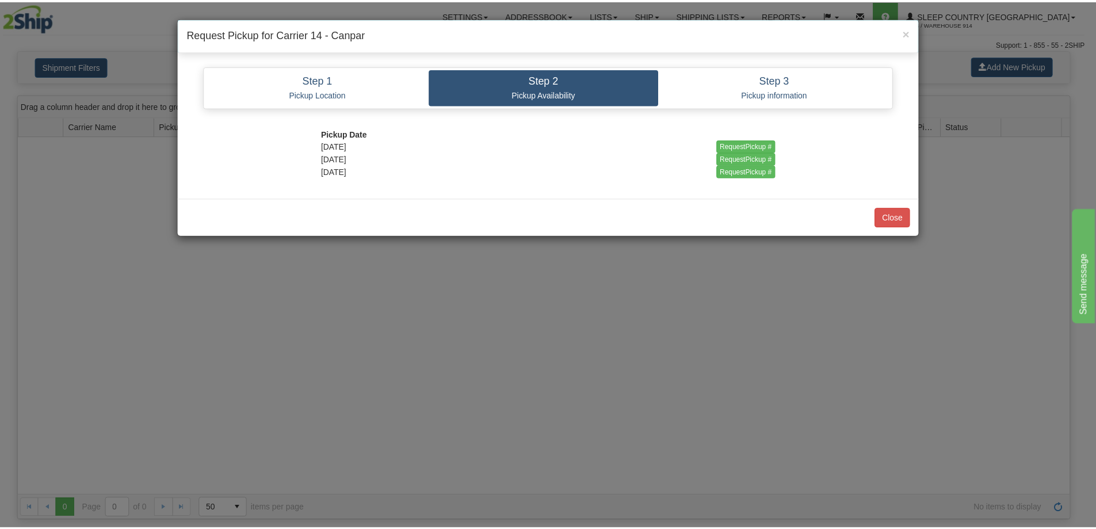
scroll to position [0, 0]
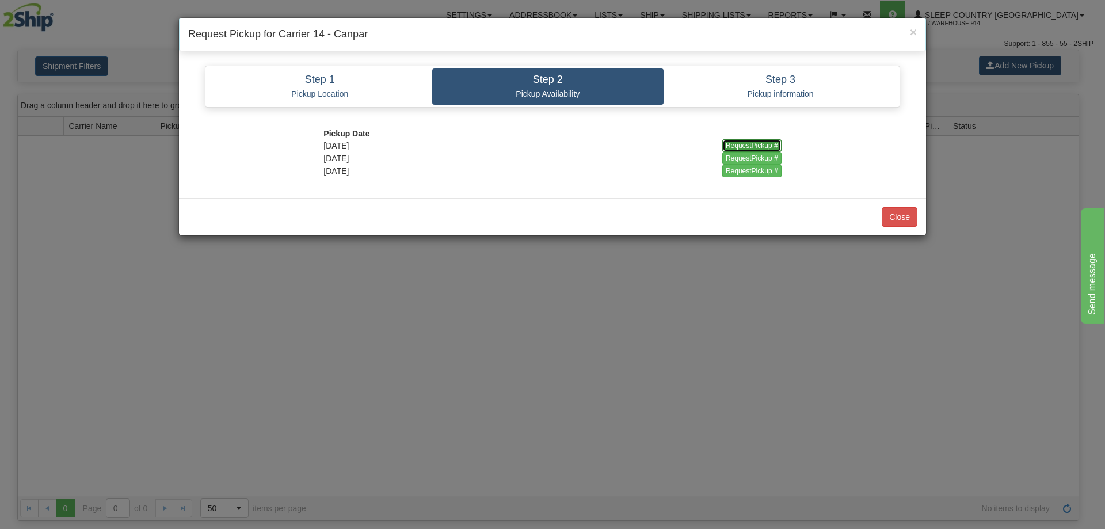
click at [741, 146] on input "RequestPickup #" at bounding box center [751, 145] width 59 height 13
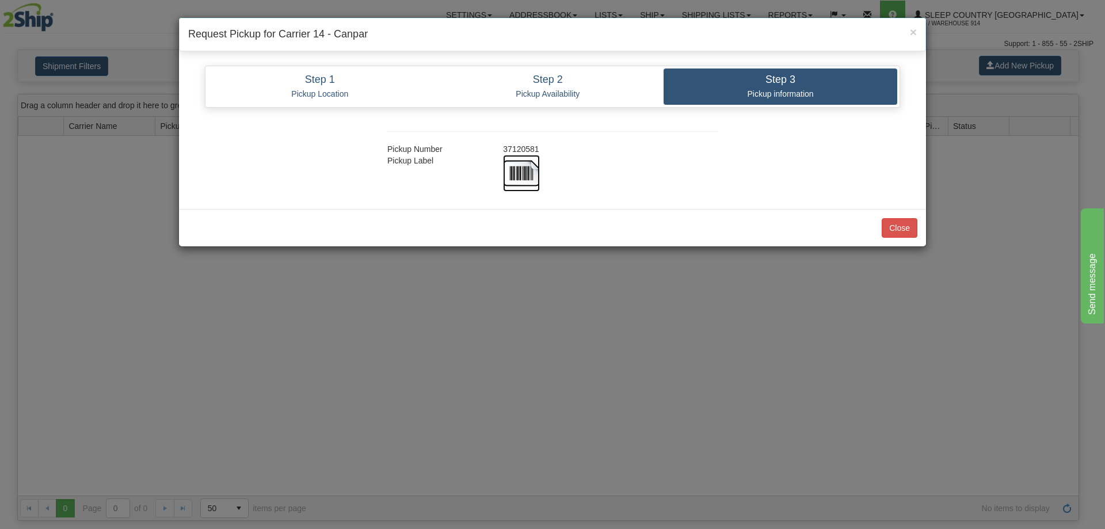
click at [518, 177] on img at bounding box center [521, 173] width 37 height 37
click at [913, 228] on button "Close" at bounding box center [900, 228] width 36 height 20
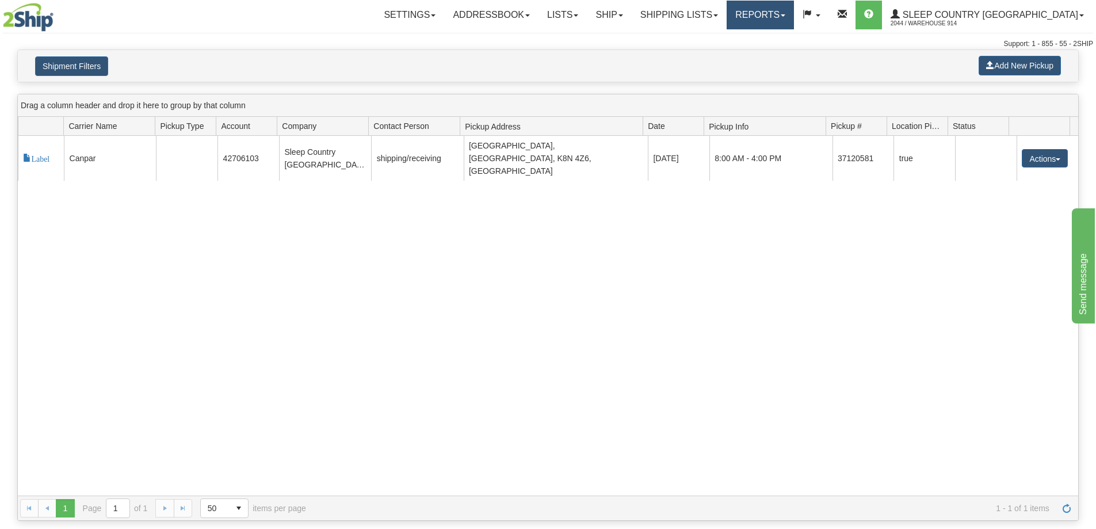
click at [794, 10] on link "Reports" at bounding box center [760, 15] width 67 height 29
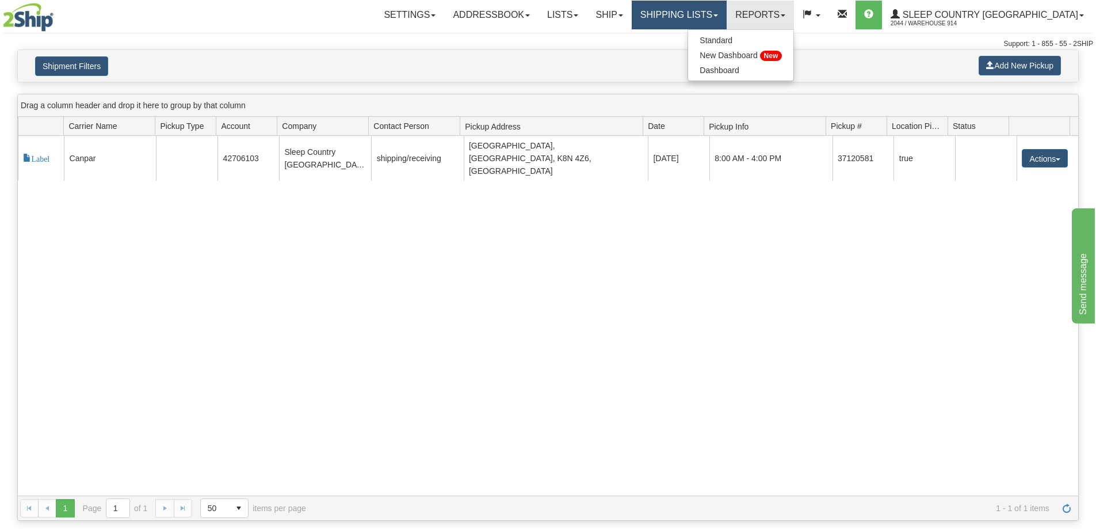
click at [727, 17] on link "Shipping lists" at bounding box center [679, 15] width 95 height 29
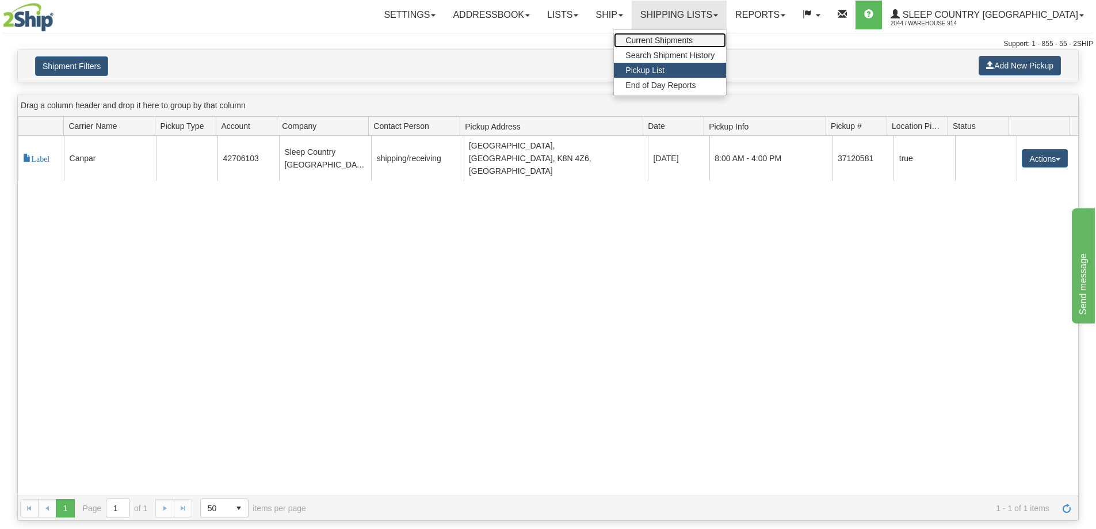
click at [721, 35] on link "Current Shipments" at bounding box center [670, 40] width 112 height 15
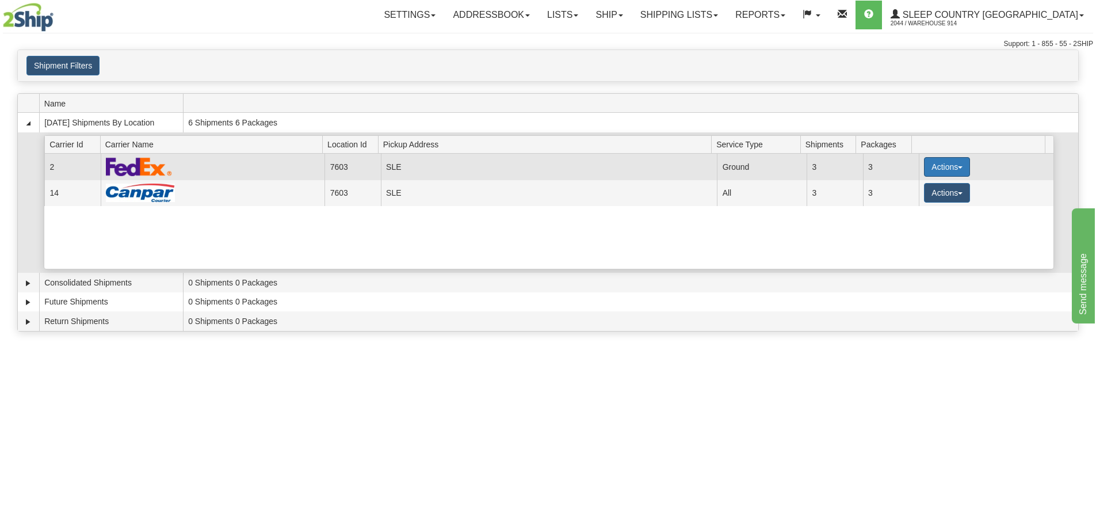
click at [952, 168] on button "Actions" at bounding box center [947, 167] width 46 height 20
click at [909, 199] on span "Close" at bounding box center [902, 203] width 26 height 8
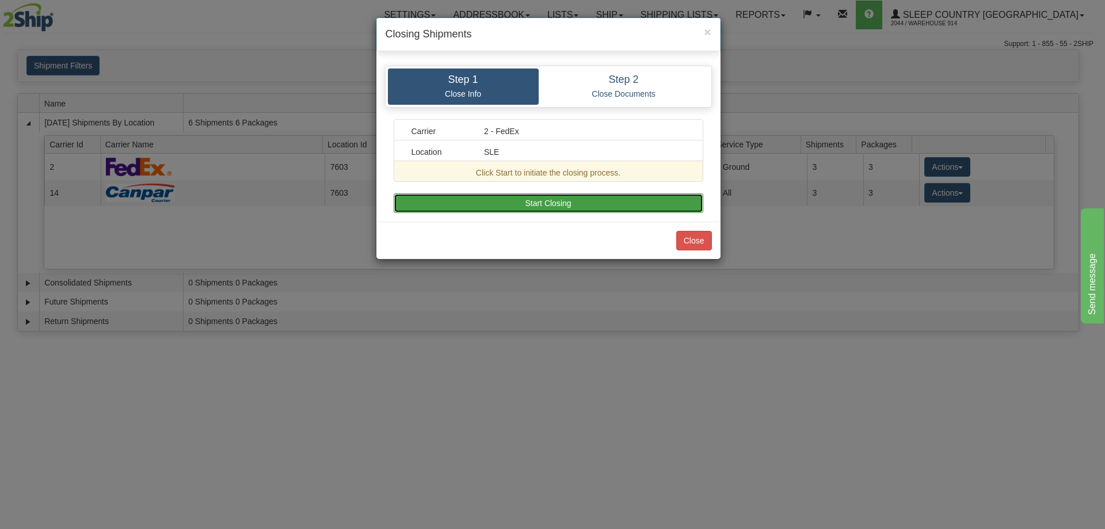
click at [618, 210] on button "Start Closing" at bounding box center [549, 203] width 310 height 20
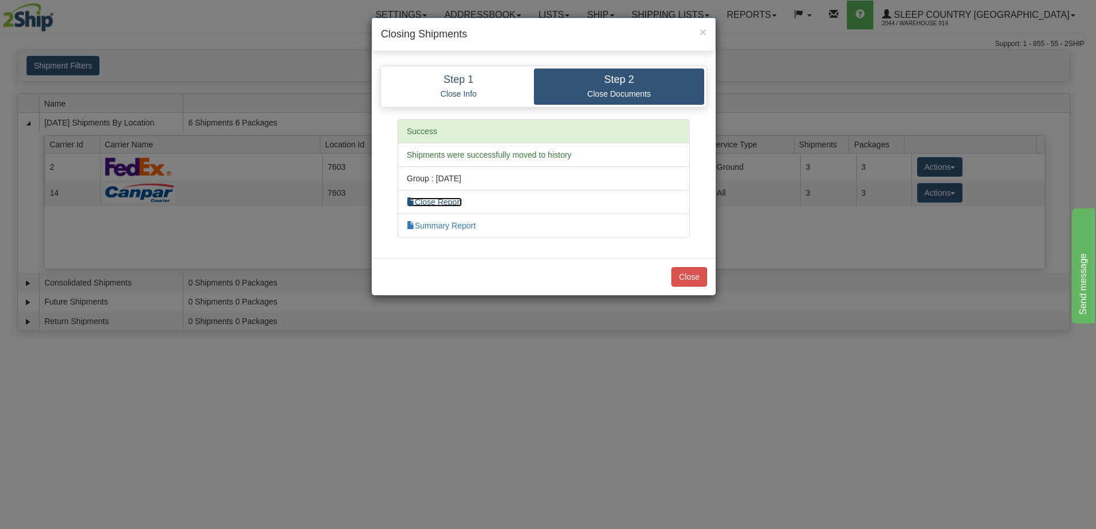
click at [445, 199] on link "Close Report" at bounding box center [434, 201] width 55 height 9
click at [680, 277] on button "Close" at bounding box center [690, 277] width 36 height 20
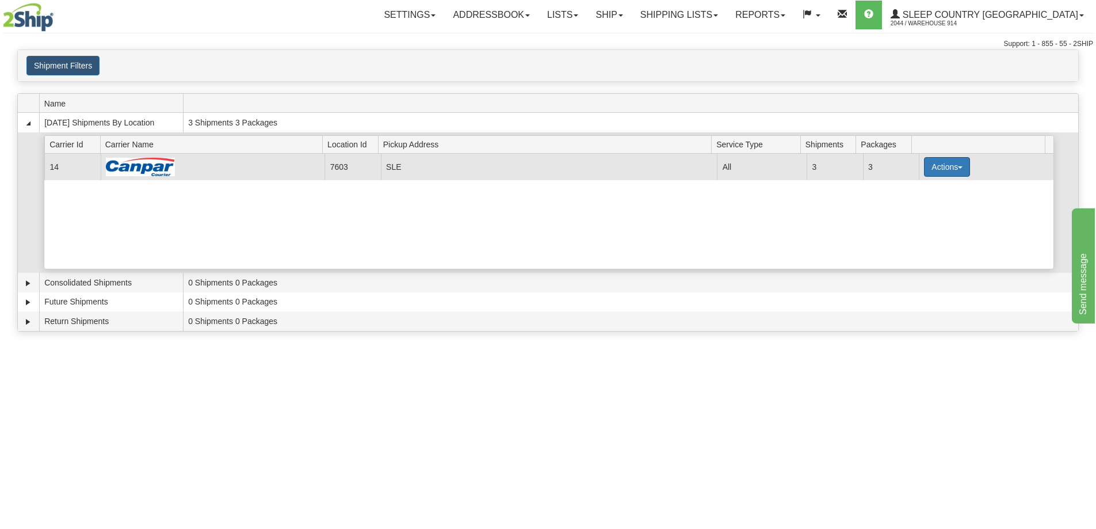
click at [932, 169] on button "Actions" at bounding box center [947, 167] width 46 height 20
click at [926, 186] on link "Details" at bounding box center [924, 188] width 92 height 15
click at [924, 163] on button "Actions" at bounding box center [947, 167] width 46 height 20
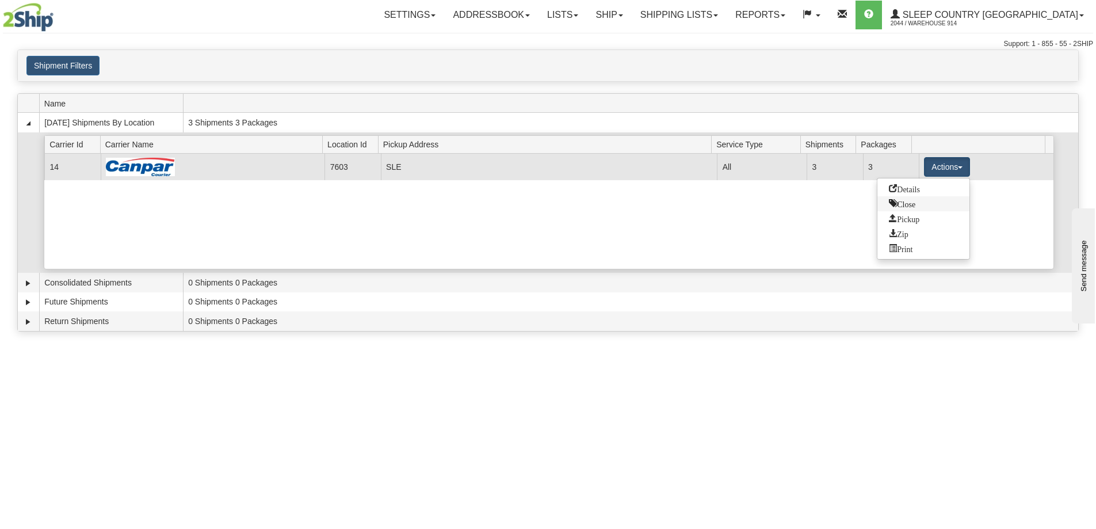
click at [916, 205] on span "Close" at bounding box center [902, 203] width 26 height 8
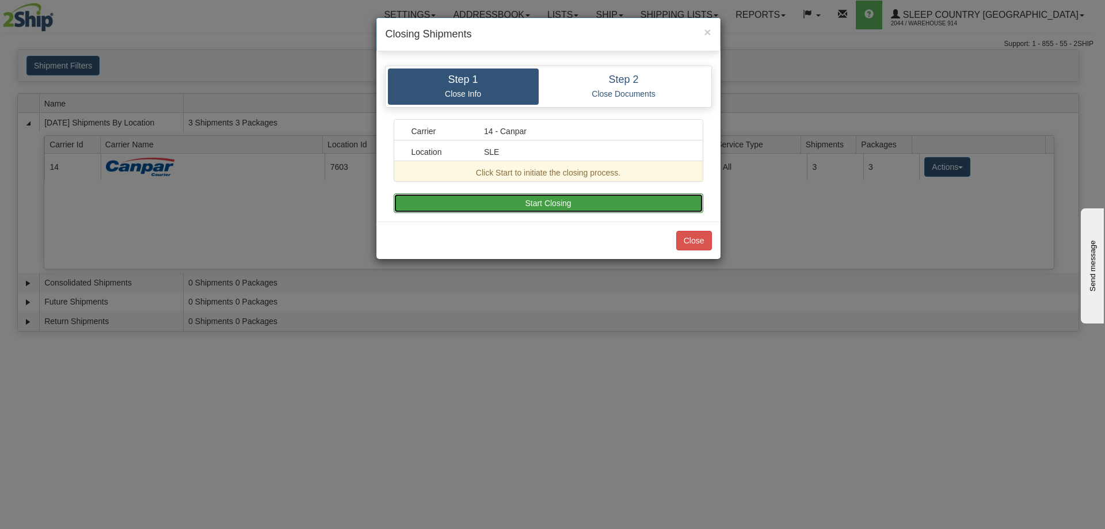
click at [650, 207] on button "Start Closing" at bounding box center [549, 203] width 310 height 20
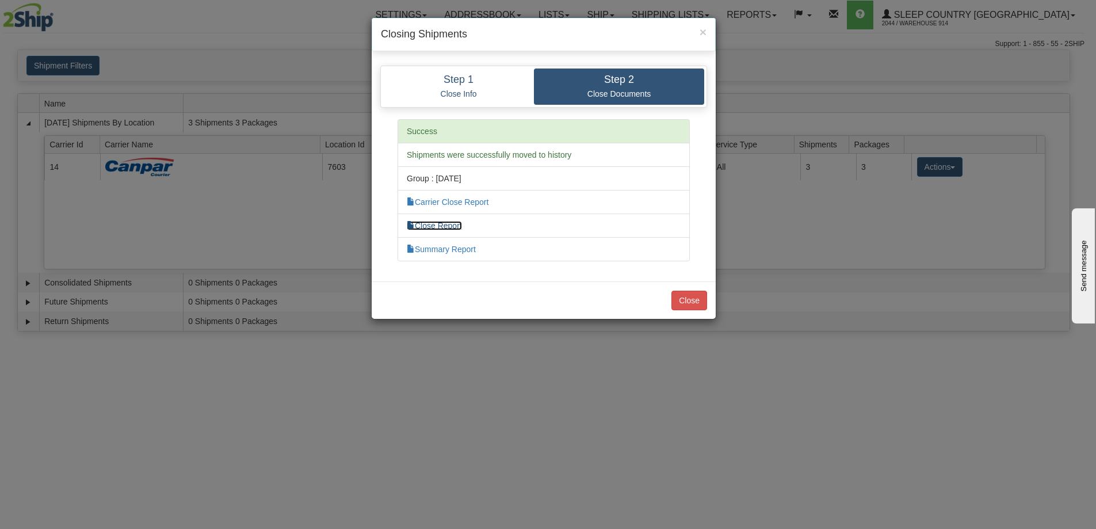
click at [453, 229] on link "Close Report" at bounding box center [434, 225] width 55 height 9
click at [695, 303] on button "Close" at bounding box center [690, 301] width 36 height 20
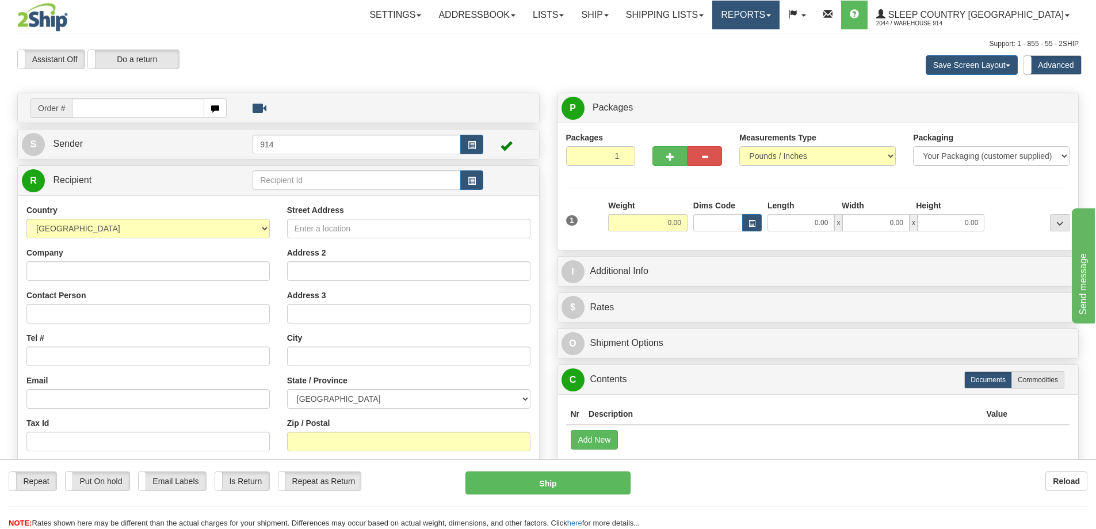
click at [780, 18] on link "Reports" at bounding box center [746, 15] width 67 height 29
click at [725, 74] on span "Dashboard" at bounding box center [706, 70] width 40 height 9
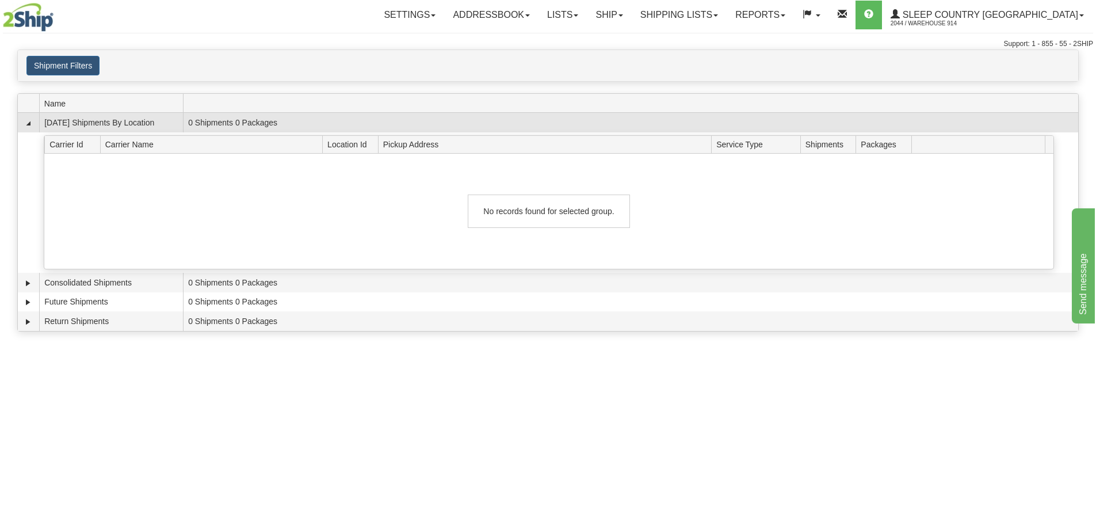
click at [90, 130] on td "[DATE] Shipments By Location" at bounding box center [111, 123] width 144 height 20
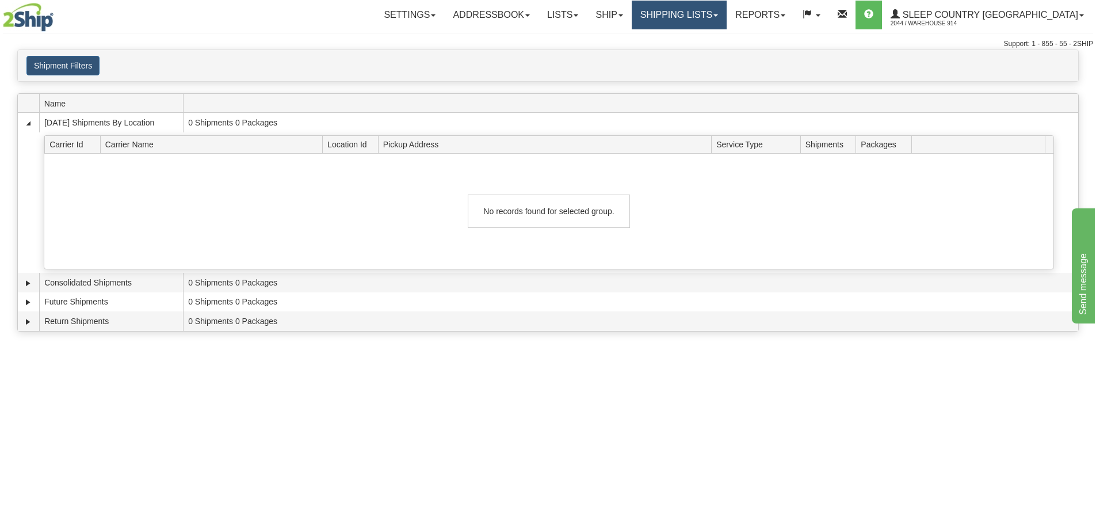
click at [727, 20] on link "Shipping lists" at bounding box center [679, 15] width 95 height 29
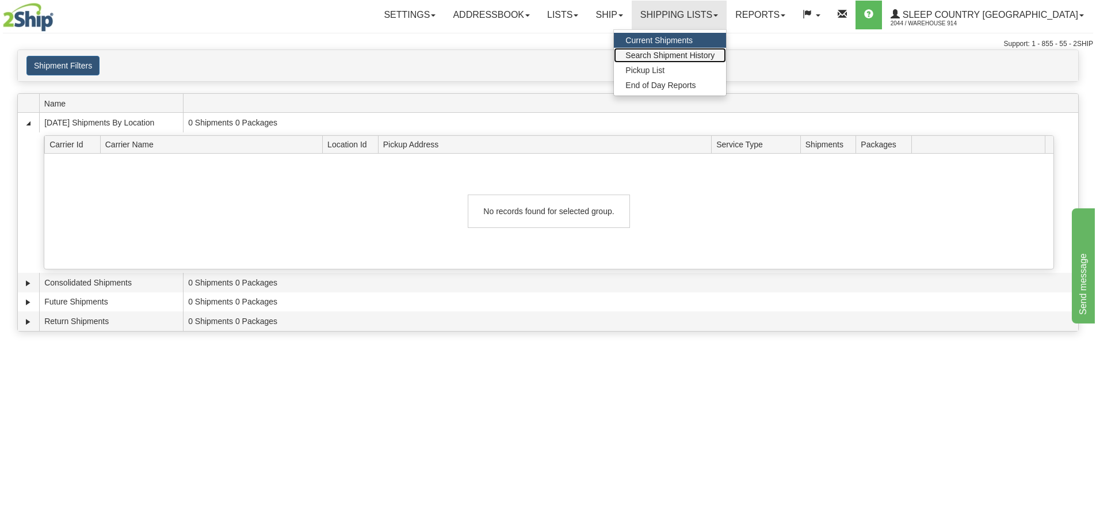
click at [715, 58] on span "Search Shipment History" at bounding box center [670, 55] width 89 height 9
